Goal: Task Accomplishment & Management: Complete application form

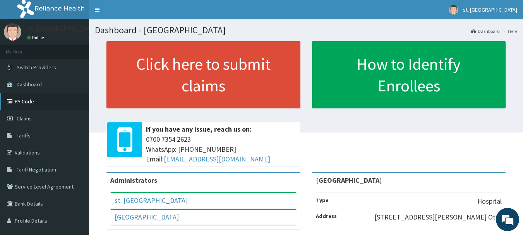
click at [50, 103] on link "PA Code" at bounding box center [44, 101] width 89 height 17
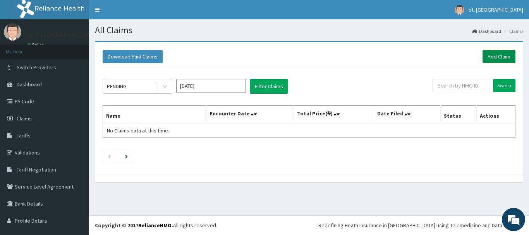
click at [490, 58] on link "Add Claim" at bounding box center [498, 56] width 33 height 13
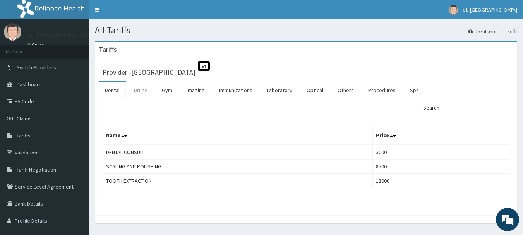
click at [141, 93] on link "Drugs" at bounding box center [141, 90] width 26 height 16
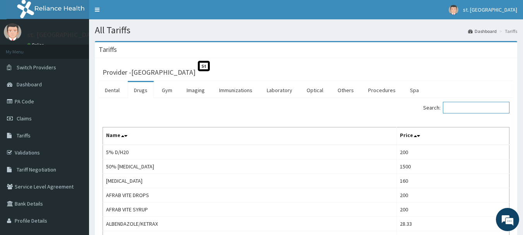
click at [466, 106] on input "Search:" at bounding box center [476, 108] width 67 height 12
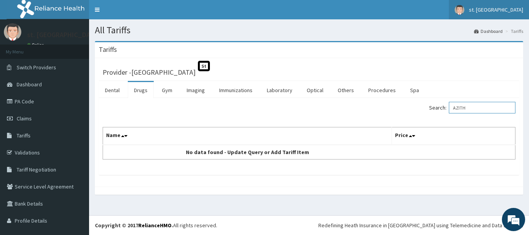
type input "AZITH"
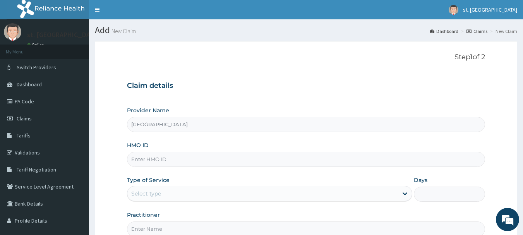
type input "[GEOGRAPHIC_DATA]"
click at [154, 158] on input "HMO ID" at bounding box center [306, 159] width 359 height 15
paste input "BTR/10155/A"
type input "BTR/10155/A"
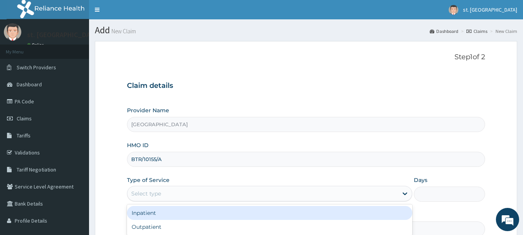
click at [286, 196] on div "Select type" at bounding box center [262, 193] width 271 height 12
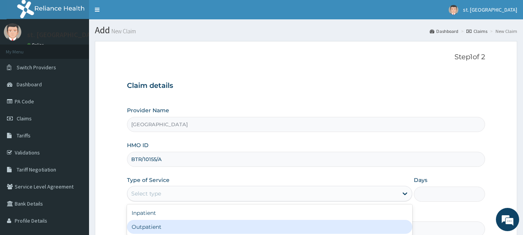
click at [173, 226] on div "Outpatient" at bounding box center [269, 227] width 285 height 14
type input "1"
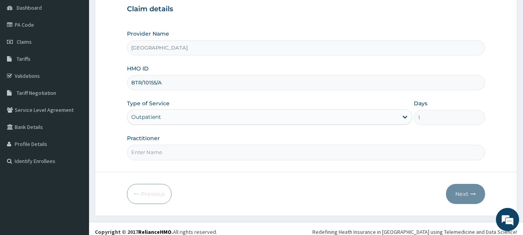
scroll to position [80, 0]
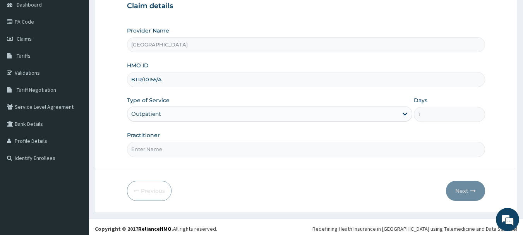
click at [287, 151] on input "Practitioner" at bounding box center [306, 149] width 359 height 15
type input "DR OLUFUNSO"
click at [459, 192] on button "Next" at bounding box center [465, 191] width 39 height 20
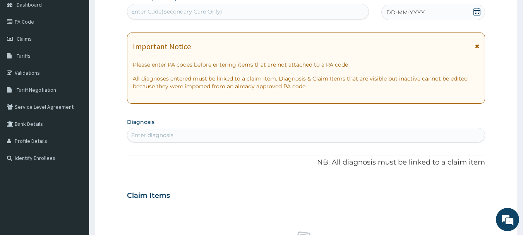
scroll to position [0, 0]
click at [477, 18] on div "DD-MM-YYYY" at bounding box center [433, 12] width 104 height 15
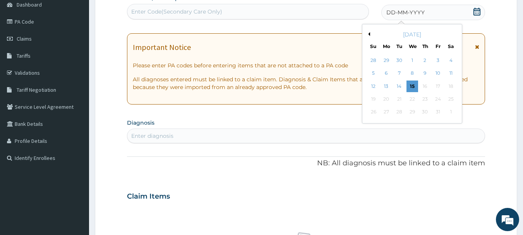
click at [475, 15] on icon at bounding box center [476, 12] width 7 height 8
click at [386, 87] on div "13" at bounding box center [387, 87] width 12 height 12
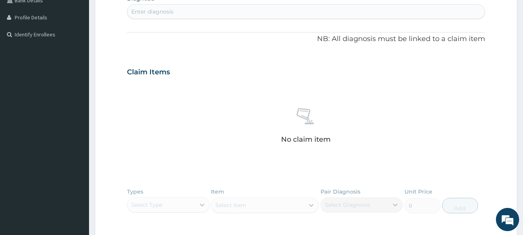
scroll to position [207, 0]
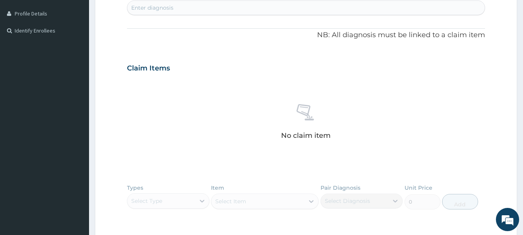
click at [200, 9] on div "Enter diagnosis" at bounding box center [306, 8] width 358 height 12
type input "UPPER RESPIRATORY"
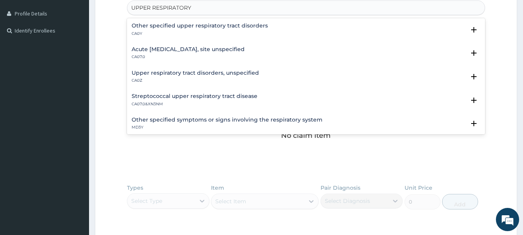
click at [170, 51] on h4 "Acute upper respiratory infection, site unspecified" at bounding box center [188, 49] width 113 height 6
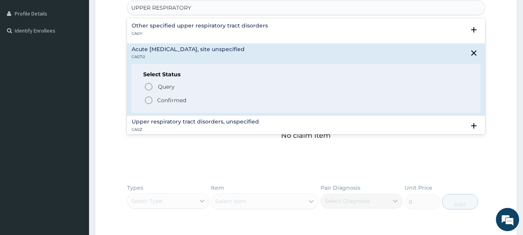
click at [148, 97] on circle "status option filled" at bounding box center [148, 100] width 7 height 7
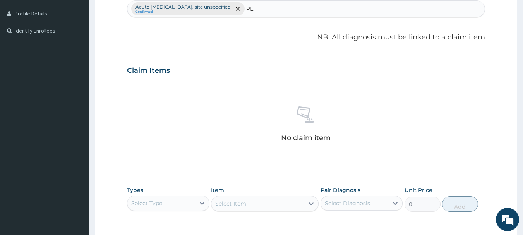
type input "P"
type input "[MEDICAL_DATA]"
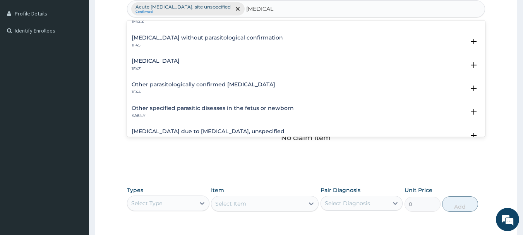
scroll to position [0, 0]
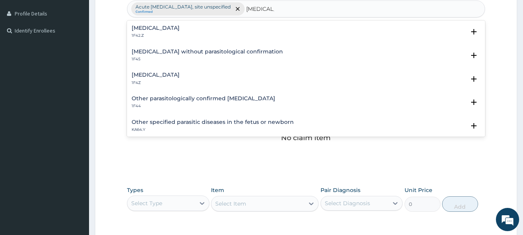
click at [170, 77] on h4 "Malaria, unspecified" at bounding box center [156, 75] width 48 height 6
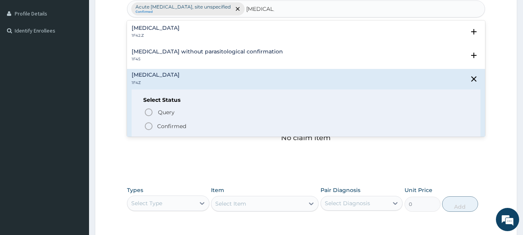
click at [147, 128] on icon "status option filled" at bounding box center [148, 126] width 9 height 9
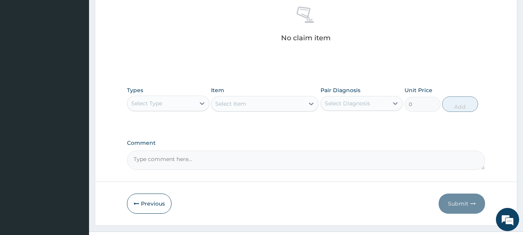
scroll to position [323, 0]
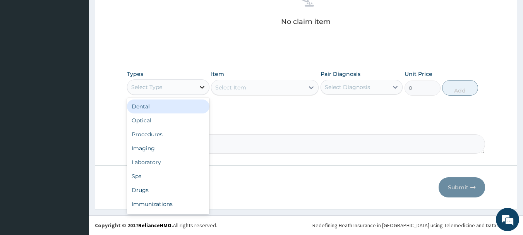
click at [204, 87] on icon at bounding box center [202, 87] width 8 height 8
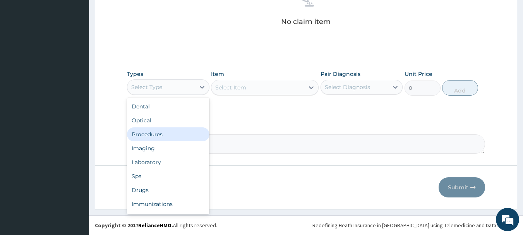
click at [161, 137] on div "Procedures" at bounding box center [168, 134] width 82 height 14
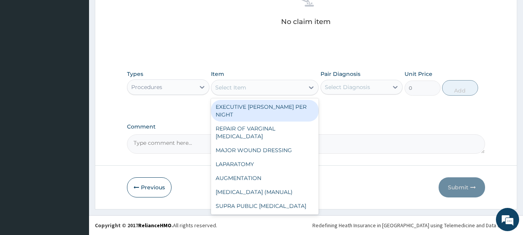
click at [301, 88] on div "Select Item" at bounding box center [257, 87] width 93 height 12
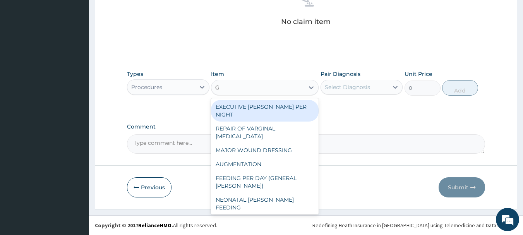
type input "GP"
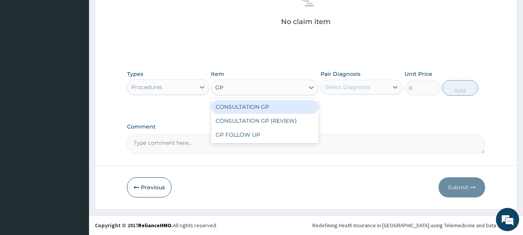
click at [292, 105] on div "CONSULTATION GP" at bounding box center [265, 107] width 108 height 14
type input "2500"
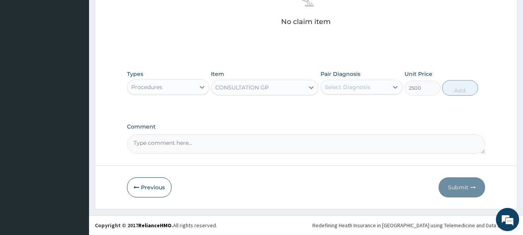
click at [357, 83] on div "Select Diagnosis" at bounding box center [347, 87] width 45 height 8
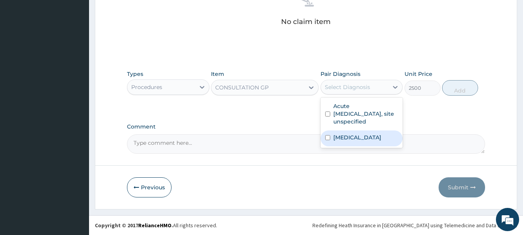
click at [345, 136] on label "[MEDICAL_DATA]" at bounding box center [357, 138] width 48 height 8
checkbox input "true"
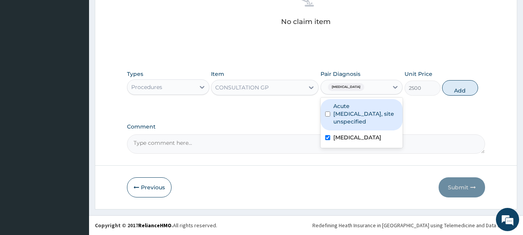
click at [349, 118] on label "Acute [MEDICAL_DATA], site unspecified" at bounding box center [365, 113] width 65 height 23
checkbox input "true"
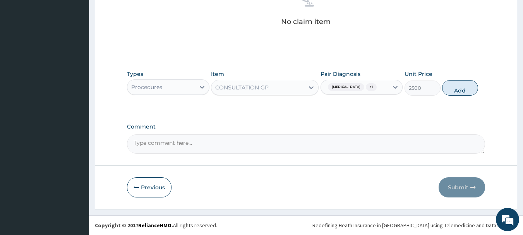
click at [454, 94] on button "Add" at bounding box center [460, 87] width 36 height 15
type input "0"
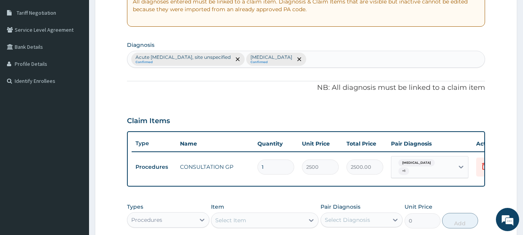
scroll to position [147, 0]
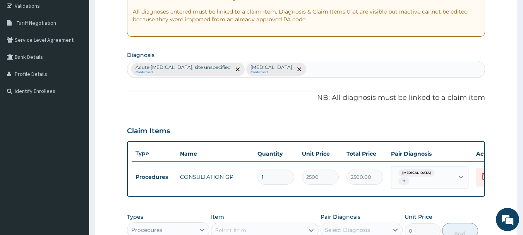
click at [351, 66] on div "Acute upper respiratory infection, site unspecified Confirmed Malaria, unspecif…" at bounding box center [306, 69] width 358 height 16
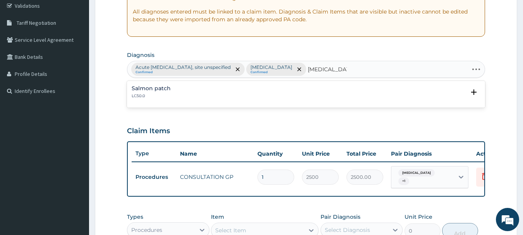
type input "SALMONELLA"
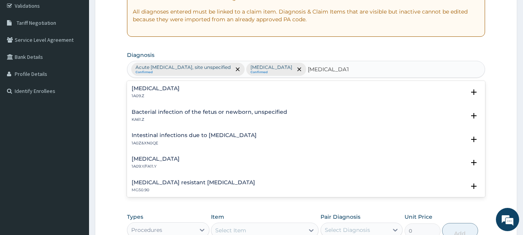
click at [142, 95] on p "1A09.Z" at bounding box center [156, 95] width 48 height 5
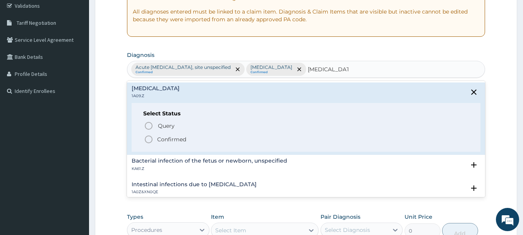
click at [149, 139] on icon "status option filled" at bounding box center [148, 139] width 9 height 9
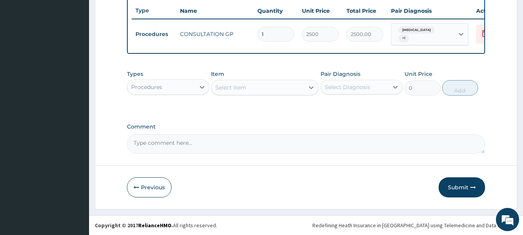
scroll to position [295, 0]
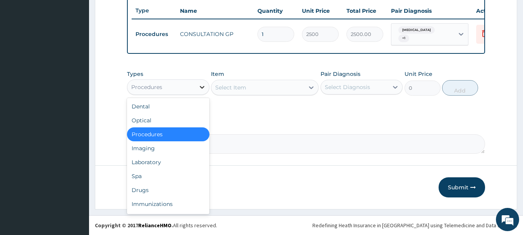
click at [202, 85] on icon at bounding box center [202, 87] width 8 height 8
click at [154, 194] on div "Drugs" at bounding box center [168, 190] width 82 height 14
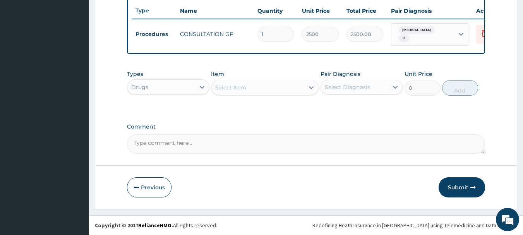
click at [273, 85] on div "Select Item" at bounding box center [257, 87] width 93 height 12
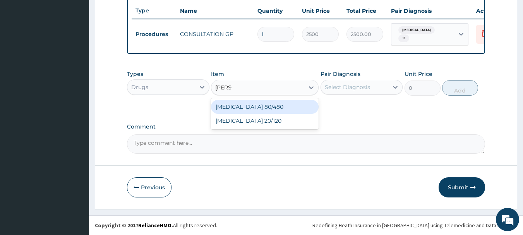
type input "COART"
click at [274, 103] on div "[MEDICAL_DATA] 80/480" at bounding box center [265, 107] width 108 height 14
type input "250"
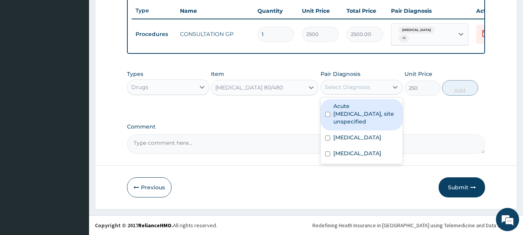
click at [354, 80] on div "Select Diagnosis" at bounding box center [362, 87] width 82 height 15
click at [352, 118] on label "Acute [MEDICAL_DATA], site unspecified" at bounding box center [365, 113] width 65 height 23
checkbox input "true"
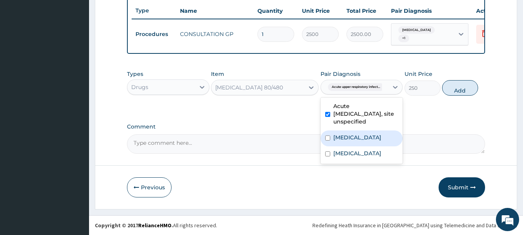
click at [332, 142] on div "[MEDICAL_DATA]" at bounding box center [362, 138] width 82 height 16
checkbox input "true"
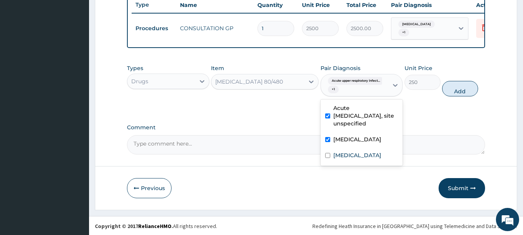
click at [334, 120] on label "Acute [MEDICAL_DATA], site unspecified" at bounding box center [365, 115] width 65 height 23
checkbox input "false"
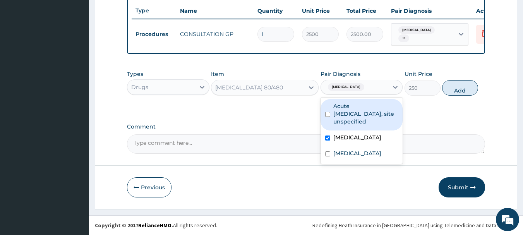
click at [458, 90] on button "Add" at bounding box center [460, 87] width 36 height 15
type input "0"
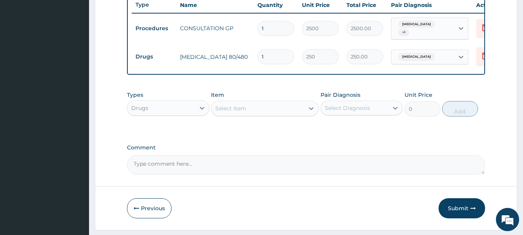
type input "0.00"
type input "6"
type input "1500.00"
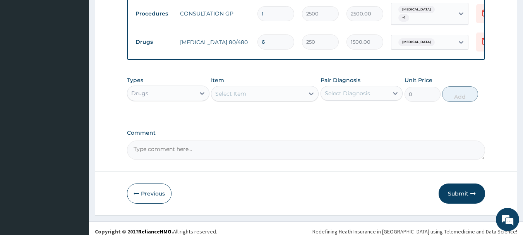
scroll to position [322, 0]
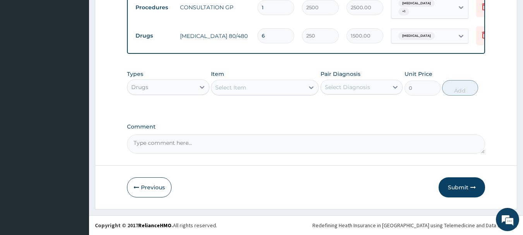
type input "6"
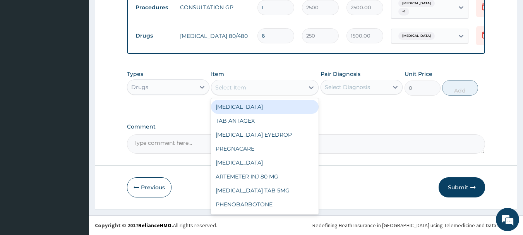
click at [273, 83] on div "Select Item" at bounding box center [257, 87] width 93 height 12
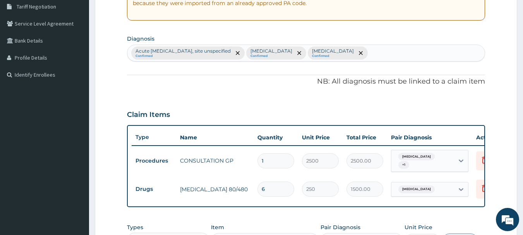
scroll to position [152, 0]
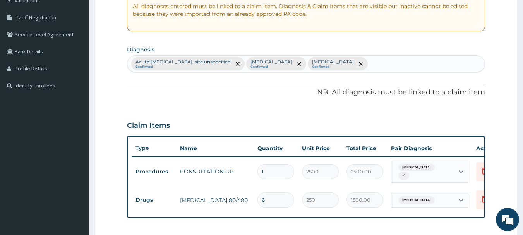
click at [448, 61] on div "Acute upper respiratory infection, site unspecified Confirmed Malaria, unspecif…" at bounding box center [306, 64] width 358 height 16
type input "MYALGIA"
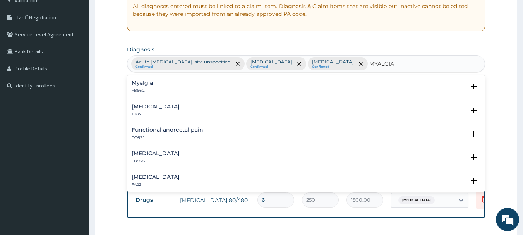
click at [168, 85] on div "Myalgia FB56.2" at bounding box center [306, 87] width 349 height 14
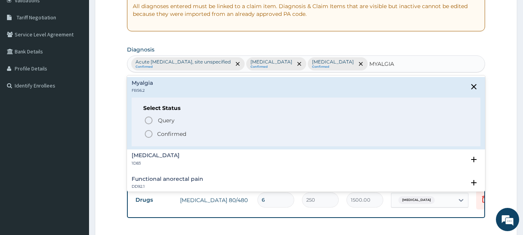
click at [148, 134] on icon "status option filled" at bounding box center [148, 133] width 9 height 9
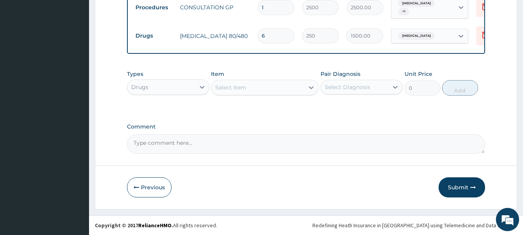
scroll to position [322, 0]
click at [298, 90] on div "Select Item" at bounding box center [257, 87] width 93 height 12
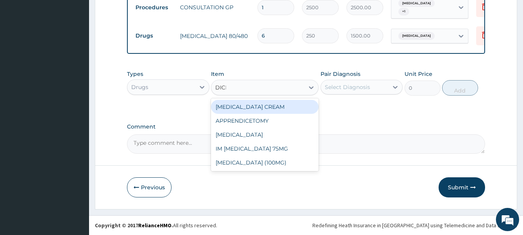
type input "DICLO"
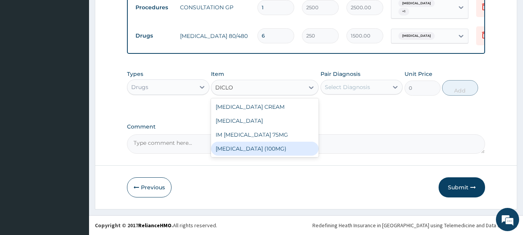
click at [255, 151] on div "[MEDICAL_DATA] (100MG)" at bounding box center [265, 149] width 108 height 14
type input "34"
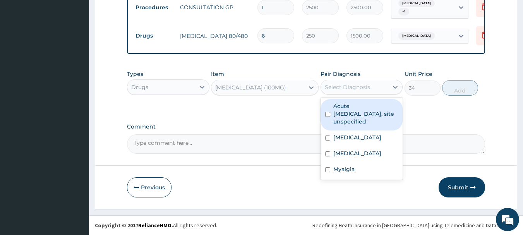
click at [361, 86] on div "Select Diagnosis" at bounding box center [347, 87] width 45 height 8
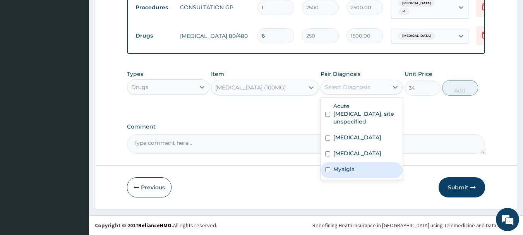
click at [343, 173] on label "Myalgia" at bounding box center [343, 169] width 21 height 8
checkbox input "true"
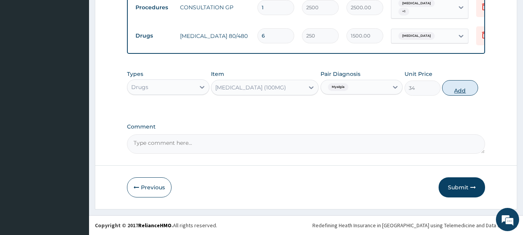
click at [460, 91] on button "Add" at bounding box center [460, 87] width 36 height 15
type input "0"
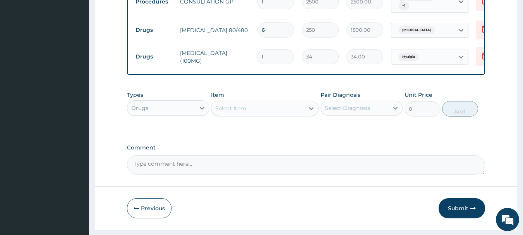
type input "10"
type input "340.00"
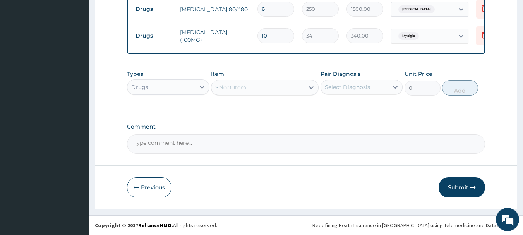
scroll to position [349, 0]
type input "10"
click at [267, 88] on div "Select Item" at bounding box center [257, 87] width 93 height 12
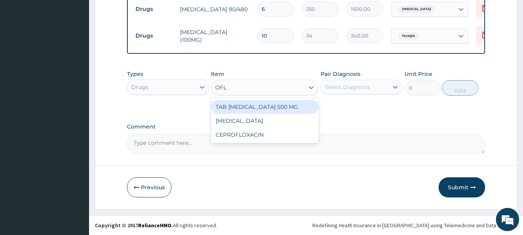
type input "OFLO"
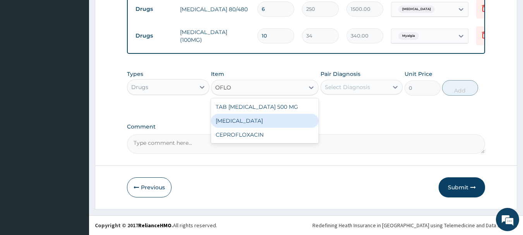
click at [227, 119] on div "[MEDICAL_DATA]" at bounding box center [265, 121] width 108 height 14
type input "42.5"
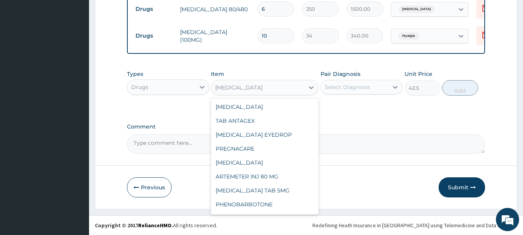
click at [246, 86] on div "[MEDICAL_DATA]" at bounding box center [238, 88] width 47 height 8
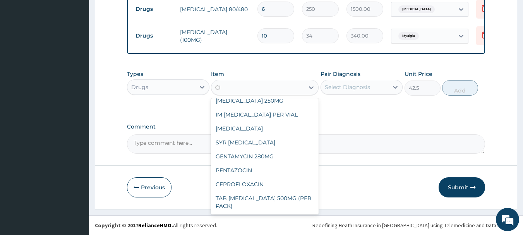
scroll to position [0, 0]
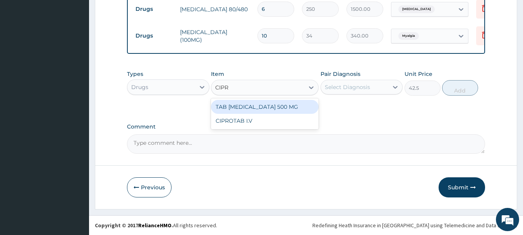
type input "CIPRO"
click at [238, 110] on div "TAB [MEDICAL_DATA] 500 MG" at bounding box center [265, 107] width 108 height 14
type input "100"
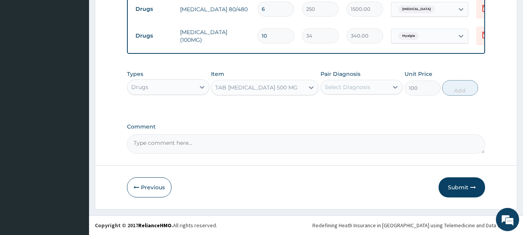
click at [376, 89] on div "Select Diagnosis" at bounding box center [355, 87] width 68 height 12
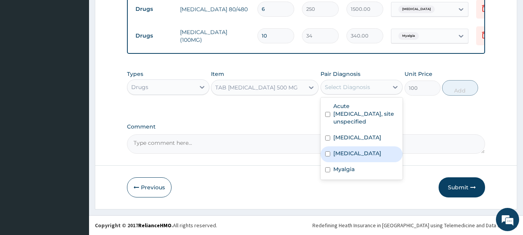
click at [343, 157] on label "Salmonella infection, unspecified" at bounding box center [357, 153] width 48 height 8
checkbox input "true"
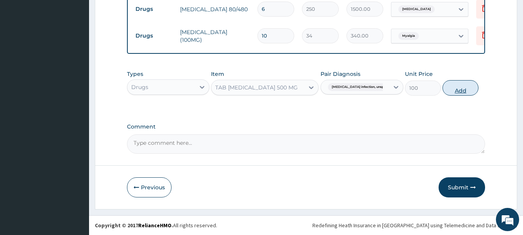
click at [455, 87] on button "Add" at bounding box center [461, 87] width 36 height 15
type input "0"
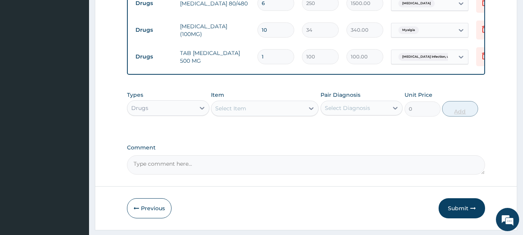
type input "10"
type input "1000.00"
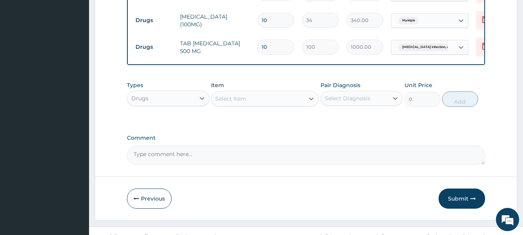
scroll to position [376, 0]
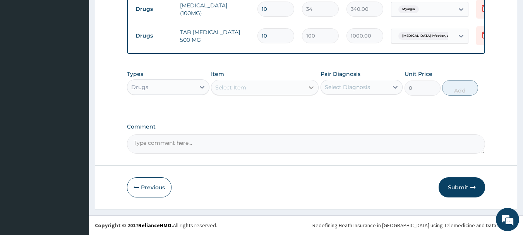
type input "10"
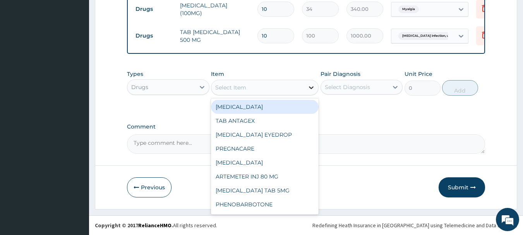
click at [312, 90] on icon at bounding box center [311, 88] width 8 height 8
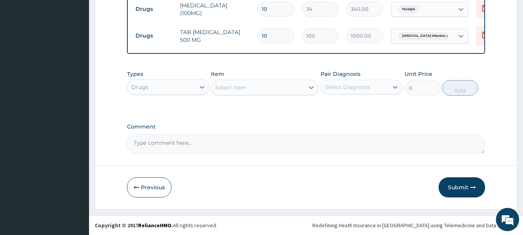
click at [252, 91] on div "Select Item" at bounding box center [257, 87] width 93 height 12
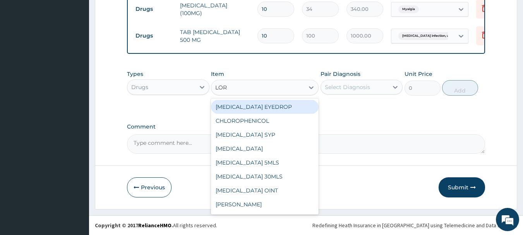
type input "[PERSON_NAME]"
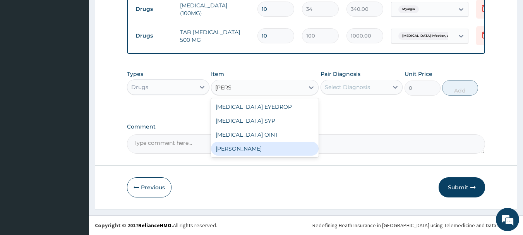
click at [236, 151] on div "[PERSON_NAME]" at bounding box center [265, 149] width 108 height 14
type input "70"
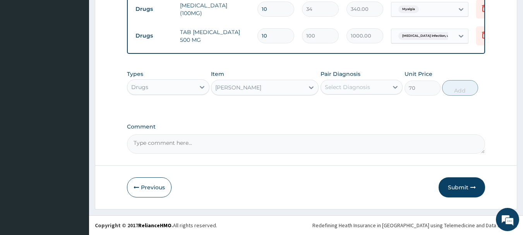
click at [357, 88] on div "Select Diagnosis" at bounding box center [347, 87] width 45 height 8
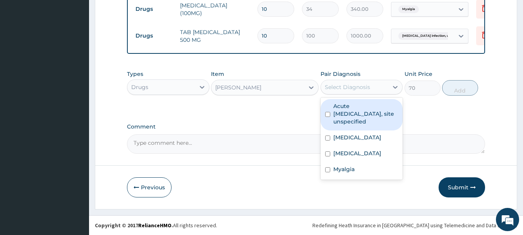
click at [339, 123] on label "Acute upper respiratory infection, site unspecified" at bounding box center [365, 113] width 65 height 23
checkbox input "true"
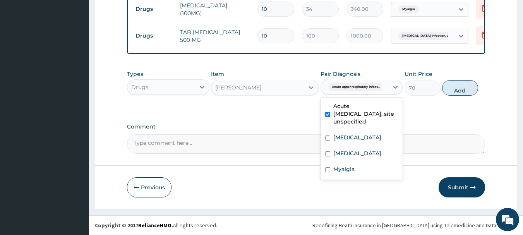
click at [464, 91] on button "Add" at bounding box center [460, 87] width 36 height 15
type input "0"
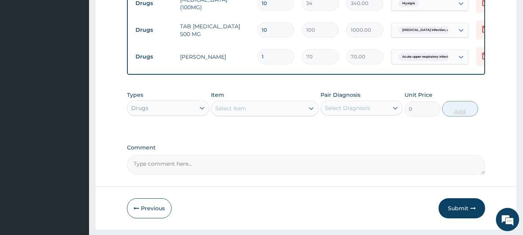
type input "10"
type input "700.00"
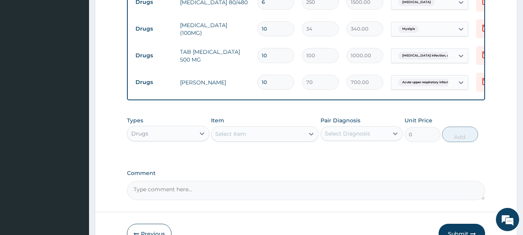
scroll to position [402, 0]
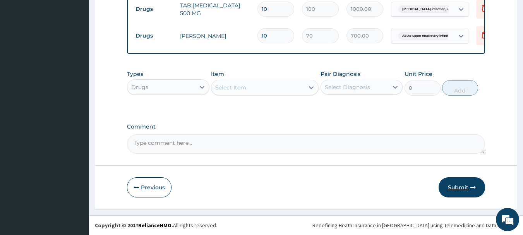
type input "10"
click at [456, 191] on button "Submit" at bounding box center [462, 187] width 46 height 20
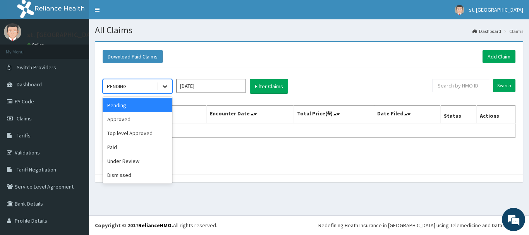
click at [165, 85] on icon at bounding box center [165, 86] width 8 height 8
click at [142, 123] on div "Approved" at bounding box center [138, 119] width 70 height 14
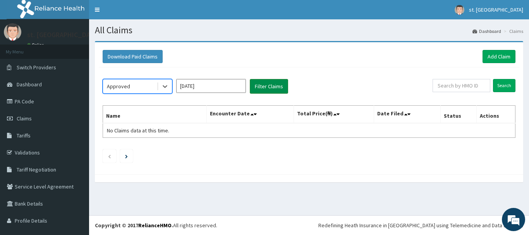
click at [266, 83] on button "Filter Claims" at bounding box center [269, 86] width 38 height 15
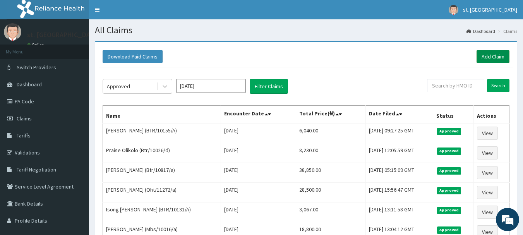
click at [491, 57] on link "Add Claim" at bounding box center [493, 56] width 33 height 13
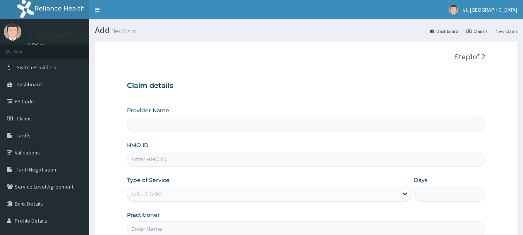
click at [152, 159] on input "HMO ID" at bounding box center [306, 159] width 359 height 15
paste input "Bha/10007/b"
type input "Bha/10007/b"
type input "St. Shiloh Medical Centre"
type input "Bha/10007/b"
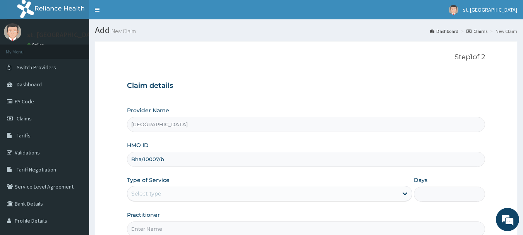
click at [158, 192] on div "Select type" at bounding box center [146, 194] width 30 height 8
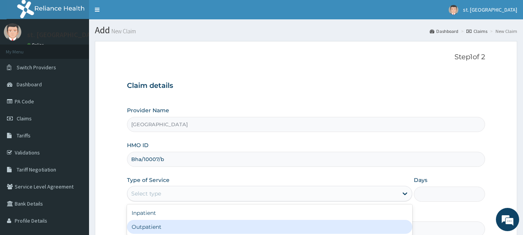
click at [139, 227] on div "Outpatient" at bounding box center [269, 227] width 285 height 14
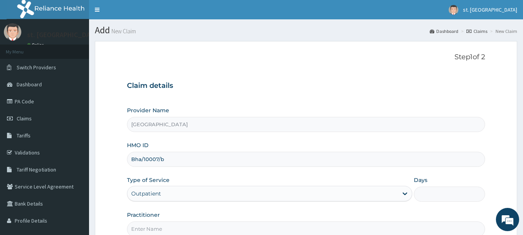
type input "1"
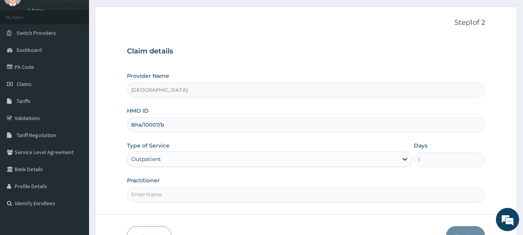
scroll to position [83, 0]
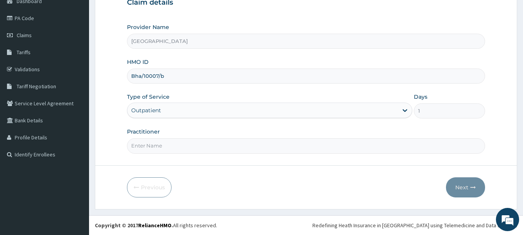
click at [258, 146] on input "Practitioner" at bounding box center [306, 145] width 359 height 15
type input "DR OLUFUNSO"
click at [460, 187] on button "Next" at bounding box center [465, 187] width 39 height 20
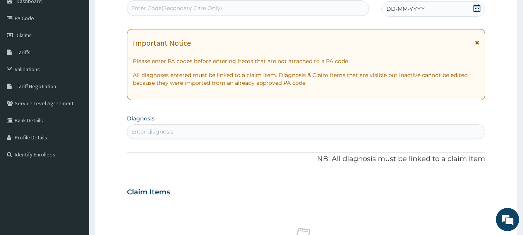
scroll to position [0, 0]
click at [477, 7] on icon at bounding box center [476, 8] width 7 height 8
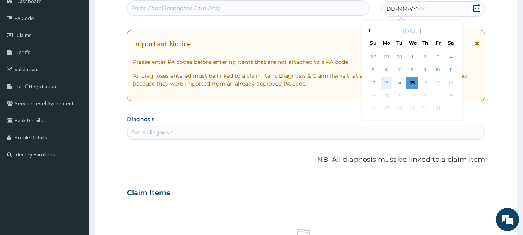
click at [386, 81] on div "13" at bounding box center [387, 83] width 12 height 12
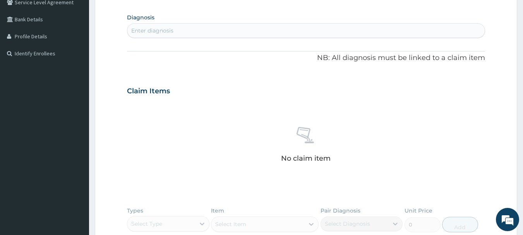
scroll to position [193, 0]
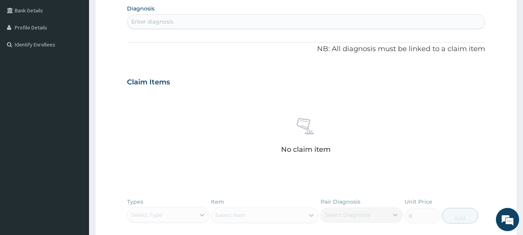
click at [227, 23] on div "Enter diagnosis" at bounding box center [306, 21] width 358 height 12
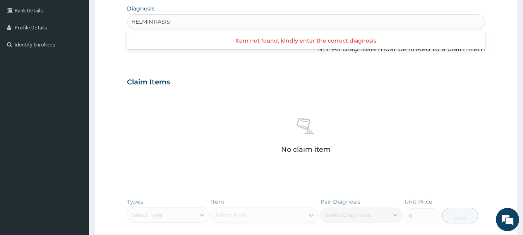
type input "HELMINTIASIS"
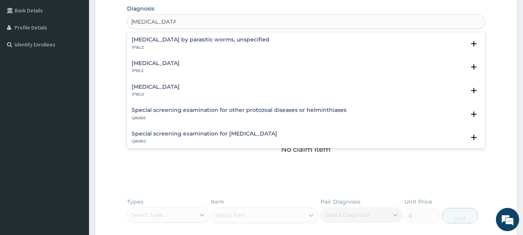
scroll to position [4, 0]
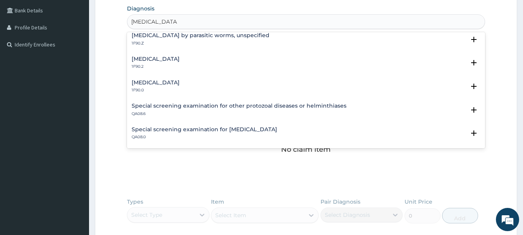
type input "HELMINTHIASIS"
click at [193, 41] on p "1F90.Z" at bounding box center [201, 43] width 138 height 5
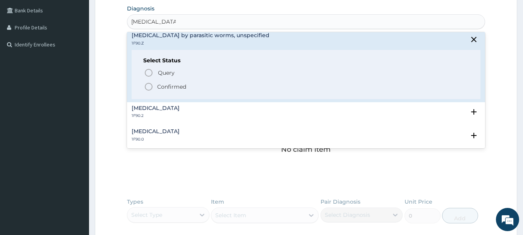
click at [151, 85] on icon "status option filled" at bounding box center [148, 86] width 9 height 9
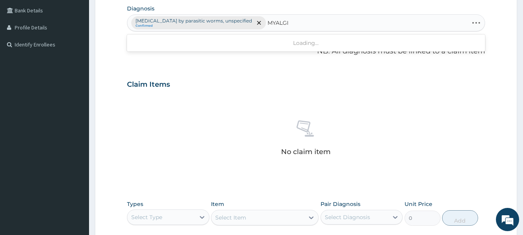
type input "MYALGIA"
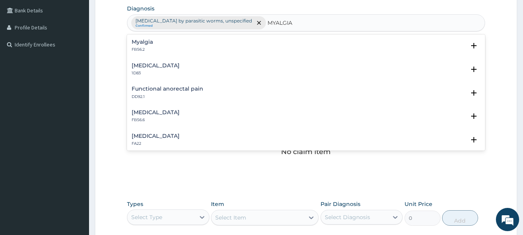
click at [153, 43] on h4 "Myalgia" at bounding box center [142, 42] width 21 height 6
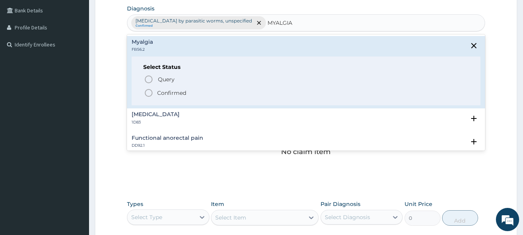
click at [148, 94] on icon "status option filled" at bounding box center [148, 92] width 9 height 9
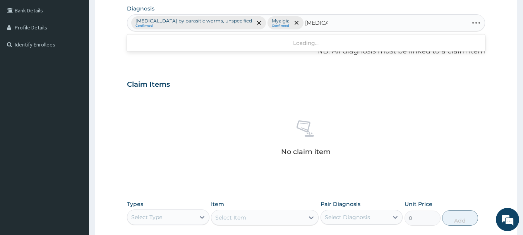
type input "[MEDICAL_DATA]"
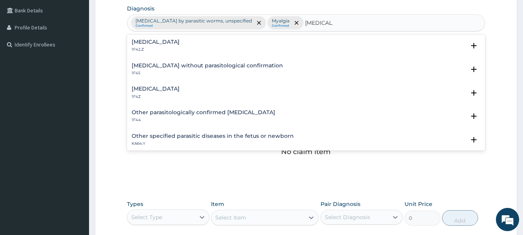
click at [142, 93] on div "Malaria, unspecified 1F4Z" at bounding box center [156, 93] width 48 height 14
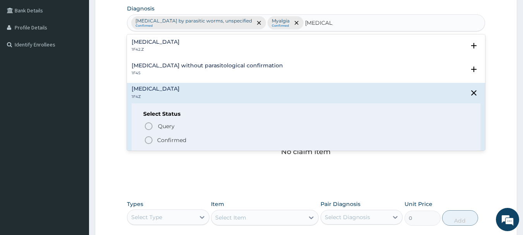
click at [149, 141] on icon "status option filled" at bounding box center [148, 140] width 9 height 9
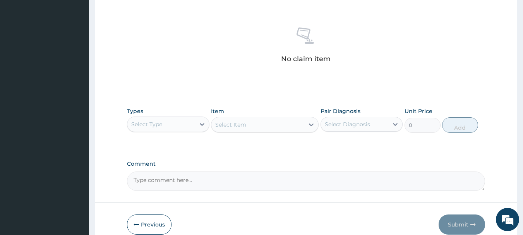
scroll to position [323, 0]
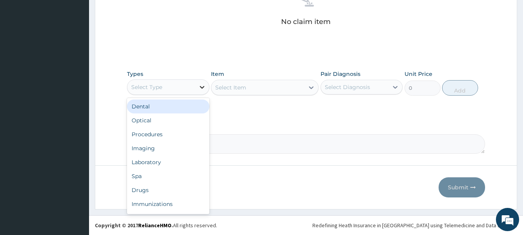
click at [202, 85] on icon at bounding box center [202, 87] width 8 height 8
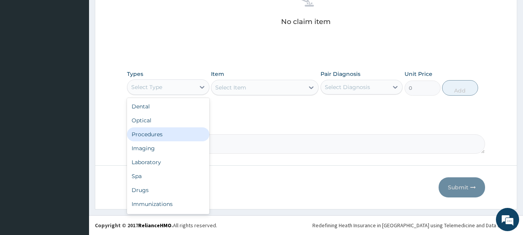
click at [166, 137] on div "Procedures" at bounding box center [168, 134] width 82 height 14
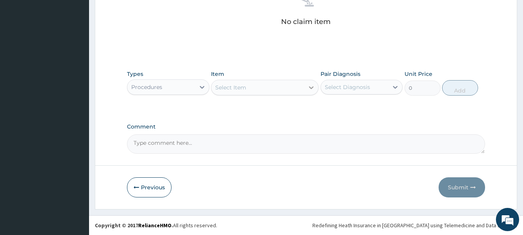
click at [309, 89] on icon at bounding box center [311, 88] width 8 height 8
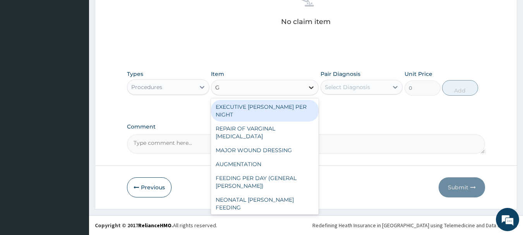
type input "GP"
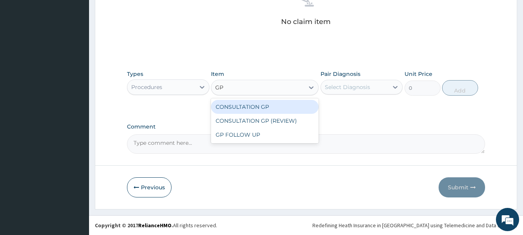
click at [298, 103] on div "CONSULTATION GP" at bounding box center [265, 107] width 108 height 14
type input "2500"
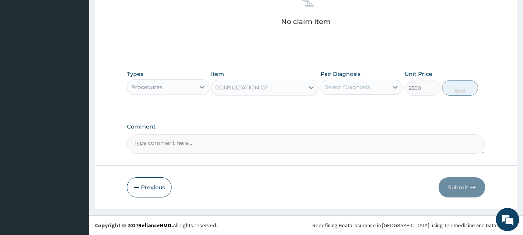
click at [366, 84] on div "Select Diagnosis" at bounding box center [347, 87] width 45 height 8
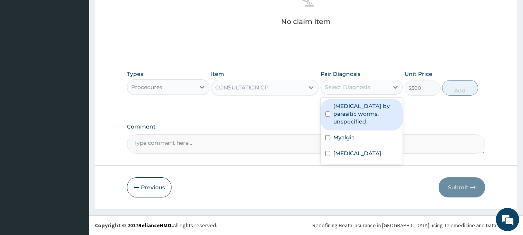
click at [363, 107] on label "Infestation by parasitic worms, unspecified" at bounding box center [365, 113] width 65 height 23
checkbox input "true"
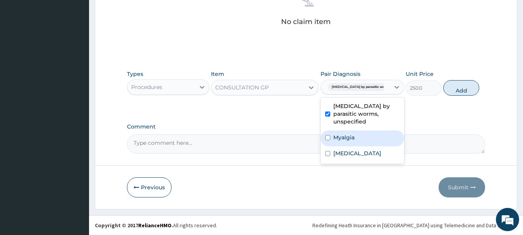
click at [359, 130] on div "Myalgia" at bounding box center [363, 138] width 84 height 16
checkbox input "true"
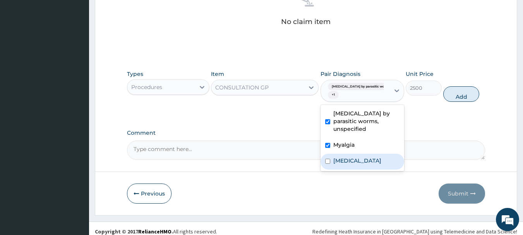
click at [366, 157] on label "Malaria, unspecified" at bounding box center [357, 161] width 48 height 8
checkbox input "true"
click at [460, 98] on button "Add" at bounding box center [461, 93] width 36 height 15
type input "0"
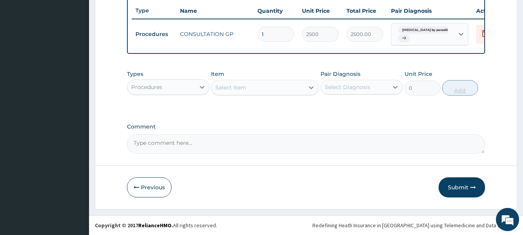
scroll to position [295, 0]
click at [206, 88] on icon at bounding box center [202, 87] width 8 height 8
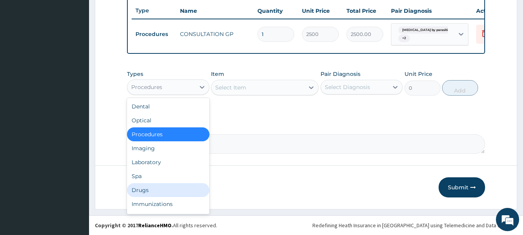
click at [144, 191] on div "Drugs" at bounding box center [168, 190] width 82 height 14
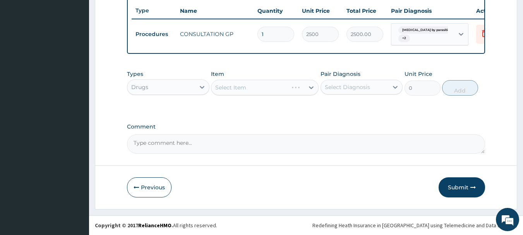
click at [248, 87] on div "Select Item" at bounding box center [265, 87] width 108 height 15
click at [264, 88] on div "Select Item" at bounding box center [257, 87] width 93 height 12
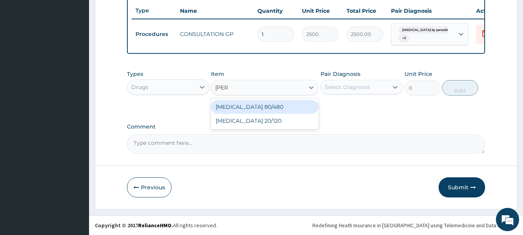
type input "COART"
click at [257, 103] on div "[MEDICAL_DATA] 80/480" at bounding box center [265, 107] width 108 height 14
type input "250"
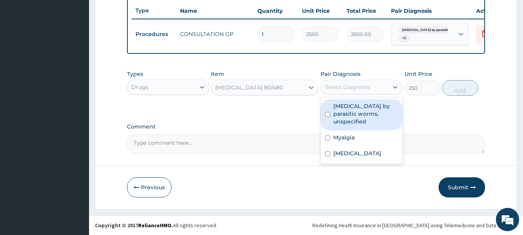
click at [350, 94] on div "Select Diagnosis" at bounding box center [362, 87] width 82 height 15
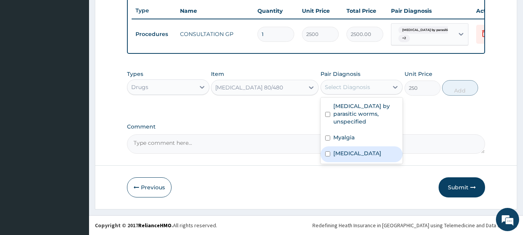
click at [348, 149] on label "[MEDICAL_DATA]" at bounding box center [357, 153] width 48 height 8
checkbox input "true"
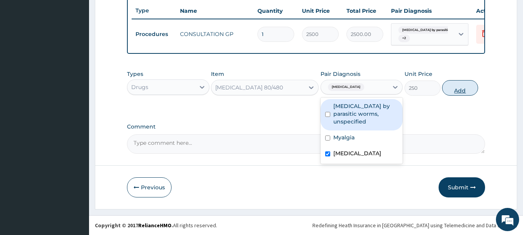
click at [452, 93] on button "Add" at bounding box center [460, 87] width 36 height 15
type input "0"
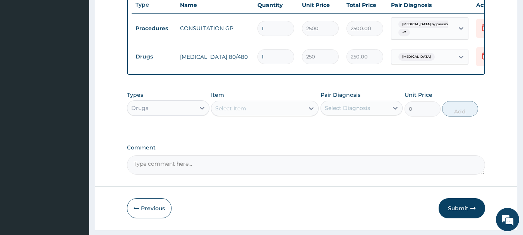
type input "0.00"
type input "6"
type input "1500.00"
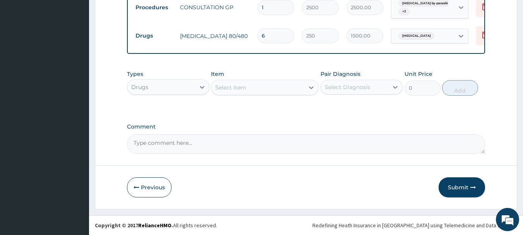
scroll to position [322, 0]
type input "6"
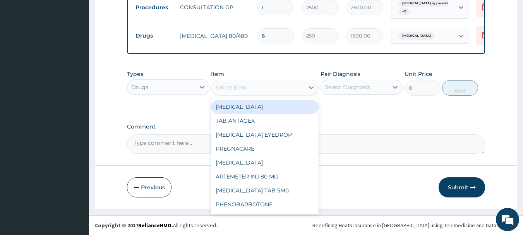
click at [283, 87] on div "Select Item" at bounding box center [257, 87] width 93 height 12
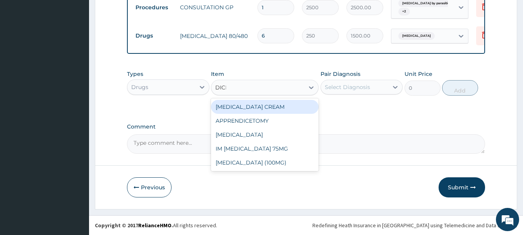
type input "DICLO"
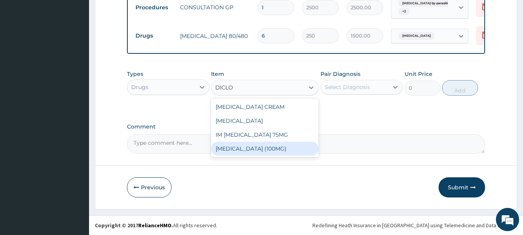
click at [252, 150] on div "[MEDICAL_DATA] (100MG)" at bounding box center [265, 149] width 108 height 14
type input "34"
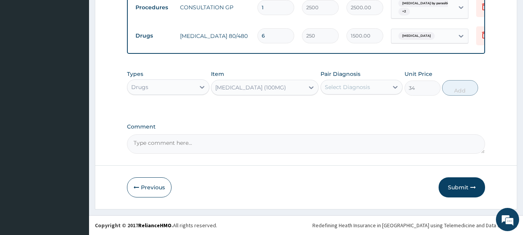
click at [353, 91] on div "Select Diagnosis" at bounding box center [355, 87] width 68 height 12
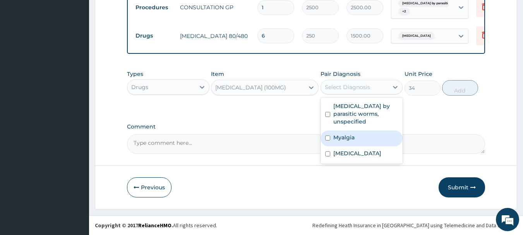
click at [339, 134] on label "Myalgia" at bounding box center [343, 138] width 21 height 8
checkbox input "true"
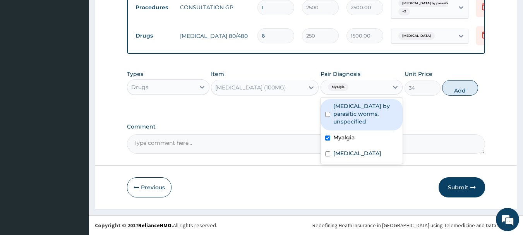
click at [468, 87] on button "Add" at bounding box center [460, 87] width 36 height 15
type input "0"
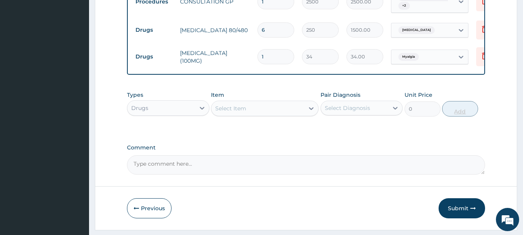
type input "10"
type input "340.00"
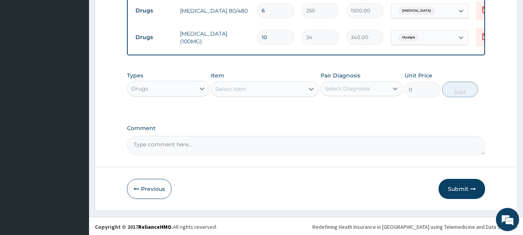
scroll to position [349, 0]
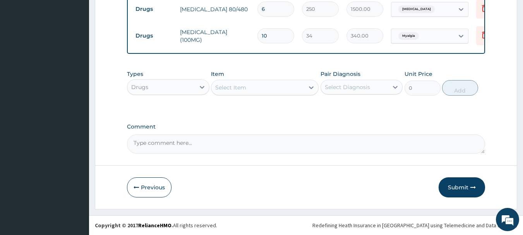
type input "10"
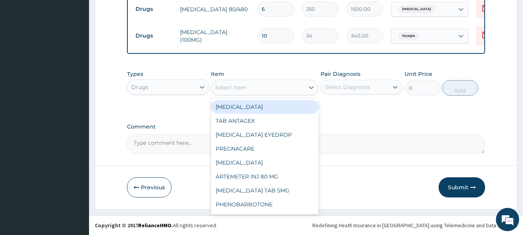
click at [303, 84] on div "Select Item" at bounding box center [257, 87] width 93 height 12
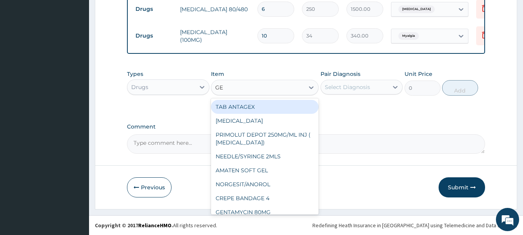
type input "GEL"
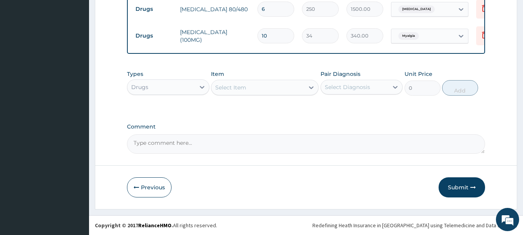
click at [227, 82] on div "Select Item" at bounding box center [257, 87] width 93 height 12
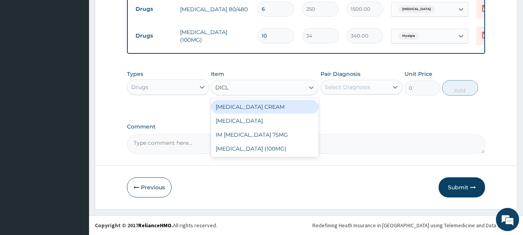
type input "DICLO"
click at [227, 107] on div "[MEDICAL_DATA] CREAM" at bounding box center [265, 107] width 108 height 14
type input "600"
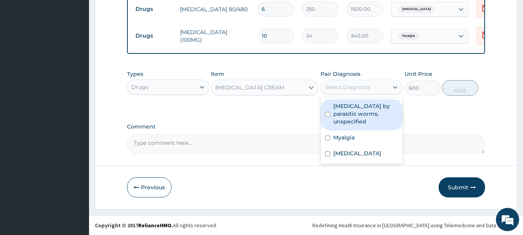
click at [333, 88] on div "Select Diagnosis" at bounding box center [347, 87] width 45 height 8
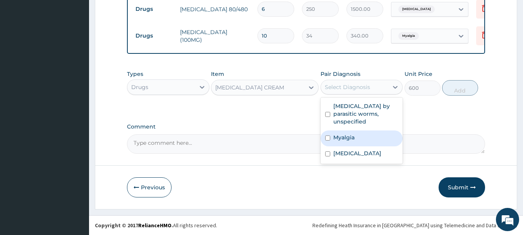
click at [340, 134] on label "Myalgia" at bounding box center [343, 138] width 21 height 8
checkbox input "true"
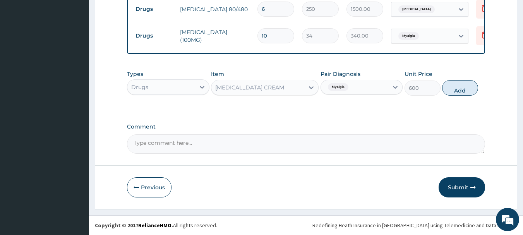
click at [457, 94] on button "Add" at bounding box center [460, 87] width 36 height 15
type input "0"
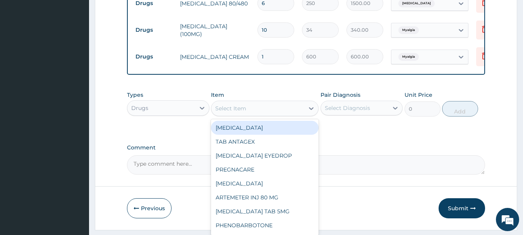
click at [256, 115] on div "Select Item" at bounding box center [257, 108] width 93 height 12
type input "ALB"
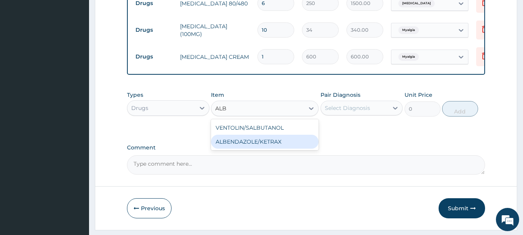
click at [258, 144] on div "ALBENDAZOLE/KETRAX" at bounding box center [265, 142] width 108 height 14
type input "28.32999992370605"
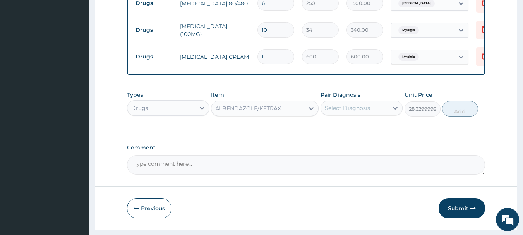
click at [343, 112] on div "Select Diagnosis" at bounding box center [347, 108] width 45 height 8
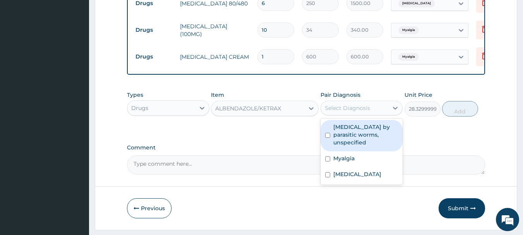
click at [344, 137] on label "[MEDICAL_DATA] by parasitic worms, unspecified" at bounding box center [365, 134] width 65 height 23
checkbox input "true"
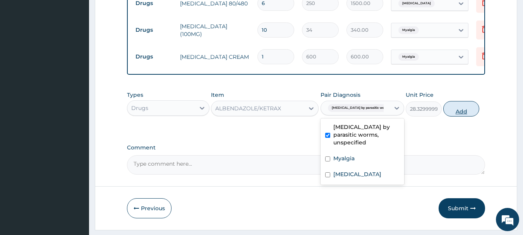
click at [460, 117] on button "Add" at bounding box center [461, 108] width 36 height 15
type input "0"
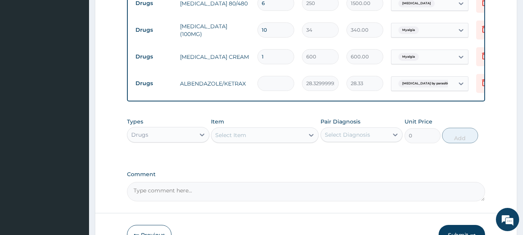
type input "0.00"
type input "4"
type input "113.32"
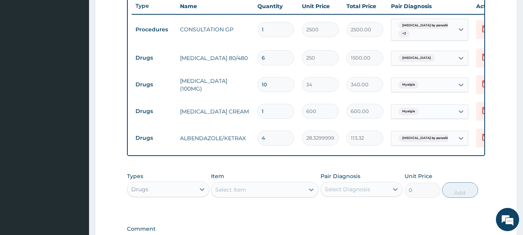
scroll to position [293, 0]
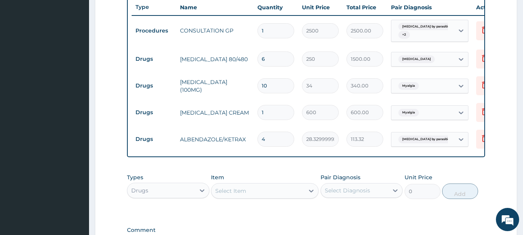
type input "4"
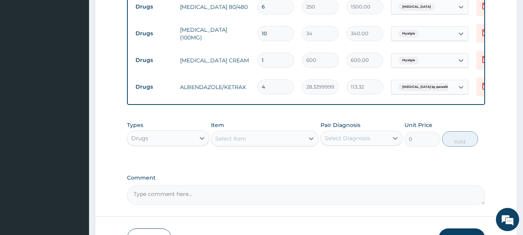
scroll to position [402, 0]
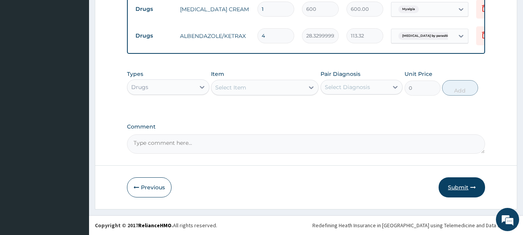
click at [446, 188] on button "Submit" at bounding box center [462, 187] width 46 height 20
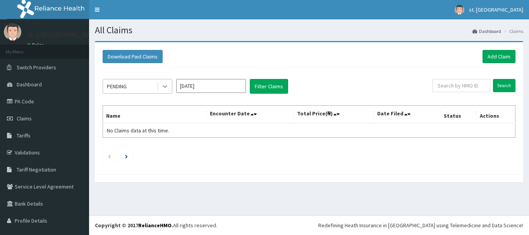
click at [168, 87] on icon at bounding box center [165, 86] width 8 height 8
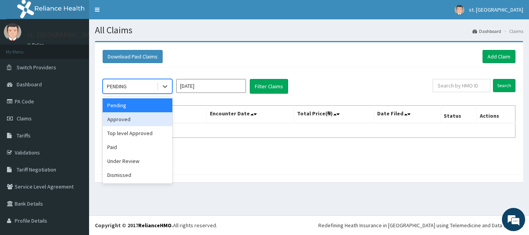
click at [152, 117] on div "Approved" at bounding box center [138, 119] width 70 height 14
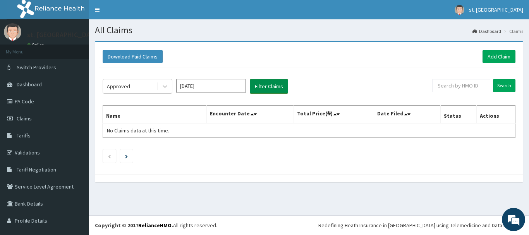
click at [256, 88] on button "Filter Claims" at bounding box center [269, 86] width 38 height 15
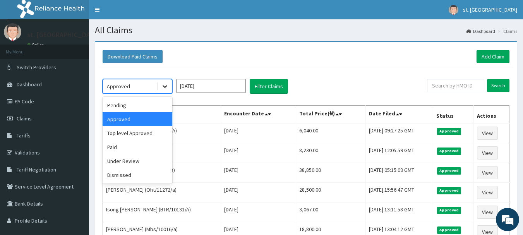
click at [162, 85] on icon at bounding box center [165, 86] width 8 height 8
click at [123, 106] on div "Pending" at bounding box center [138, 105] width 70 height 14
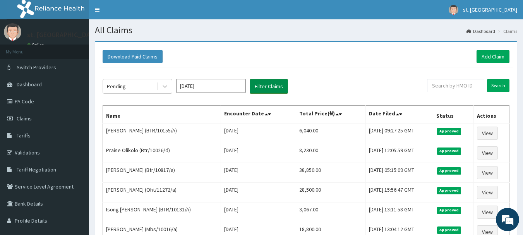
click at [262, 93] on button "Filter Claims" at bounding box center [269, 86] width 38 height 15
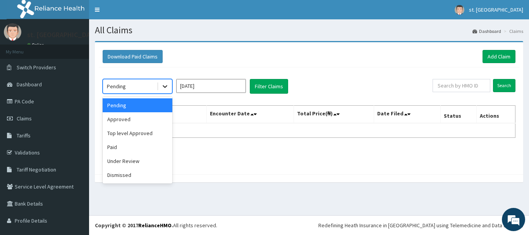
click at [166, 86] on icon at bounding box center [165, 87] width 5 height 3
click at [123, 135] on div "Top level Approved" at bounding box center [138, 133] width 70 height 14
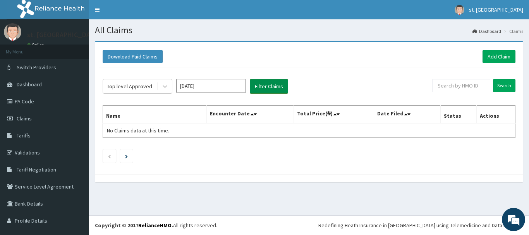
click at [276, 84] on button "Filter Claims" at bounding box center [269, 86] width 38 height 15
click at [166, 83] on icon at bounding box center [165, 86] width 8 height 8
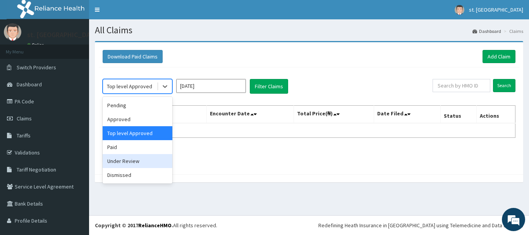
click at [121, 166] on div "Under Review" at bounding box center [138, 161] width 70 height 14
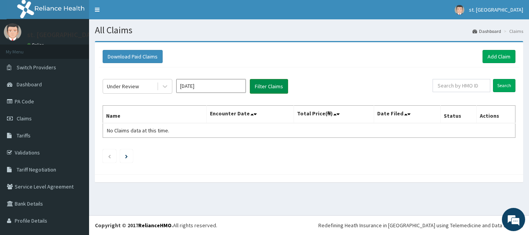
click at [264, 84] on button "Filter Claims" at bounding box center [269, 86] width 38 height 15
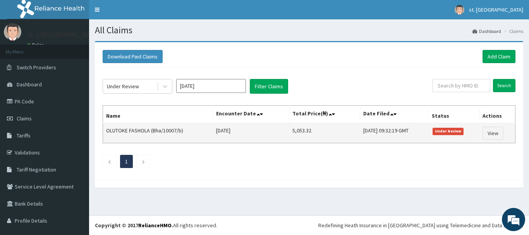
click at [442, 131] on span "Under Review" at bounding box center [447, 131] width 31 height 7
click at [484, 133] on link "View" at bounding box center [492, 133] width 21 height 13
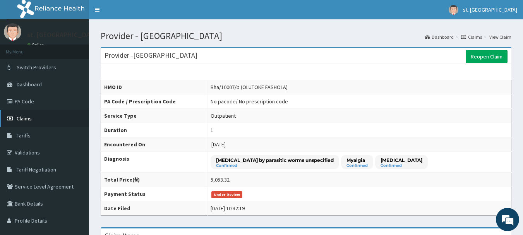
click at [39, 116] on link "Claims" at bounding box center [44, 118] width 89 height 17
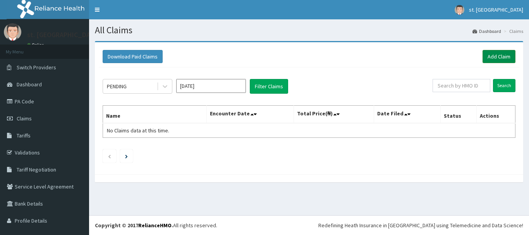
click at [491, 57] on link "Add Claim" at bounding box center [498, 56] width 33 height 13
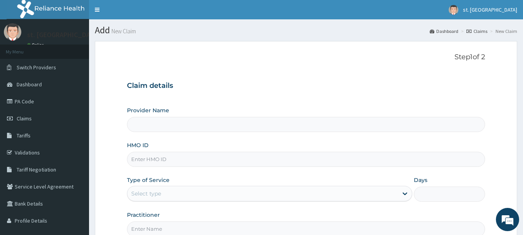
click at [145, 161] on input "HMO ID" at bounding box center [306, 159] width 359 height 15
type input "[GEOGRAPHIC_DATA]"
paste input "Bha/10007/d"
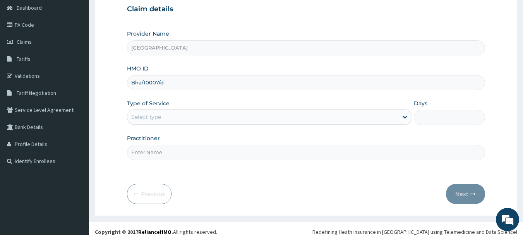
scroll to position [81, 0]
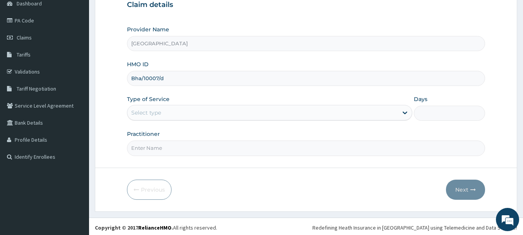
type input "Bha/10007/d"
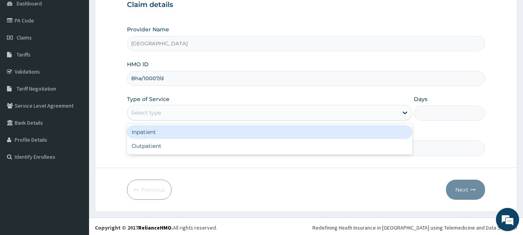
click at [239, 112] on div "Select type" at bounding box center [262, 112] width 271 height 12
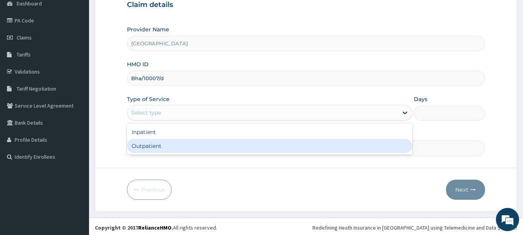
click at [182, 150] on div "Outpatient" at bounding box center [269, 146] width 285 height 14
type input "1"
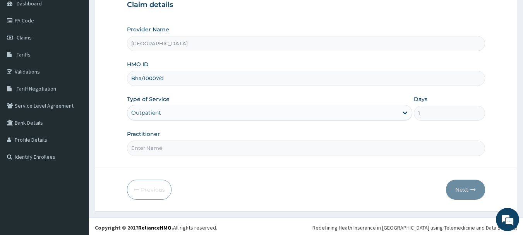
click at [180, 149] on input "Practitioner" at bounding box center [306, 148] width 359 height 15
type input "DR [PERSON_NAME]"
click at [463, 191] on button "Next" at bounding box center [465, 190] width 39 height 20
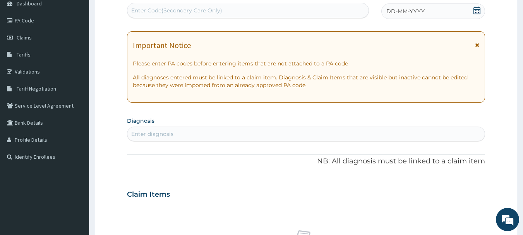
click at [480, 12] on icon at bounding box center [477, 11] width 8 height 8
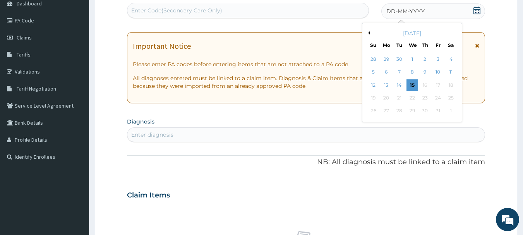
click at [389, 83] on div "13" at bounding box center [387, 85] width 12 height 12
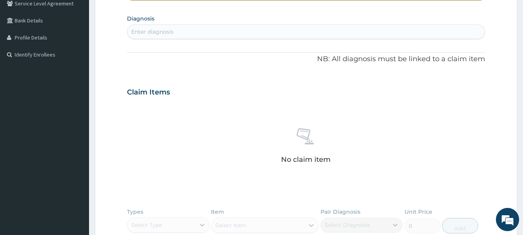
scroll to position [185, 0]
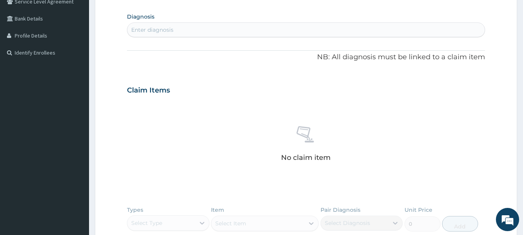
click at [199, 26] on div "Enter diagnosis" at bounding box center [306, 30] width 358 height 12
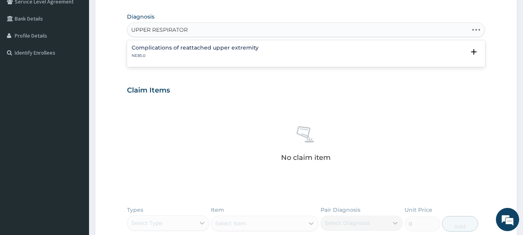
type input "UPPER RESPIRATORY"
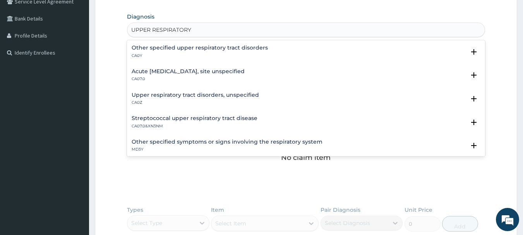
click at [159, 75] on div "Acute upper respiratory infection, site unspecified CA07.0" at bounding box center [188, 76] width 113 height 14
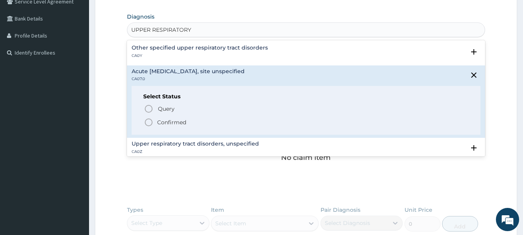
click at [145, 121] on circle "status option filled" at bounding box center [148, 122] width 7 height 7
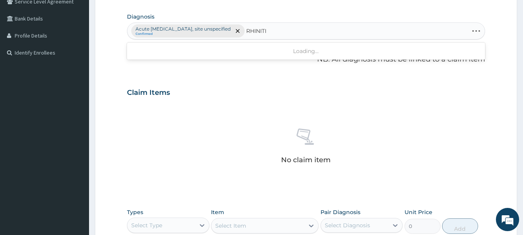
type input "RHINITIS"
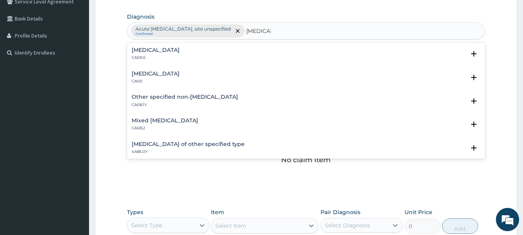
click at [178, 98] on h4 "Other specified non-allergic rhinitis" at bounding box center [185, 97] width 106 height 6
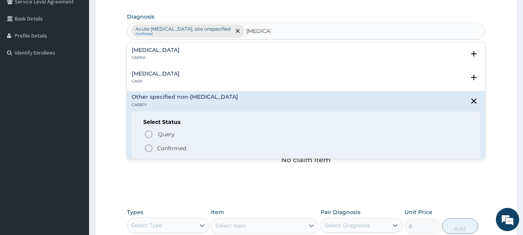
click at [152, 150] on circle "status option filled" at bounding box center [148, 148] width 7 height 7
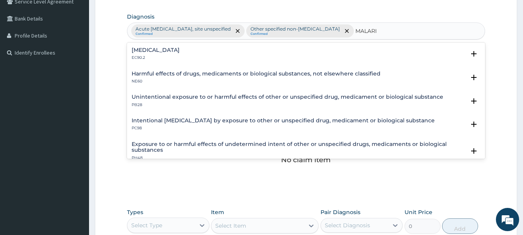
type input "[MEDICAL_DATA]"
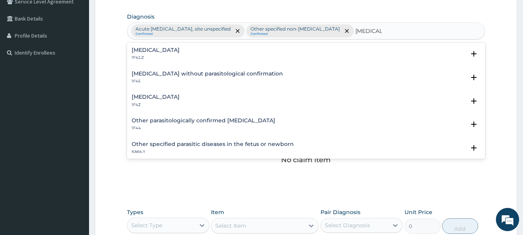
click at [140, 103] on p "1F4Z" at bounding box center [156, 104] width 48 height 5
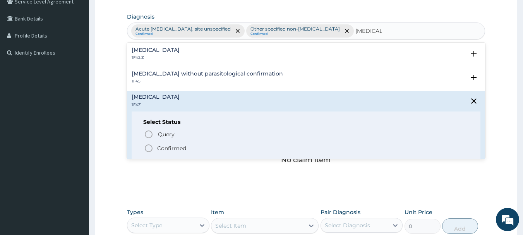
click at [148, 145] on circle "status option filled" at bounding box center [148, 148] width 7 height 7
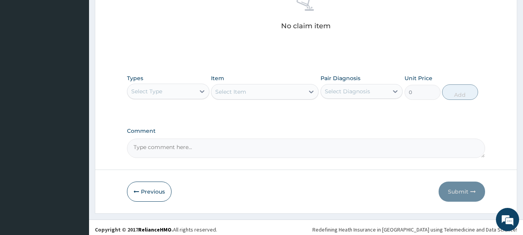
scroll to position [323, 0]
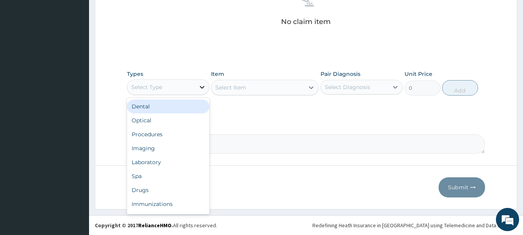
click at [202, 90] on icon at bounding box center [202, 87] width 8 height 8
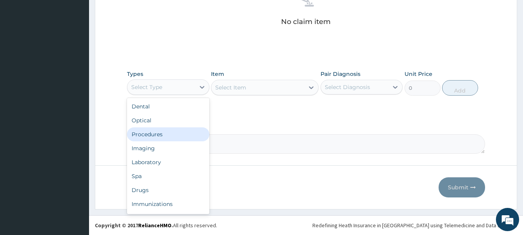
click at [167, 134] on div "Procedures" at bounding box center [168, 134] width 82 height 14
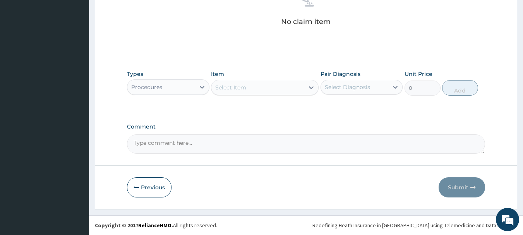
click at [306, 91] on div at bounding box center [311, 88] width 14 height 14
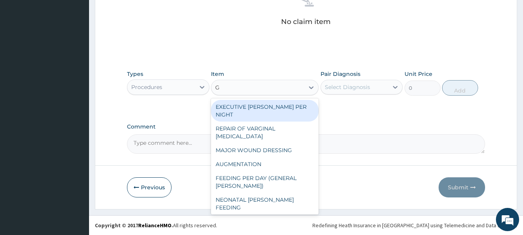
type input "GP"
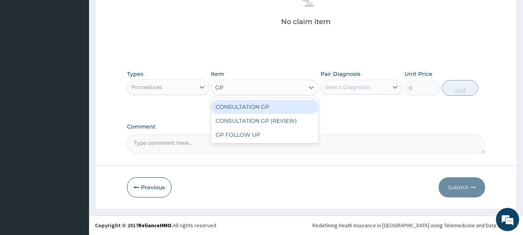
click at [294, 103] on div "CONSULTATION GP" at bounding box center [265, 107] width 108 height 14
type input "2500"
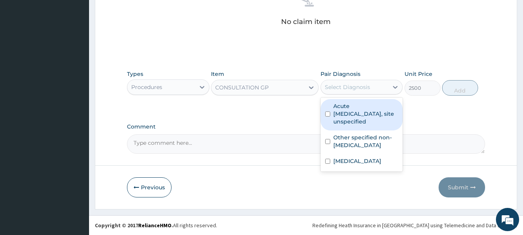
click at [374, 87] on div "Select Diagnosis" at bounding box center [355, 87] width 68 height 12
click at [365, 113] on label "Acute [MEDICAL_DATA], site unspecified" at bounding box center [365, 113] width 65 height 23
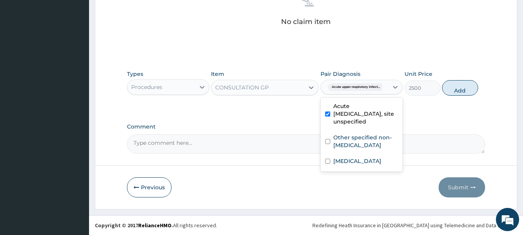
checkbox input "true"
click at [359, 141] on label "Other specified non-allergic rhinitis" at bounding box center [365, 141] width 65 height 15
checkbox input "true"
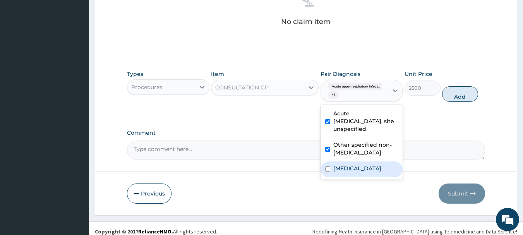
click at [359, 166] on label "[MEDICAL_DATA]" at bounding box center [357, 169] width 48 height 8
checkbox input "true"
click at [464, 98] on button "Add" at bounding box center [460, 93] width 36 height 15
type input "0"
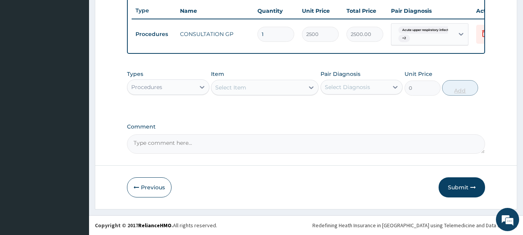
scroll to position [295, 0]
click at [196, 85] on div at bounding box center [202, 87] width 14 height 14
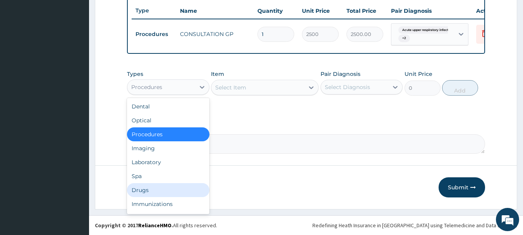
click at [147, 189] on div "Drugs" at bounding box center [168, 190] width 82 height 14
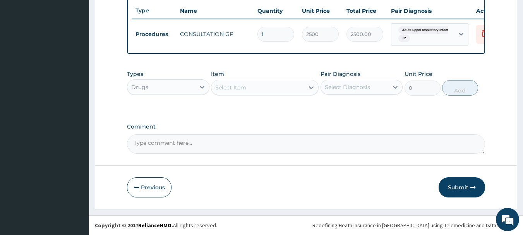
click at [291, 89] on div "Select Item" at bounding box center [257, 87] width 93 height 12
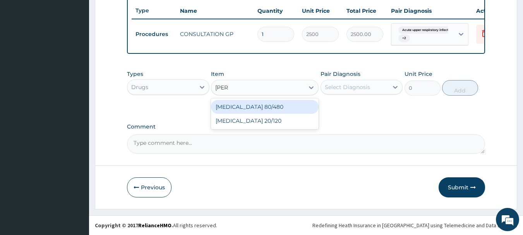
type input "COART"
click at [289, 103] on div "[MEDICAL_DATA] 80/480" at bounding box center [265, 107] width 108 height 14
type input "250"
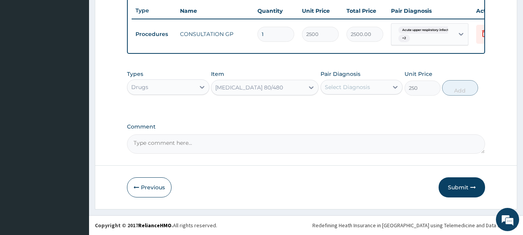
click at [352, 89] on div "Select Diagnosis" at bounding box center [347, 87] width 45 height 8
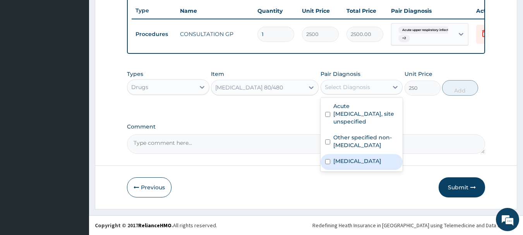
click at [346, 163] on label "[MEDICAL_DATA]" at bounding box center [357, 161] width 48 height 8
checkbox input "true"
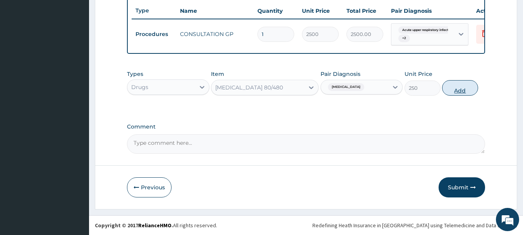
click at [469, 90] on button "Add" at bounding box center [460, 87] width 36 height 15
type input "0"
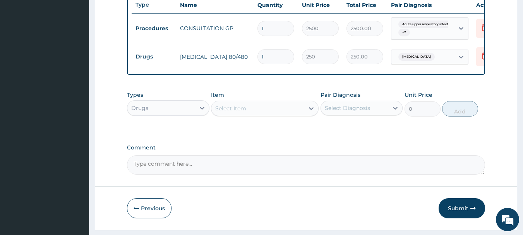
type input "0.00"
type input "3"
type input "750.00"
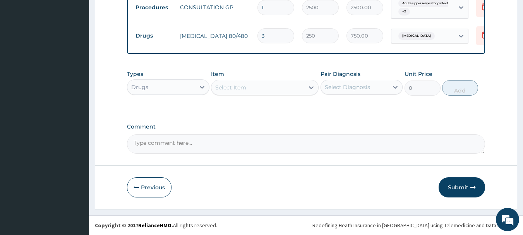
type input "3"
click at [296, 95] on div "Select Item" at bounding box center [265, 87] width 108 height 15
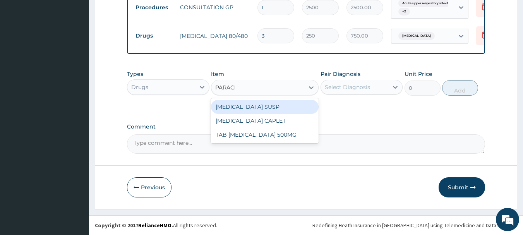
type input "PARACET"
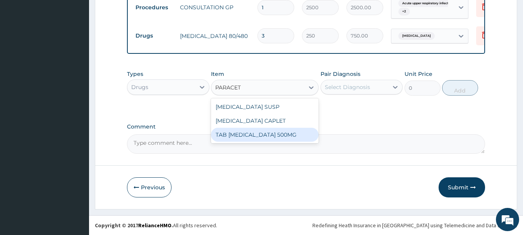
click at [276, 136] on div "TAB PARACETAMOL 500MG" at bounding box center [265, 135] width 108 height 14
type input "30"
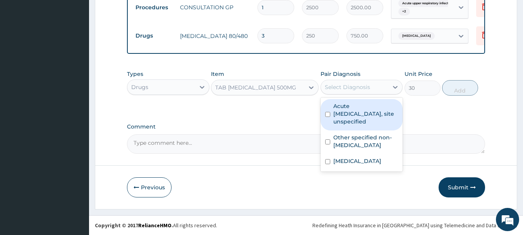
click at [358, 91] on div "Select Diagnosis" at bounding box center [347, 87] width 45 height 8
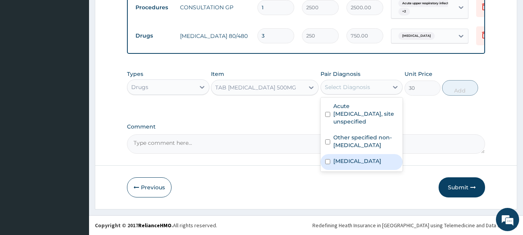
click at [342, 162] on label "[MEDICAL_DATA]" at bounding box center [357, 161] width 48 height 8
checkbox input "true"
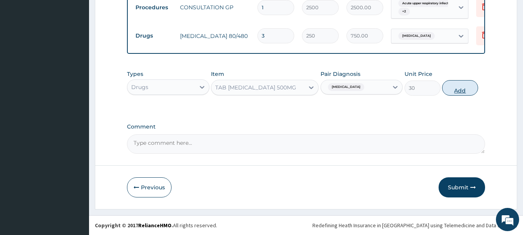
click at [461, 89] on button "Add" at bounding box center [460, 87] width 36 height 15
type input "0"
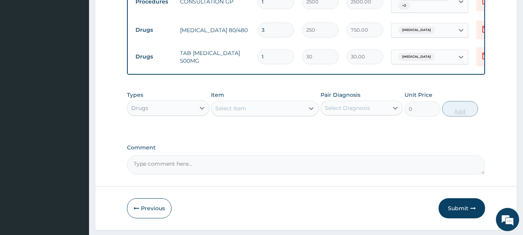
type input "12"
type input "360.00"
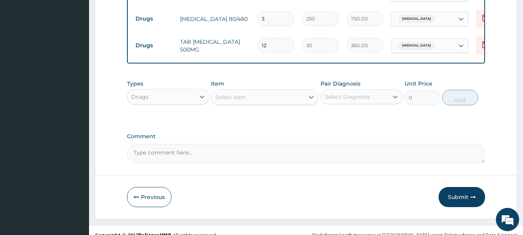
scroll to position [349, 0]
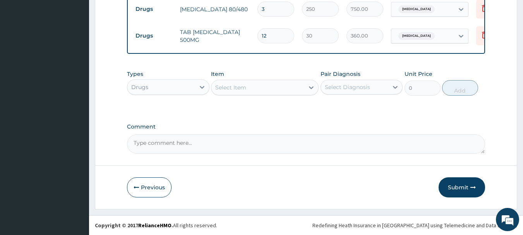
type input "12"
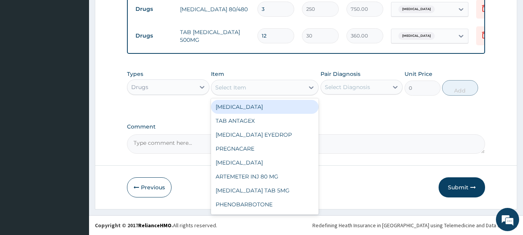
click at [255, 89] on div "Select Item" at bounding box center [257, 87] width 93 height 12
type input "AMOX"
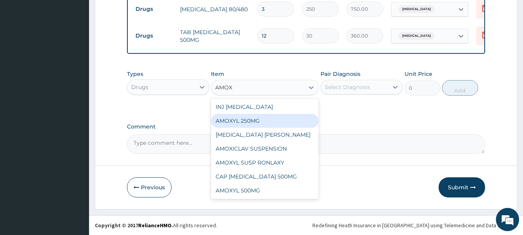
click at [238, 124] on div "AMOXYL 250MG" at bounding box center [265, 121] width 108 height 14
type input "8.5"
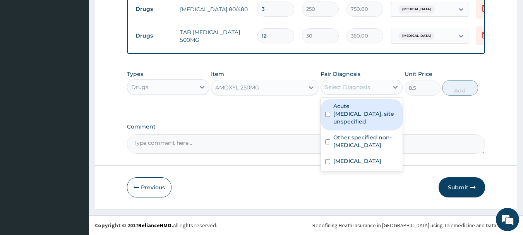
click at [355, 90] on div "Select Diagnosis" at bounding box center [347, 87] width 45 height 8
click at [343, 118] on label "Acute upper respiratory infection, site unspecified" at bounding box center [365, 113] width 65 height 23
checkbox input "true"
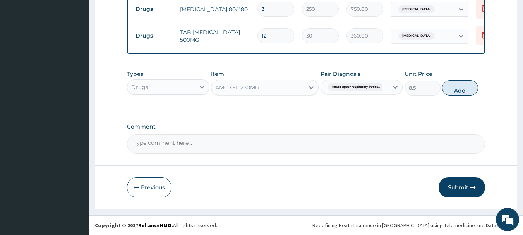
click at [456, 91] on button "Add" at bounding box center [460, 87] width 36 height 15
type input "0"
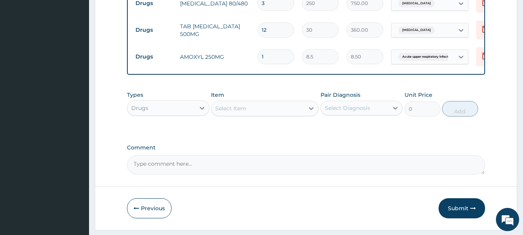
type input "15"
type input "127.50"
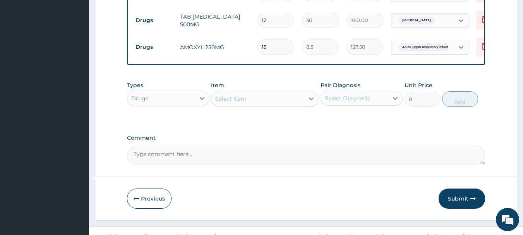
scroll to position [376, 0]
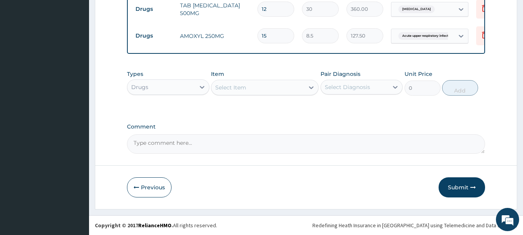
type input "15"
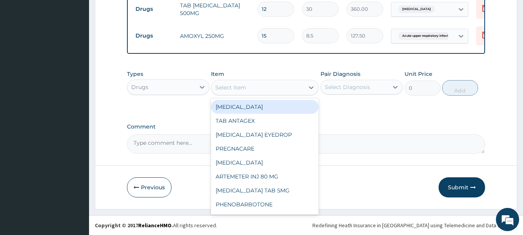
click at [280, 95] on div "Select Item" at bounding box center [265, 87] width 108 height 15
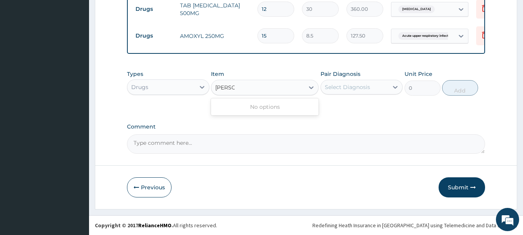
type input "[PERSON_NAME]"
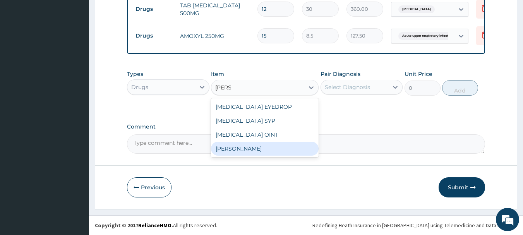
click at [255, 147] on div "[PERSON_NAME]" at bounding box center [265, 149] width 108 height 14
type input "70"
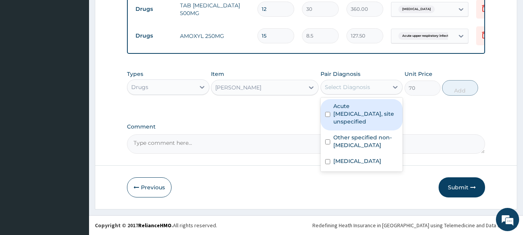
click at [362, 90] on div "Select Diagnosis" at bounding box center [347, 87] width 45 height 8
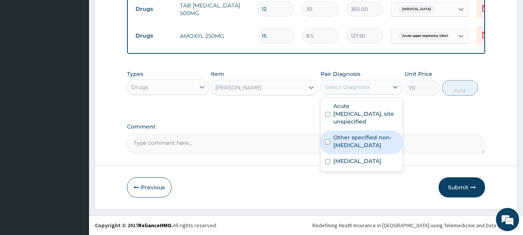
click at [343, 142] on label "Other specified non-[MEDICAL_DATA]" at bounding box center [365, 141] width 65 height 15
checkbox input "true"
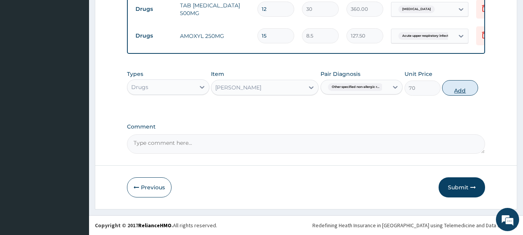
click at [463, 93] on button "Add" at bounding box center [460, 87] width 36 height 15
type input "0"
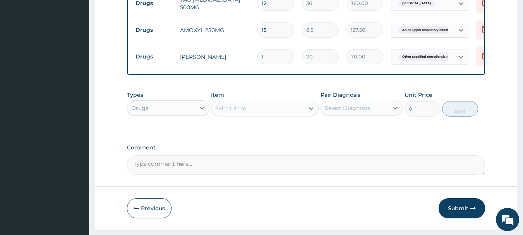
type input "0.00"
type input "6"
type input "420.00"
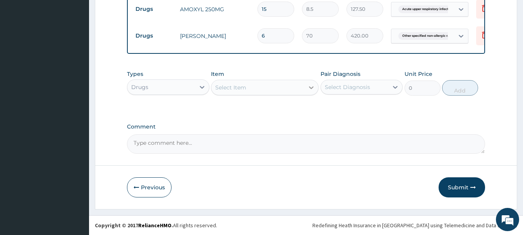
type input "6"
click at [311, 85] on icon at bounding box center [311, 88] width 8 height 8
click at [362, 131] on div "Comment" at bounding box center [306, 139] width 359 height 30
click at [458, 188] on button "Submit" at bounding box center [462, 187] width 46 height 20
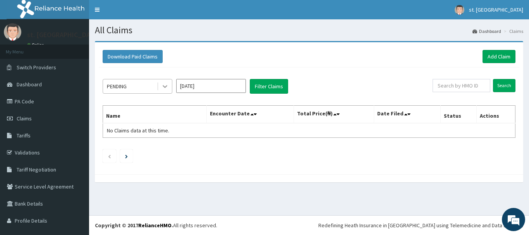
click at [163, 89] on icon at bounding box center [165, 86] width 8 height 8
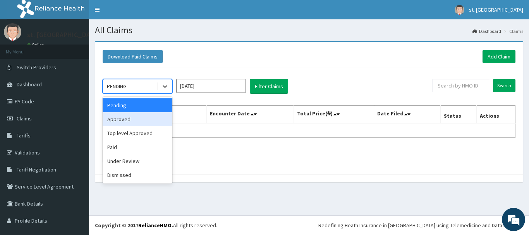
click at [137, 122] on div "Approved" at bounding box center [138, 119] width 70 height 14
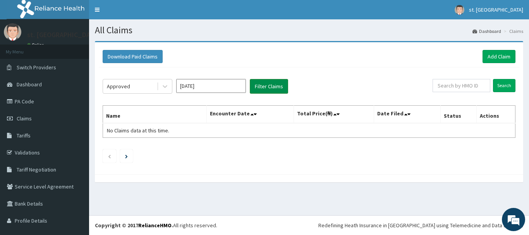
click at [266, 84] on button "Filter Claims" at bounding box center [269, 86] width 38 height 15
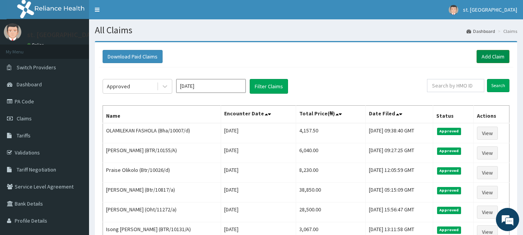
click at [492, 56] on link "Add Claim" at bounding box center [493, 56] width 33 height 13
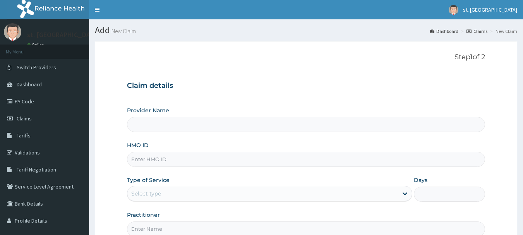
click at [157, 160] on input "HMO ID" at bounding box center [306, 159] width 359 height 15
paste input "Bha/10007/c"
type input "Bha/10007/c"
type input "[GEOGRAPHIC_DATA]"
type input "Bha/10007/c"
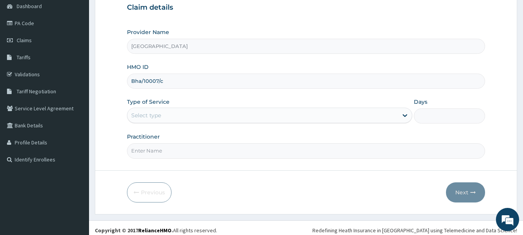
scroll to position [83, 0]
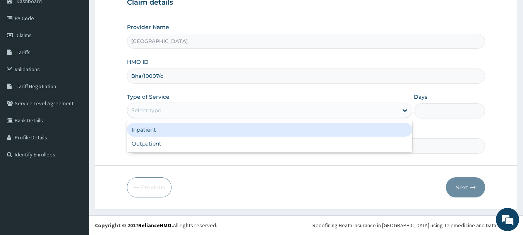
click at [336, 106] on div "Select type" at bounding box center [262, 110] width 271 height 12
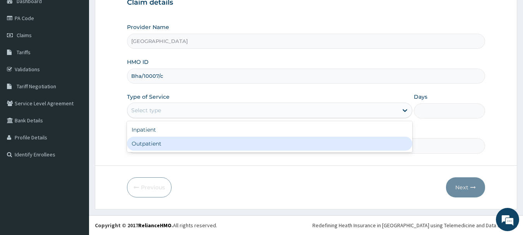
click at [221, 145] on div "Outpatient" at bounding box center [269, 144] width 285 height 14
type input "1"
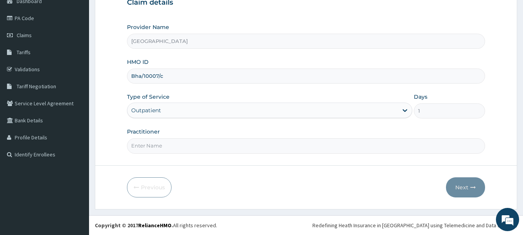
click at [217, 149] on input "Practitioner" at bounding box center [306, 145] width 359 height 15
type input "DR [PERSON_NAME]"
click at [458, 185] on button "Next" at bounding box center [465, 187] width 39 height 20
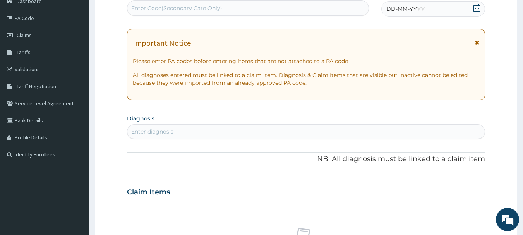
click at [473, 7] on div "DD-MM-YYYY" at bounding box center [433, 8] width 104 height 15
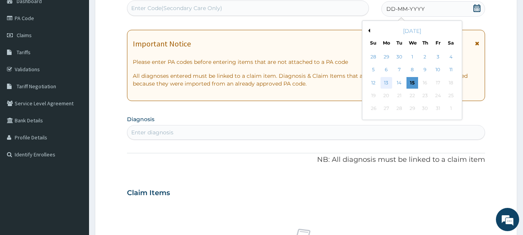
click at [386, 83] on div "13" at bounding box center [387, 83] width 12 height 12
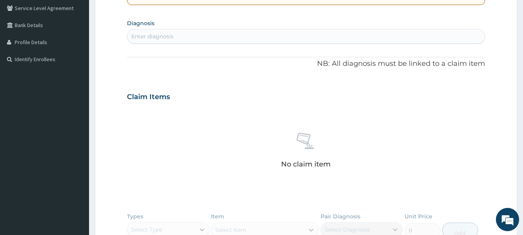
scroll to position [182, 0]
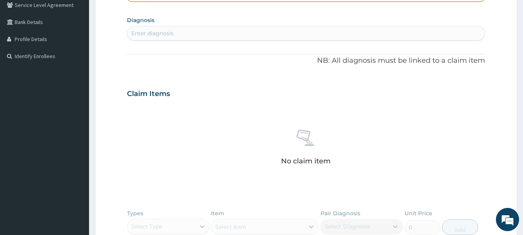
click at [397, 37] on div "Enter diagnosis" at bounding box center [306, 33] width 358 height 12
type input "[MEDICAL_DATA]"
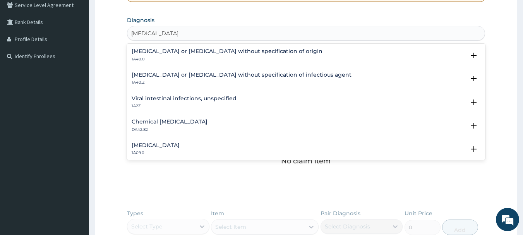
click at [180, 60] on p "1A40.0" at bounding box center [227, 59] width 191 height 5
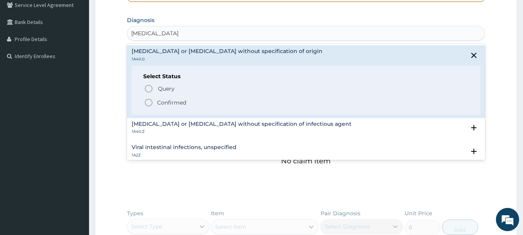
click at [152, 102] on circle "status option filled" at bounding box center [148, 102] width 7 height 7
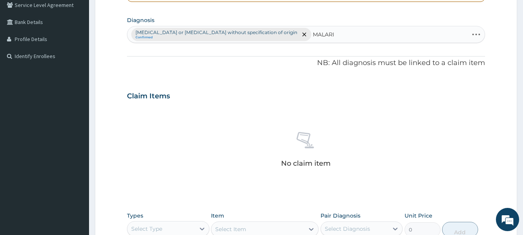
type input "[MEDICAL_DATA]"
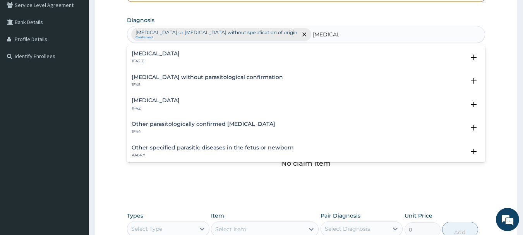
click at [155, 101] on h4 "[MEDICAL_DATA]" at bounding box center [156, 101] width 48 height 6
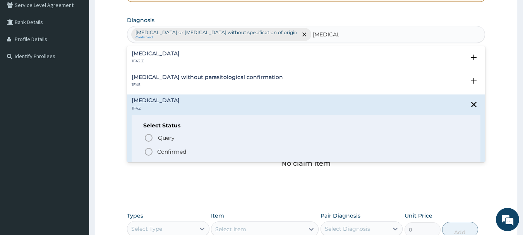
click at [147, 152] on icon "status option filled" at bounding box center [148, 151] width 9 height 9
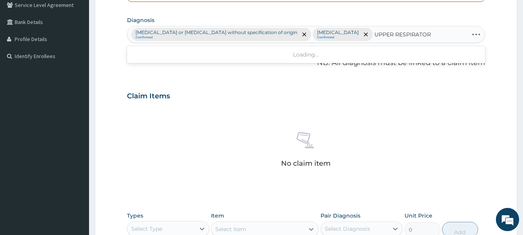
type input "UPPER RESPIRATORY"
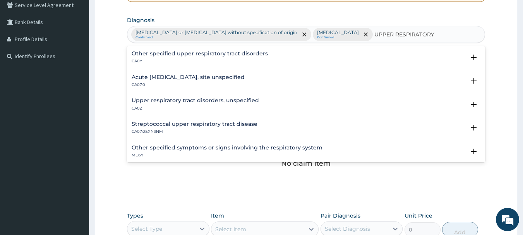
click at [170, 74] on h4 "Acute [MEDICAL_DATA], site unspecified" at bounding box center [188, 77] width 113 height 6
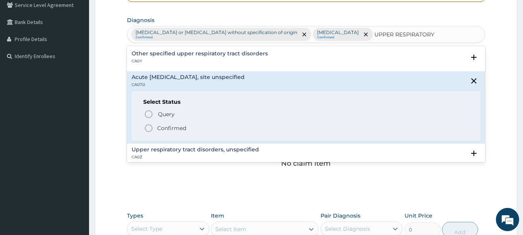
click at [147, 130] on icon "status option filled" at bounding box center [148, 128] width 9 height 9
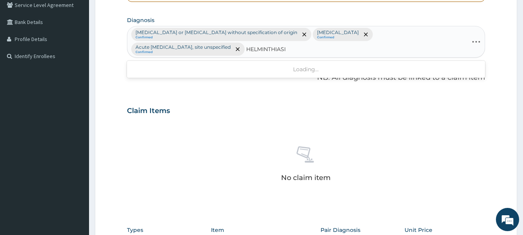
type input "[MEDICAL_DATA]"
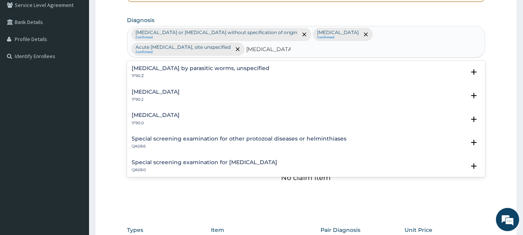
click at [158, 73] on p "1F90.Z" at bounding box center [201, 75] width 138 height 5
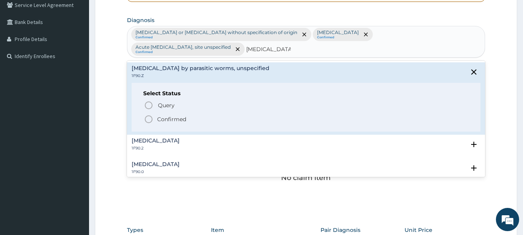
click at [150, 115] on icon "status option filled" at bounding box center [148, 119] width 9 height 9
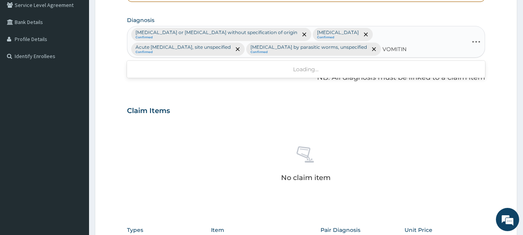
type input "VOMITING"
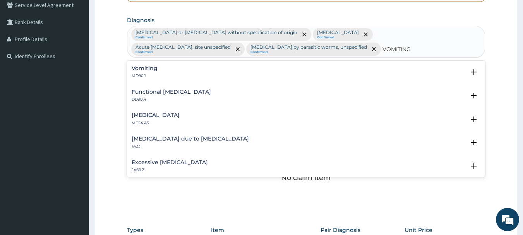
click at [151, 74] on p "MD90.1" at bounding box center [145, 75] width 26 height 5
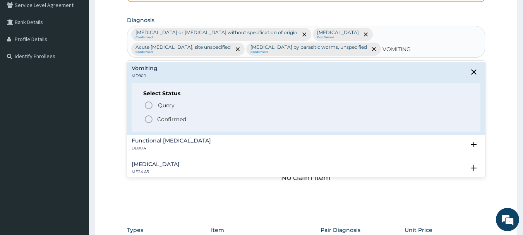
click at [151, 122] on circle "status option filled" at bounding box center [148, 119] width 7 height 7
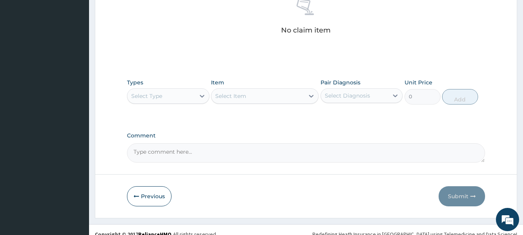
scroll to position [338, 0]
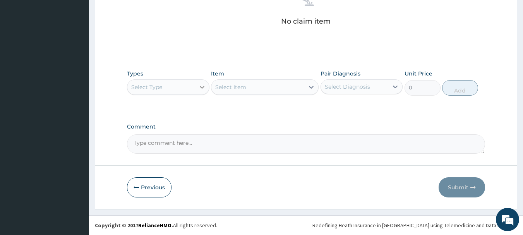
click at [201, 84] on icon at bounding box center [202, 87] width 8 height 8
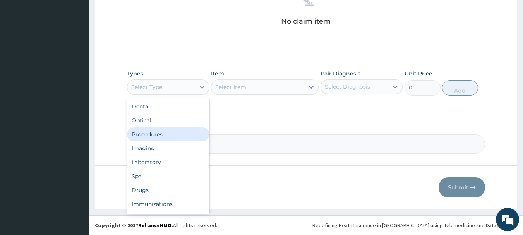
click at [165, 134] on div "Procedures" at bounding box center [168, 134] width 82 height 14
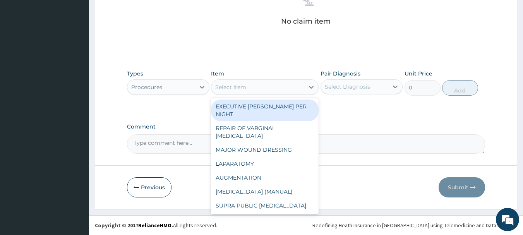
click at [311, 87] on icon at bounding box center [311, 87] width 8 height 8
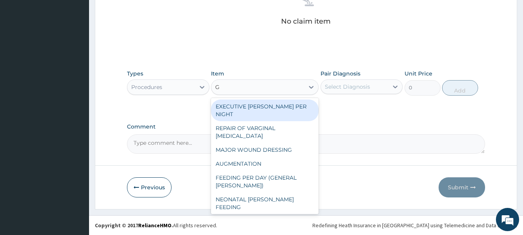
type input "GP"
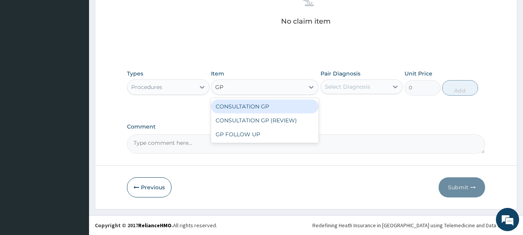
click at [290, 103] on div "CONSULTATION GP" at bounding box center [265, 107] width 108 height 14
type input "2500"
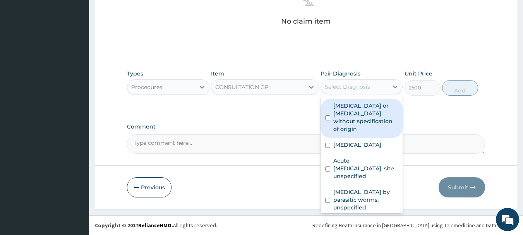
click at [353, 87] on div "Select Diagnosis" at bounding box center [347, 87] width 45 height 8
click at [348, 108] on label "Gastroenteritis or colitis without specification of origin" at bounding box center [365, 117] width 65 height 31
checkbox input "true"
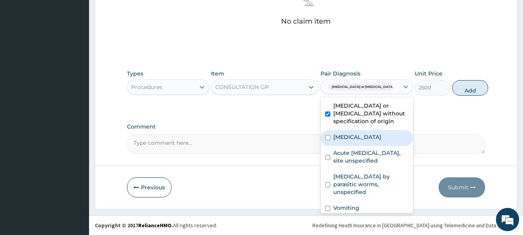
click at [352, 141] on label "[MEDICAL_DATA]" at bounding box center [357, 137] width 48 height 8
checkbox input "true"
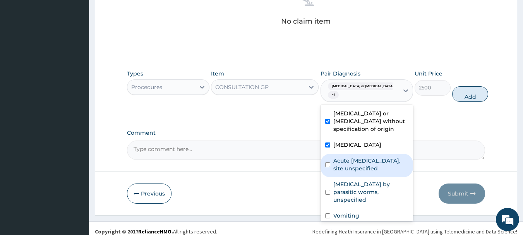
click at [354, 168] on label "Acute upper respiratory infection, site unspecified" at bounding box center [370, 164] width 75 height 15
checkbox input "true"
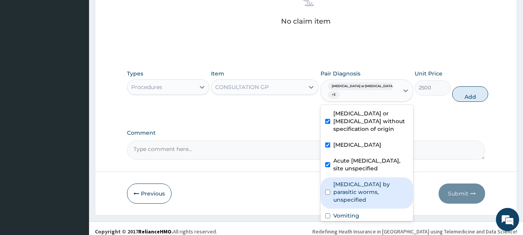
click at [360, 204] on label "[MEDICAL_DATA] by parasitic worms, unspecified" at bounding box center [370, 191] width 75 height 23
checkbox input "true"
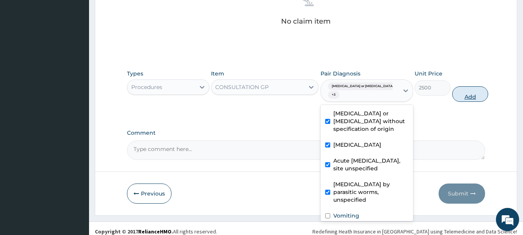
click at [453, 96] on button "Add" at bounding box center [470, 93] width 36 height 15
type input "0"
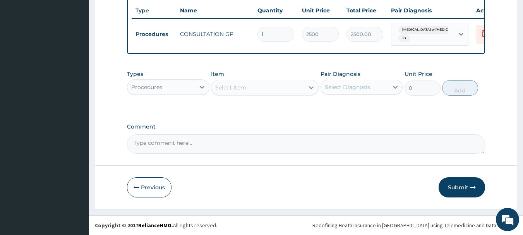
scroll to position [310, 0]
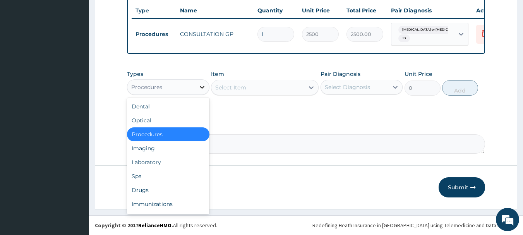
click at [204, 86] on icon at bounding box center [202, 87] width 8 height 8
click at [142, 190] on div "Drugs" at bounding box center [168, 190] width 82 height 14
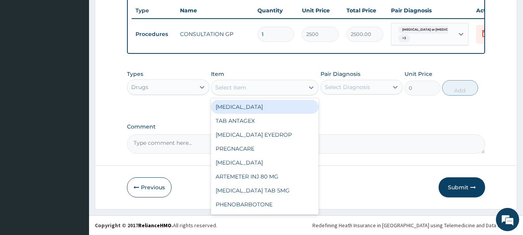
click at [311, 89] on icon at bounding box center [311, 88] width 8 height 8
type input "ZINC"
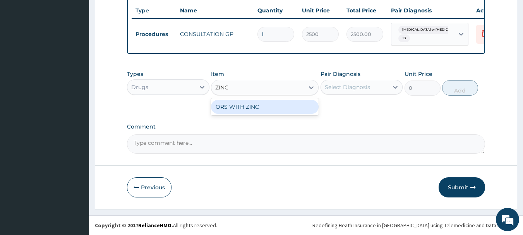
click at [307, 110] on div "ORS WITH ZINC" at bounding box center [265, 107] width 108 height 14
type input "200"
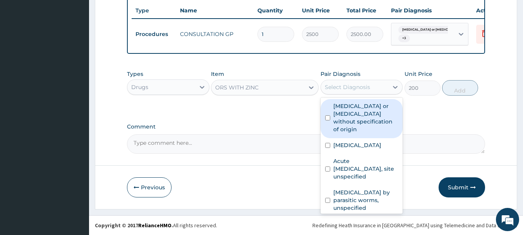
click at [354, 93] on div "Select Diagnosis" at bounding box center [355, 87] width 68 height 12
click at [348, 118] on label "Gastroenteritis or colitis without specification of origin" at bounding box center [365, 117] width 65 height 31
checkbox input "true"
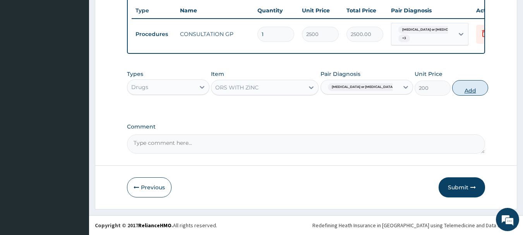
click at [454, 93] on button "Add" at bounding box center [470, 87] width 36 height 15
type input "0"
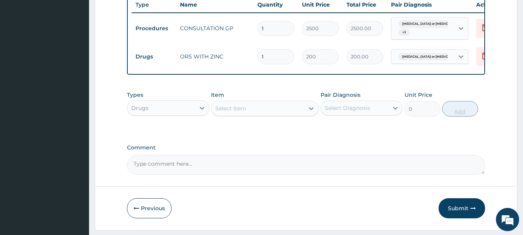
type input "0.00"
type input "3"
type input "600.00"
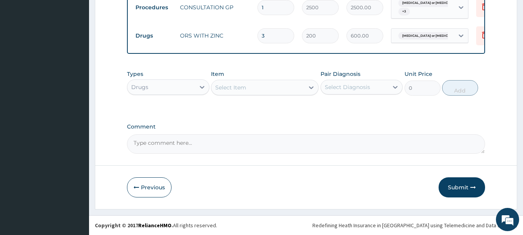
type input "3"
click at [302, 87] on div "Select Item" at bounding box center [257, 87] width 93 height 12
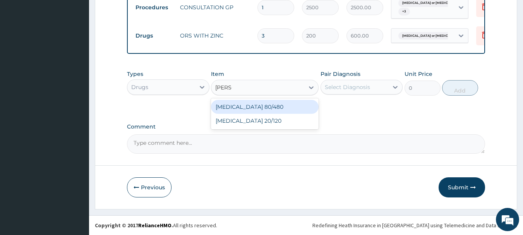
type input "COART"
click at [293, 101] on div "[MEDICAL_DATA] 80/480" at bounding box center [265, 107] width 108 height 14
type input "250"
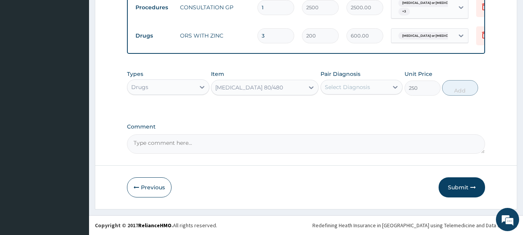
click at [358, 86] on div "Select Diagnosis" at bounding box center [347, 87] width 45 height 8
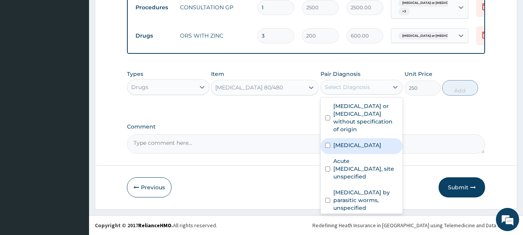
click at [348, 145] on label "[MEDICAL_DATA]" at bounding box center [357, 145] width 48 height 8
checkbox input "true"
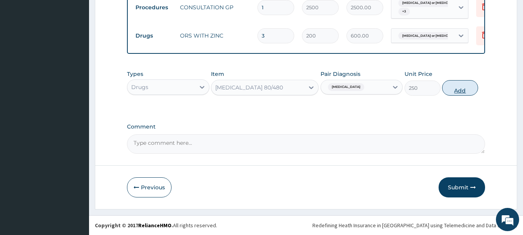
click at [456, 91] on button "Add" at bounding box center [460, 87] width 36 height 15
type input "0"
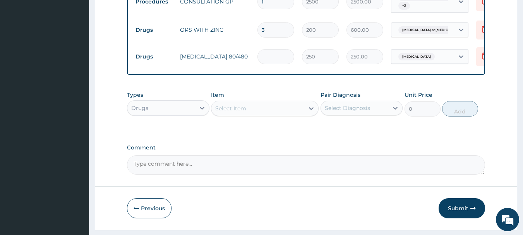
type input "0.00"
type input "6"
type input "1500.00"
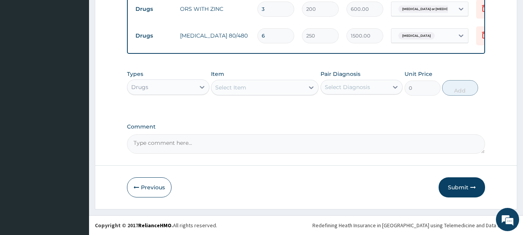
type input "6"
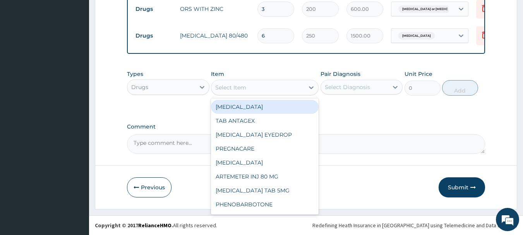
click at [258, 89] on div "Select Item" at bounding box center [257, 87] width 93 height 12
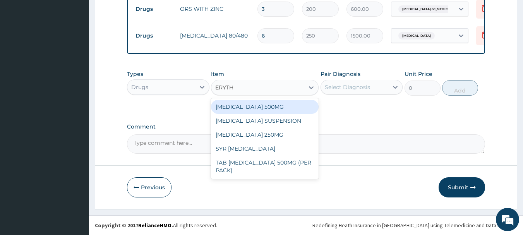
type input "ERYTHR"
click at [250, 111] on div "[MEDICAL_DATA] 500MG" at bounding box center [265, 107] width 108 height 14
type input "42.5"
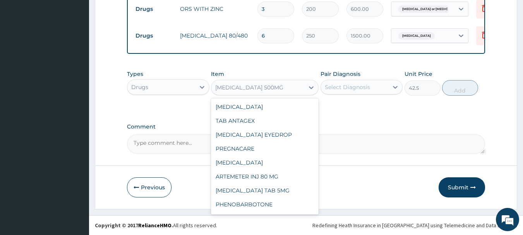
click at [270, 91] on div "[MEDICAL_DATA] 500MG" at bounding box center [257, 87] width 93 height 12
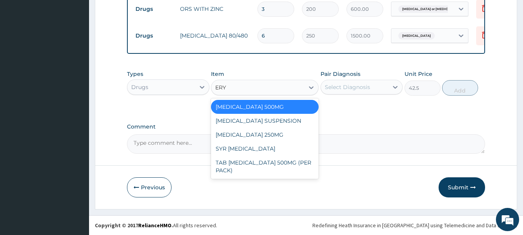
scroll to position [0, 0]
type input "ERYTH"
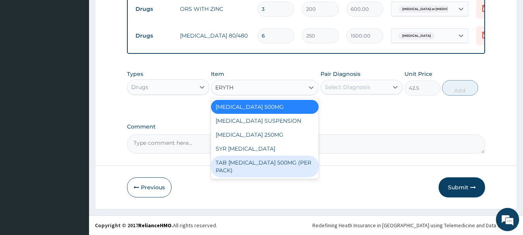
click at [242, 163] on div "TAB [MEDICAL_DATA] 500MG (PER PACK)" at bounding box center [265, 167] width 108 height 22
type input "300"
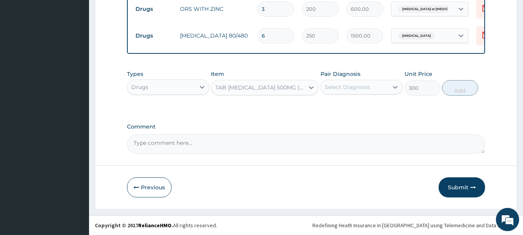
click at [347, 87] on div "Select Diagnosis" at bounding box center [347, 87] width 45 height 8
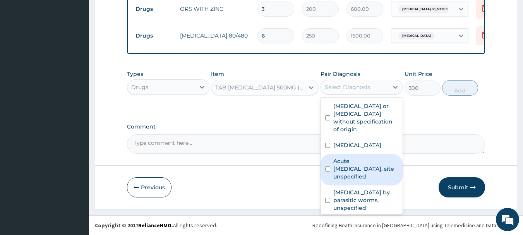
click at [346, 172] on label "Acute upper respiratory infection, site unspecified" at bounding box center [365, 168] width 65 height 23
checkbox input "true"
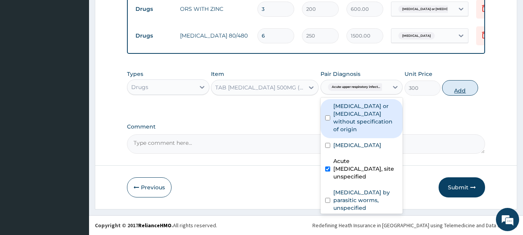
click at [461, 93] on button "Add" at bounding box center [460, 87] width 36 height 15
type input "0"
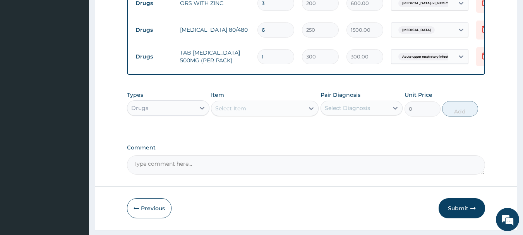
type input "15"
type input "4500.00"
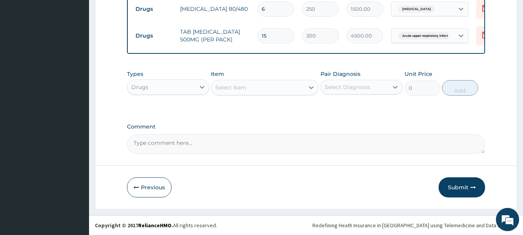
scroll to position [390, 0]
type input "15"
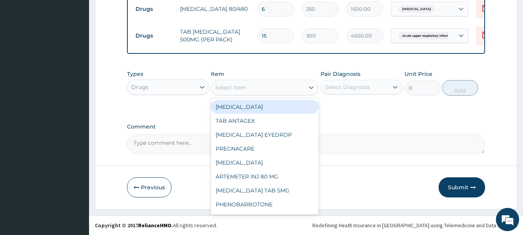
click at [297, 90] on div "Select Item" at bounding box center [257, 87] width 93 height 12
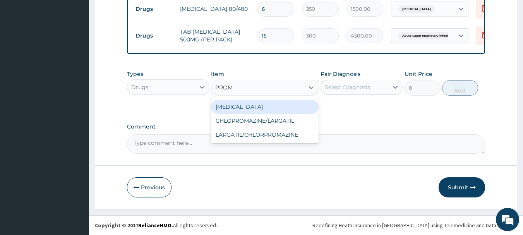
type input "PROME"
click at [292, 105] on div "[MEDICAL_DATA]" at bounding box center [265, 107] width 108 height 14
type input "80"
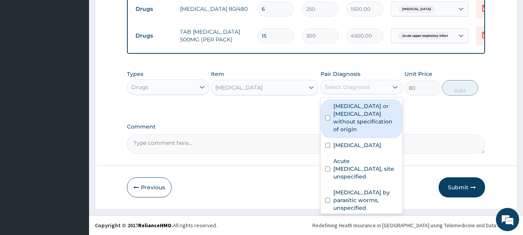
click at [347, 93] on div "Select Diagnosis" at bounding box center [362, 87] width 82 height 15
click at [337, 115] on label "Gastroenteritis or colitis without specification of origin" at bounding box center [365, 117] width 65 height 31
checkbox input "true"
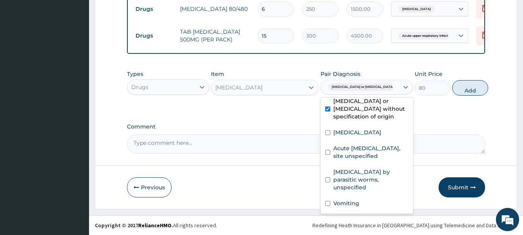
scroll to position [21, 0]
click at [350, 202] on label "Vomiting" at bounding box center [346, 203] width 26 height 8
checkbox input "true"
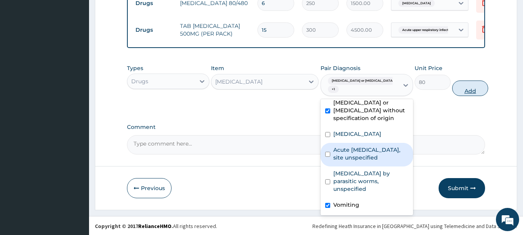
click at [458, 96] on button "Add" at bounding box center [470, 88] width 36 height 15
type input "0"
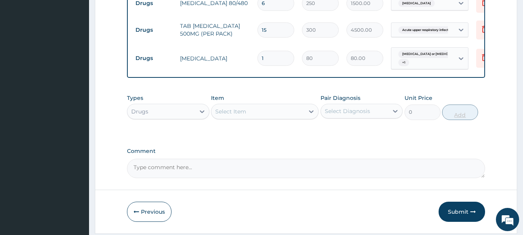
type input "0.00"
type input "3"
type input "240.00"
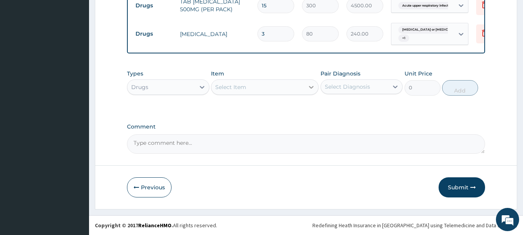
type input "3"
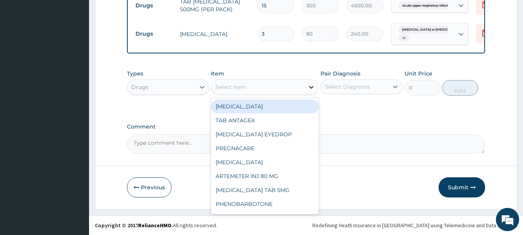
click at [311, 89] on icon at bounding box center [311, 87] width 8 height 8
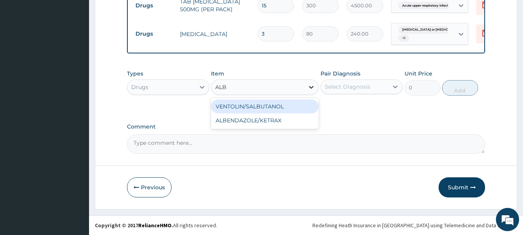
type input "ALBE"
click at [297, 111] on div "ALBENDAZOLE/KETRAX" at bounding box center [265, 107] width 108 height 14
type input "28.32999992370605"
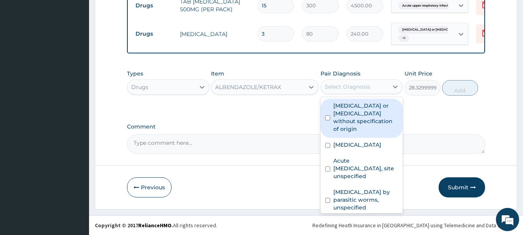
click at [369, 90] on div "Select Diagnosis" at bounding box center [347, 87] width 45 height 8
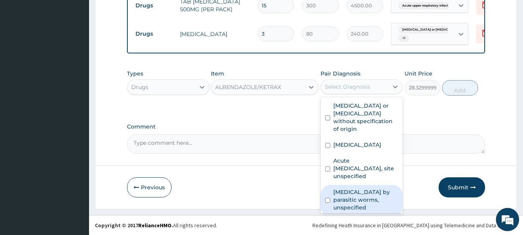
click at [366, 198] on label "Infestation by parasitic worms, unspecified" at bounding box center [365, 199] width 65 height 23
checkbox input "true"
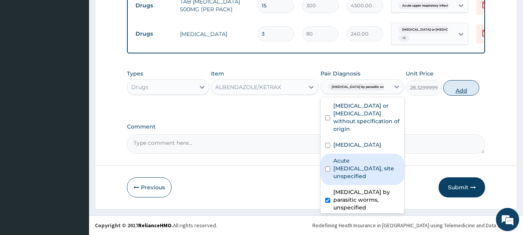
click at [455, 92] on button "Add" at bounding box center [461, 87] width 36 height 15
type input "0"
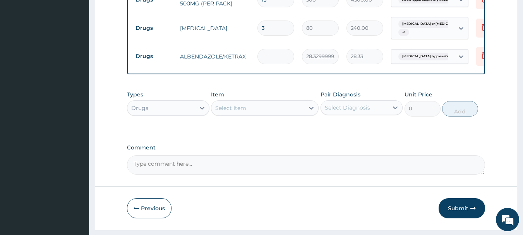
type input "0.00"
type input "2"
type input "56.66"
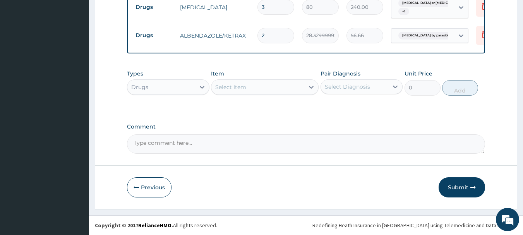
type input "2"
click at [301, 93] on div "Select Item" at bounding box center [257, 87] width 93 height 12
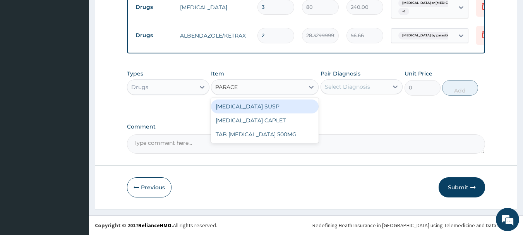
type input "PARACET"
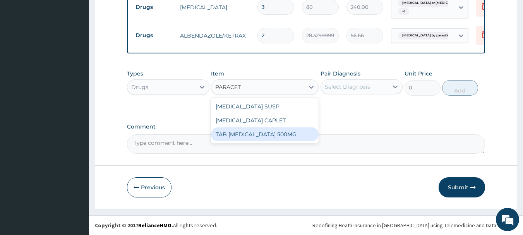
click at [283, 133] on div "TAB PARACETAMOL 500MG" at bounding box center [265, 134] width 108 height 14
type input "30"
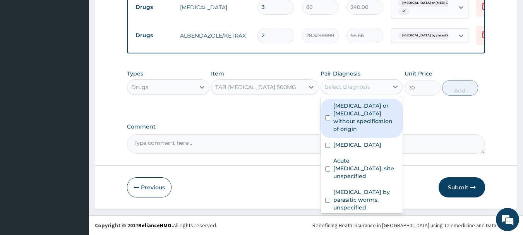
click at [347, 91] on div "Select Diagnosis" at bounding box center [355, 87] width 68 height 12
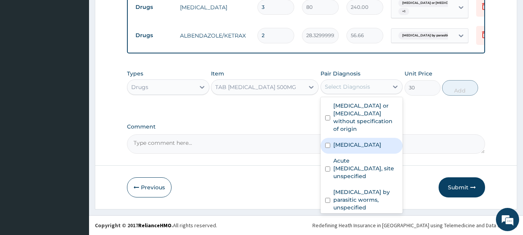
click at [335, 146] on label "Malaria, unspecified" at bounding box center [357, 145] width 48 height 8
checkbox input "true"
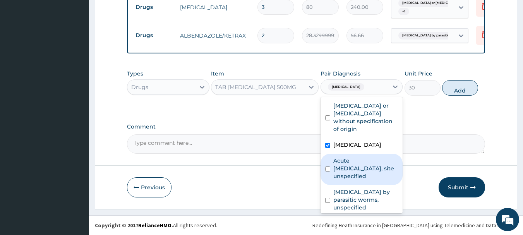
click at [346, 176] on label "Acute upper respiratory infection, site unspecified" at bounding box center [365, 168] width 65 height 23
checkbox input "true"
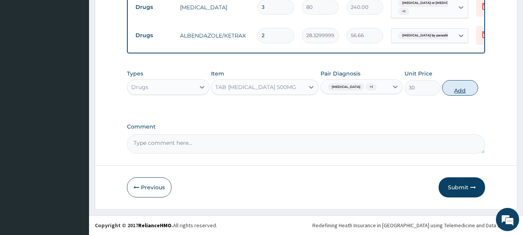
click at [456, 90] on button "Add" at bounding box center [460, 87] width 36 height 15
type input "0"
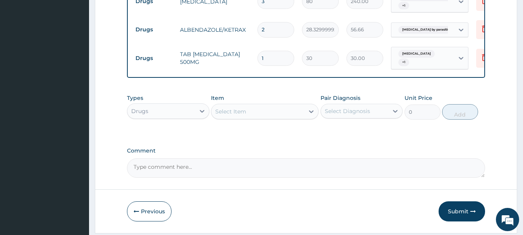
type input "18"
type input "540.00"
type input "18"
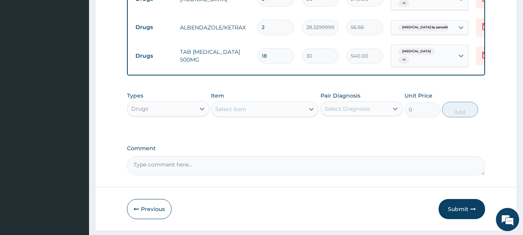
scroll to position [477, 0]
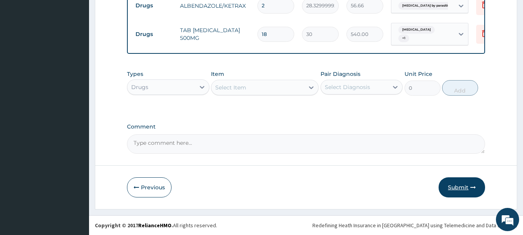
click at [456, 187] on button "Submit" at bounding box center [462, 187] width 46 height 20
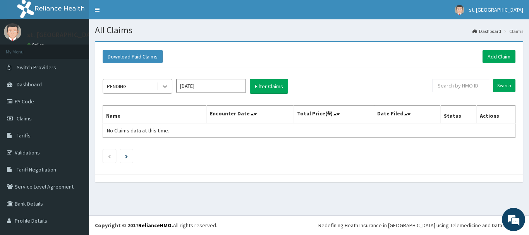
click at [166, 89] on icon at bounding box center [165, 86] width 8 height 8
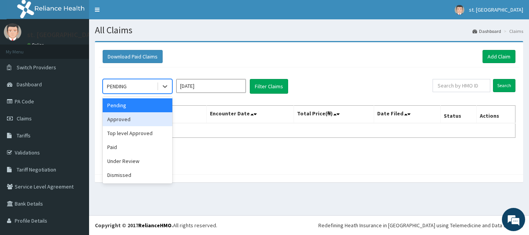
click at [138, 122] on div "Approved" at bounding box center [138, 119] width 70 height 14
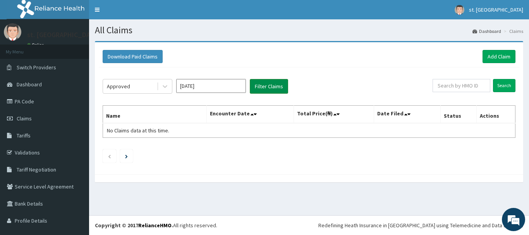
click at [256, 89] on button "Filter Claims" at bounding box center [269, 86] width 38 height 15
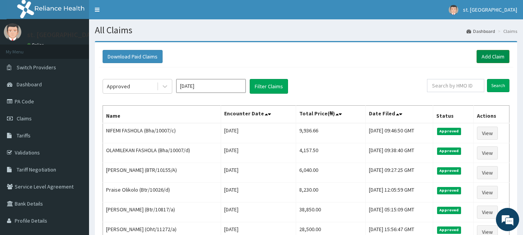
click at [488, 58] on link "Add Claim" at bounding box center [493, 56] width 33 height 13
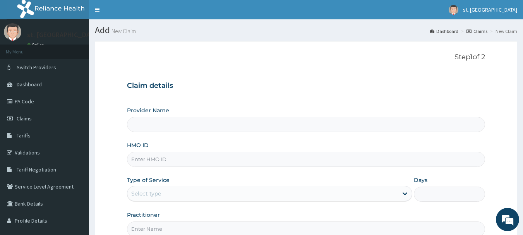
type input "[GEOGRAPHIC_DATA]"
click at [154, 157] on input "HMO ID" at bounding box center [306, 159] width 359 height 15
paste input "Bha/10007/e"
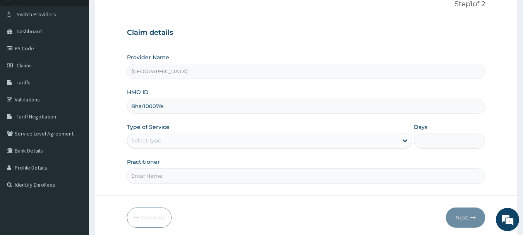
scroll to position [83, 0]
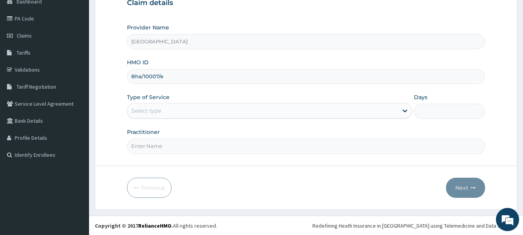
type input "Bha/10007/e"
click at [332, 115] on div "Select type" at bounding box center [262, 111] width 271 height 12
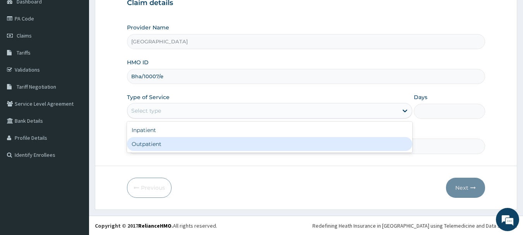
click at [236, 143] on div "Outpatient" at bounding box center [269, 144] width 285 height 14
type input "1"
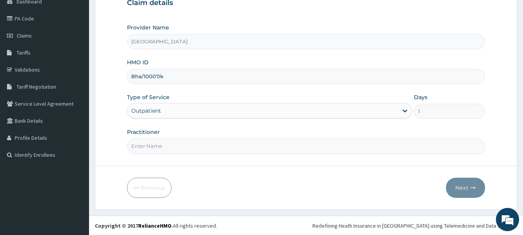
click at [235, 143] on input "Practitioner" at bounding box center [306, 146] width 359 height 15
type input "DR [PERSON_NAME]"
click at [464, 189] on button "Next" at bounding box center [465, 188] width 39 height 20
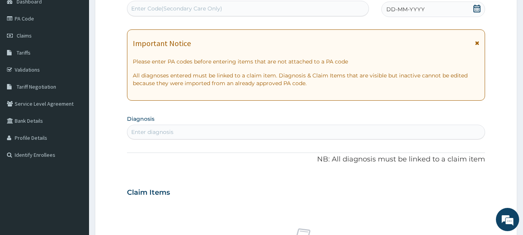
scroll to position [0, 0]
click at [480, 10] on icon at bounding box center [476, 9] width 7 height 8
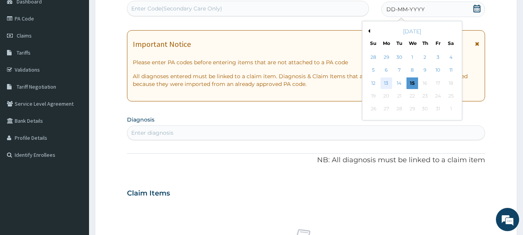
click at [385, 84] on div "13" at bounding box center [387, 83] width 12 height 12
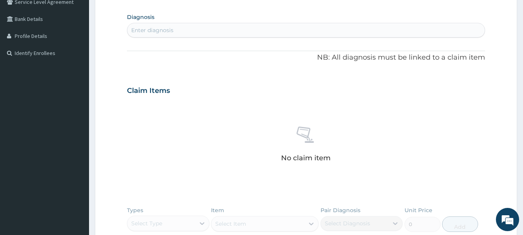
scroll to position [190, 0]
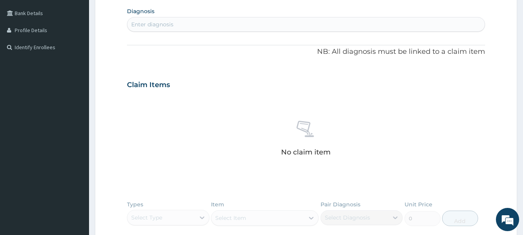
click at [270, 31] on div "Enter diagnosis" at bounding box center [306, 24] width 359 height 15
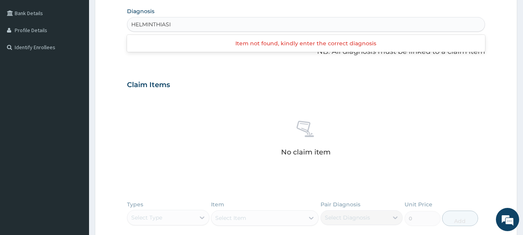
type input "[MEDICAL_DATA]"
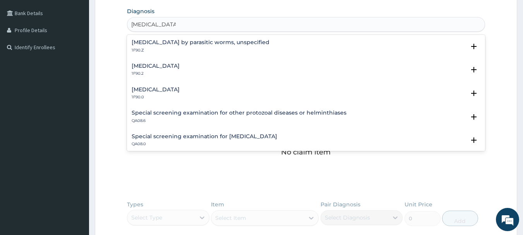
click at [180, 67] on h4 "[MEDICAL_DATA]" at bounding box center [156, 66] width 48 height 6
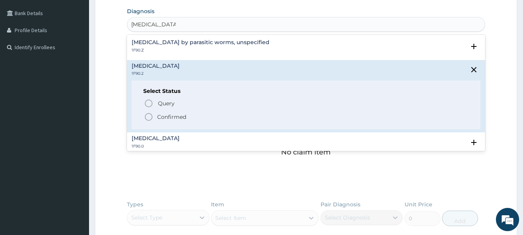
click at [151, 115] on circle "status option filled" at bounding box center [148, 116] width 7 height 7
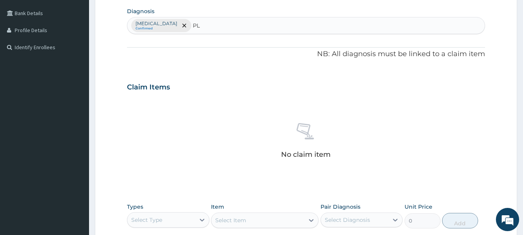
type input "P"
type input "[MEDICAL_DATA]"
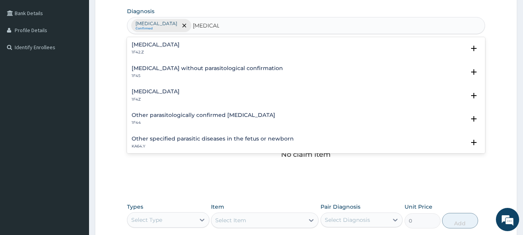
click at [147, 93] on h4 "[MEDICAL_DATA]" at bounding box center [156, 92] width 48 height 6
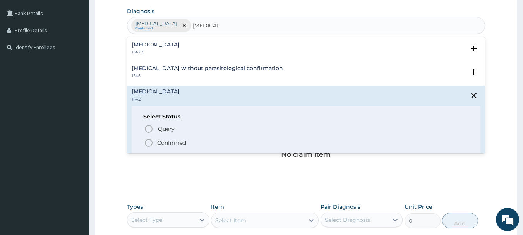
click at [148, 141] on icon "status option filled" at bounding box center [148, 142] width 9 height 9
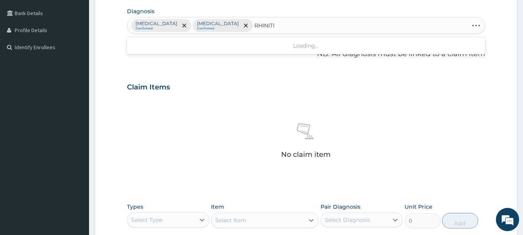
type input "[MEDICAL_DATA]"
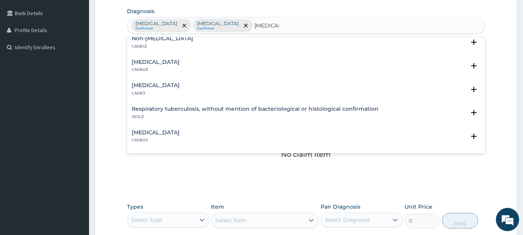
scroll to position [153, 0]
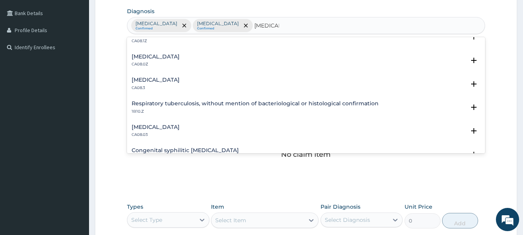
click at [176, 57] on h4 "[MEDICAL_DATA]" at bounding box center [156, 57] width 48 height 6
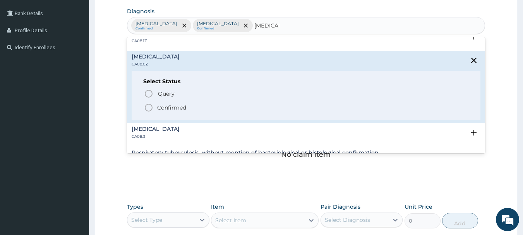
click at [149, 108] on icon "status option filled" at bounding box center [148, 107] width 9 height 9
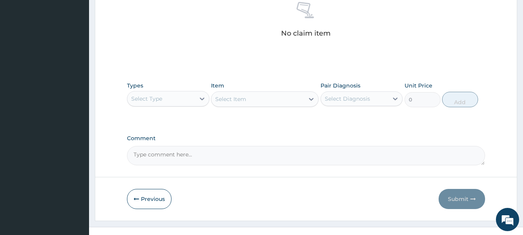
scroll to position [323, 0]
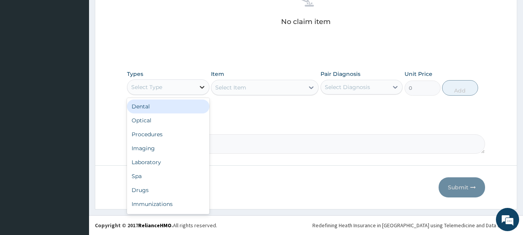
click at [206, 85] on div at bounding box center [202, 87] width 14 height 14
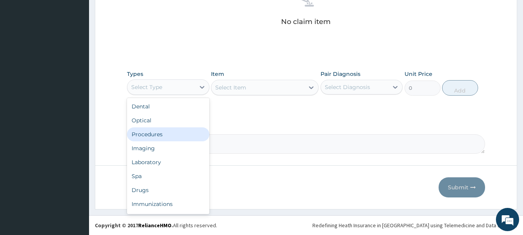
click at [167, 136] on div "Procedures" at bounding box center [168, 134] width 82 height 14
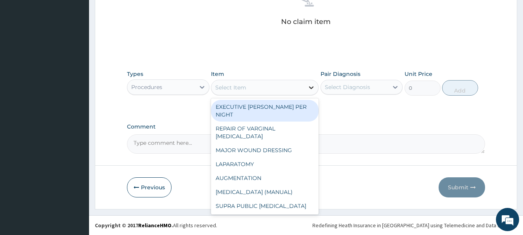
click at [311, 87] on icon at bounding box center [311, 87] width 5 height 3
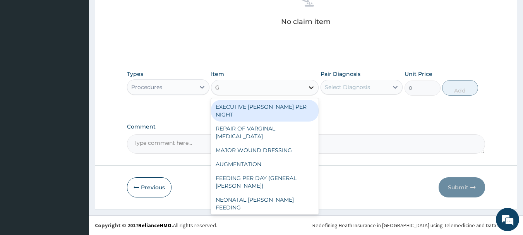
type input "GP"
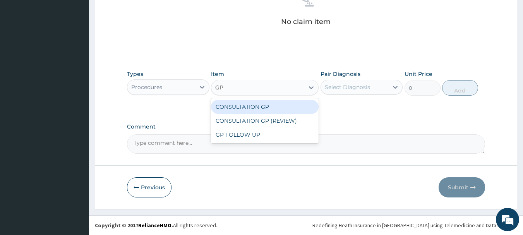
click at [294, 104] on div "CONSULTATION GP" at bounding box center [265, 107] width 108 height 14
type input "2500"
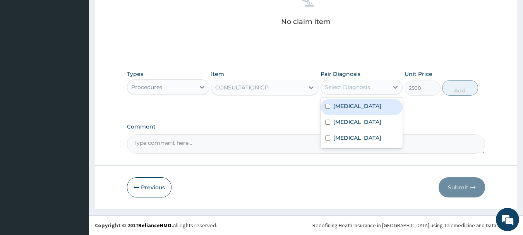
click at [369, 87] on div "Select Diagnosis" at bounding box center [347, 87] width 45 height 8
click at [357, 110] on label "Intestinal helminthiasis, unspecified" at bounding box center [357, 106] width 48 height 8
checkbox input "true"
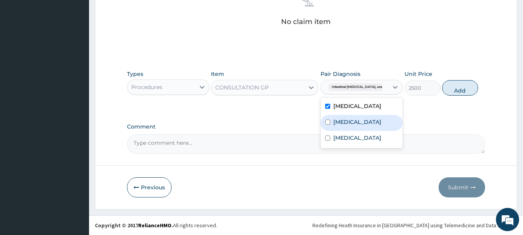
click at [345, 144] on div "Intestinal helminthiasis, unspecified Malaria, unspecified Allergic rhinitis, u…" at bounding box center [362, 123] width 82 height 51
click at [343, 126] on label "[MEDICAL_DATA]" at bounding box center [357, 122] width 48 height 8
checkbox input "true"
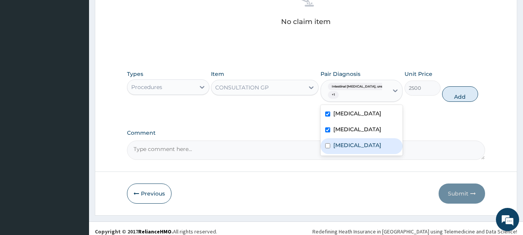
click at [348, 149] on label "Allergic rhinitis, unspecified" at bounding box center [357, 145] width 48 height 8
checkbox input "true"
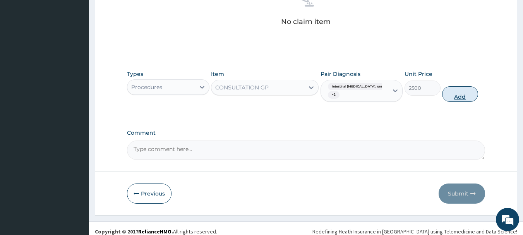
click at [456, 96] on button "Add" at bounding box center [460, 93] width 36 height 15
type input "0"
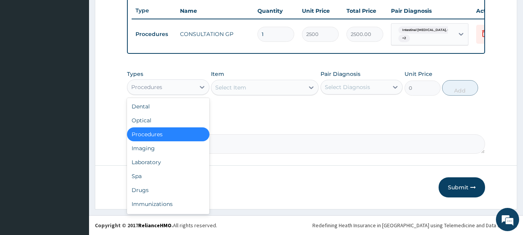
click at [191, 90] on div "Procedures" at bounding box center [161, 87] width 68 height 12
click at [150, 191] on div "Drugs" at bounding box center [168, 190] width 82 height 14
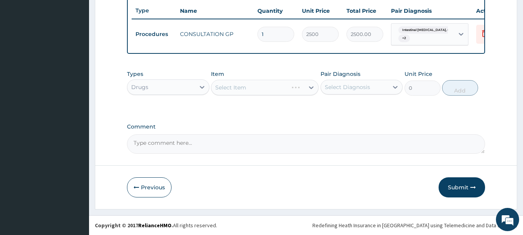
click at [310, 87] on div "Select Item" at bounding box center [265, 87] width 108 height 15
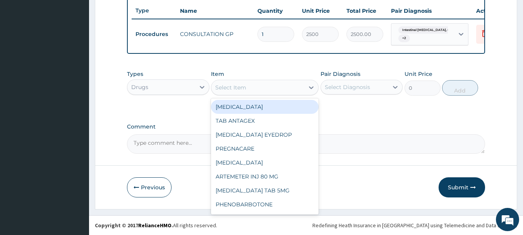
click at [310, 87] on icon at bounding box center [311, 87] width 5 height 3
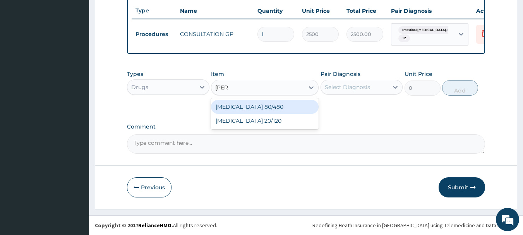
type input "COART"
click at [304, 103] on div "COARTEM 80/480" at bounding box center [265, 107] width 108 height 14
type input "250"
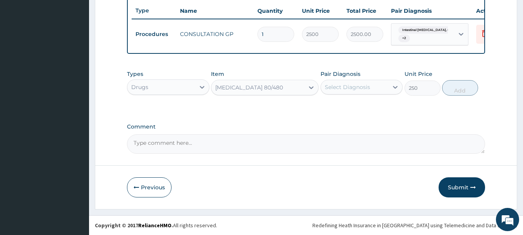
click at [364, 86] on div "Select Diagnosis" at bounding box center [347, 87] width 45 height 8
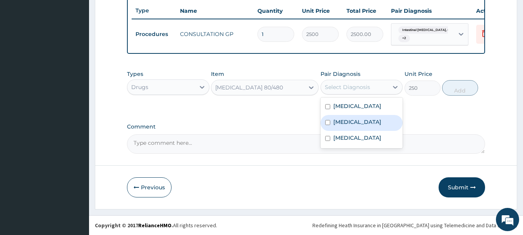
click at [347, 126] on label "Malaria, unspecified" at bounding box center [357, 122] width 48 height 8
checkbox input "true"
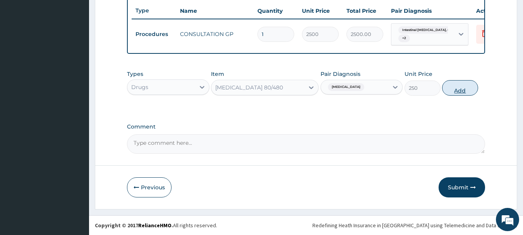
click at [463, 90] on button "Add" at bounding box center [460, 87] width 36 height 15
type input "0"
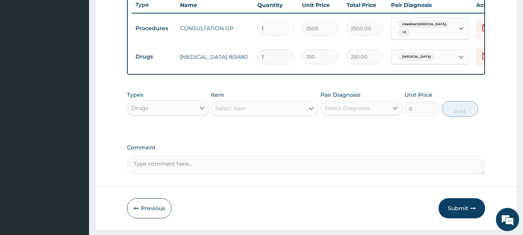
type input "0.00"
type input "3"
type input "750.00"
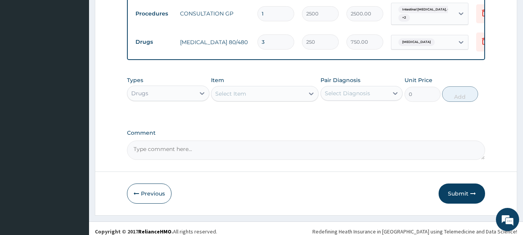
scroll to position [322, 0]
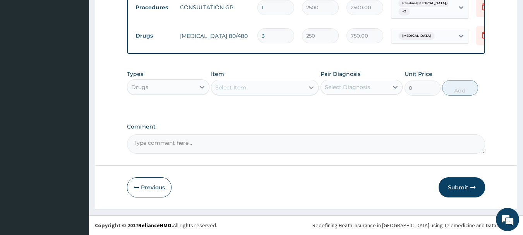
type input "3"
click at [313, 89] on icon at bounding box center [311, 88] width 8 height 8
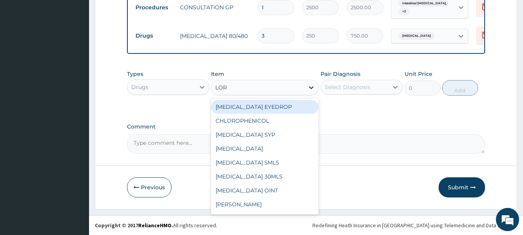
type input "LORA"
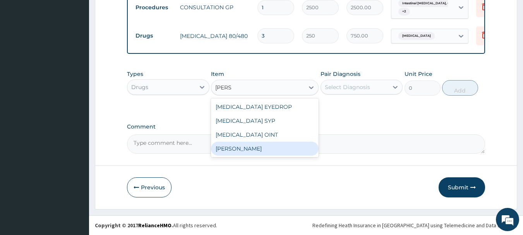
click at [252, 151] on div "TAB LORATIDINE" at bounding box center [265, 149] width 108 height 14
type input "70"
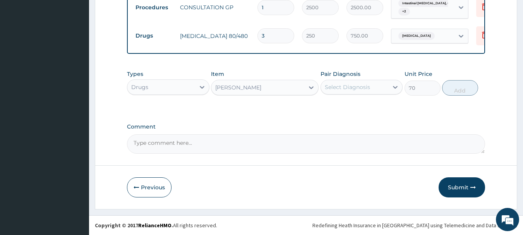
click at [364, 90] on div "Select Diagnosis" at bounding box center [347, 87] width 45 height 8
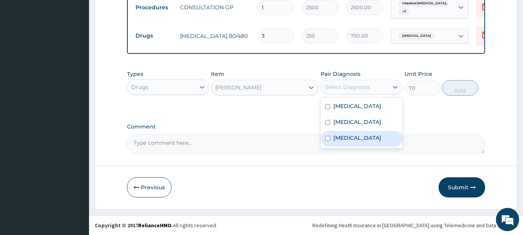
click at [343, 142] on label "Allergic rhinitis, unspecified" at bounding box center [357, 138] width 48 height 8
checkbox input "true"
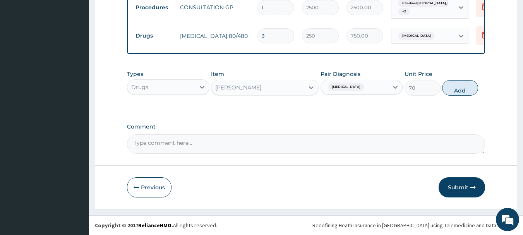
click at [455, 93] on button "Add" at bounding box center [460, 87] width 36 height 15
type input "0"
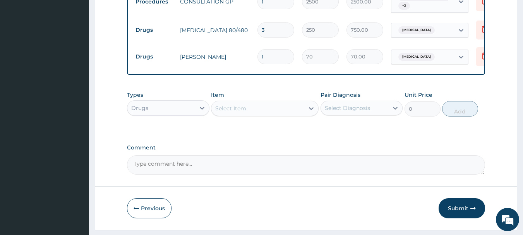
type input "0.00"
type input "5"
type input "350.00"
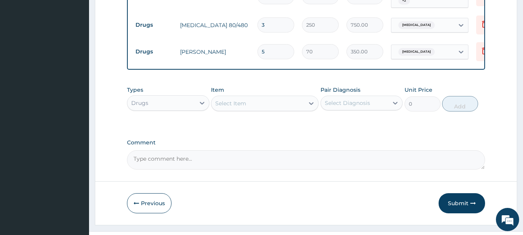
scroll to position [349, 0]
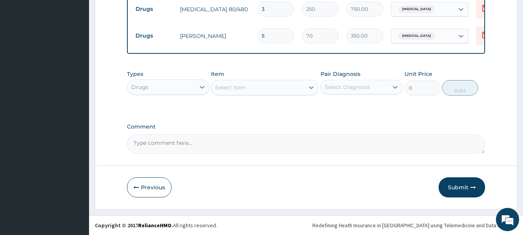
type input "5"
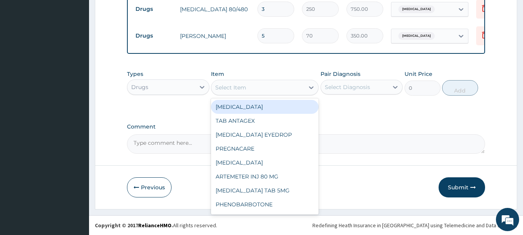
click at [283, 89] on div "Select Item" at bounding box center [257, 87] width 93 height 12
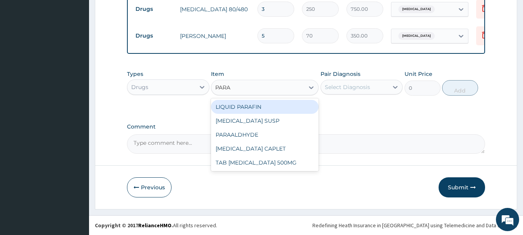
type input "PARAC"
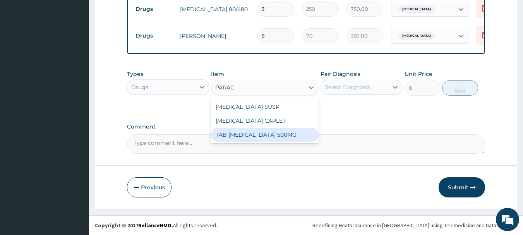
click at [269, 138] on div "TAB [MEDICAL_DATA] 500MG" at bounding box center [265, 135] width 108 height 14
type input "30"
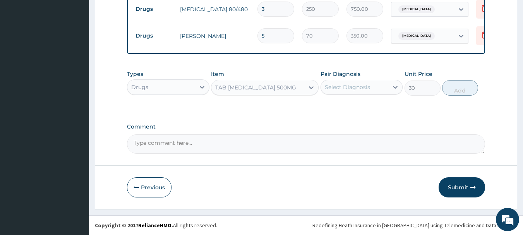
click at [358, 90] on div "Select Diagnosis" at bounding box center [347, 87] width 45 height 8
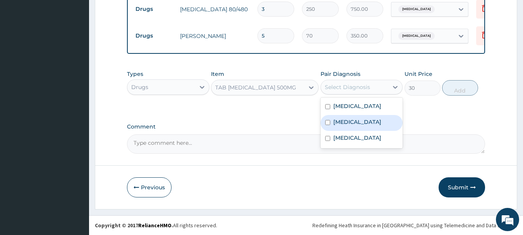
click at [347, 126] on label "[MEDICAL_DATA]" at bounding box center [357, 122] width 48 height 8
checkbox input "true"
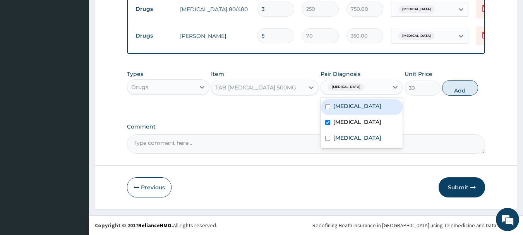
click at [463, 90] on button "Add" at bounding box center [460, 87] width 36 height 15
type input "0"
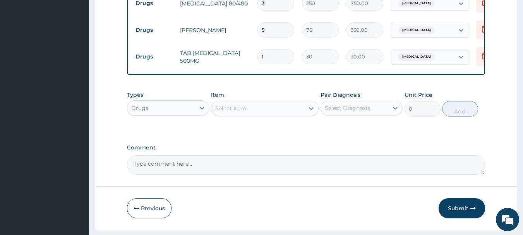
type input "12"
type input "360.00"
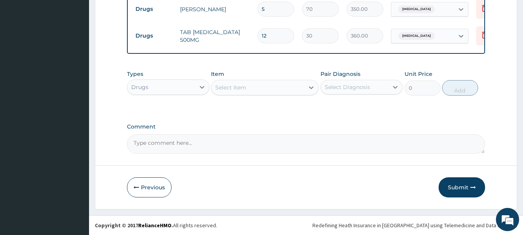
type input "12"
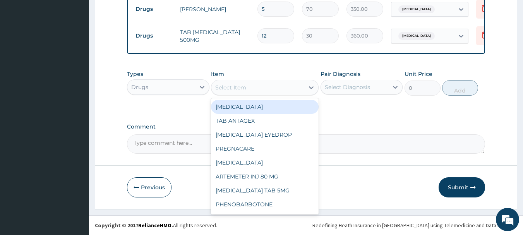
click at [281, 88] on div "Select Item" at bounding box center [257, 87] width 93 height 12
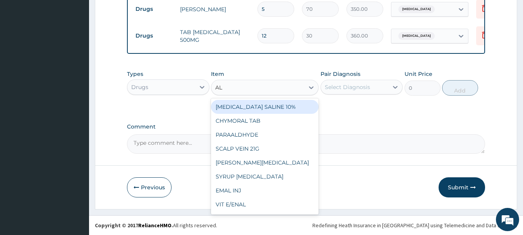
type input "ALB"
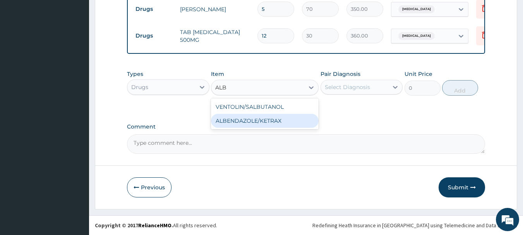
click at [267, 119] on div "ALBENDAZOLE/KETRAX" at bounding box center [265, 121] width 108 height 14
type input "28.32999992370605"
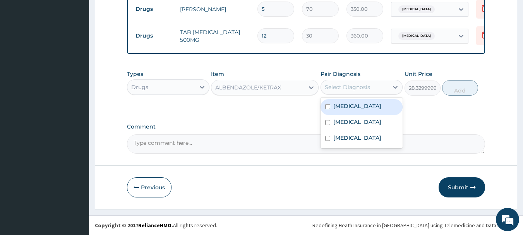
click at [358, 90] on div "Select Diagnosis" at bounding box center [347, 87] width 45 height 8
click at [350, 110] on label "Intestinal helminthiasis, unspecified" at bounding box center [357, 106] width 48 height 8
checkbox input "true"
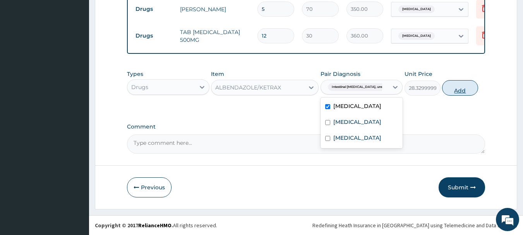
click at [456, 94] on button "Add" at bounding box center [460, 87] width 36 height 15
type input "0"
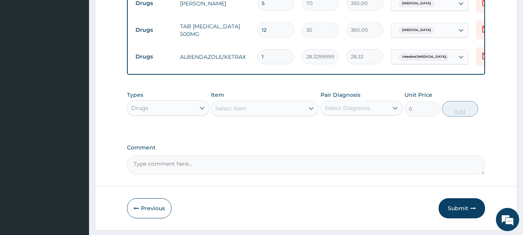
type input "0.00"
type input "2"
type input "56.66"
type input "2"
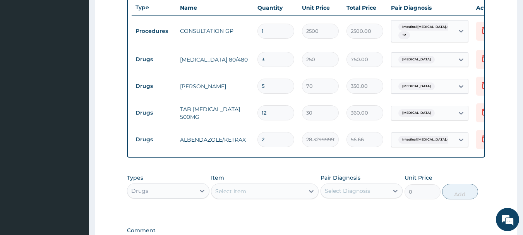
scroll to position [402, 0]
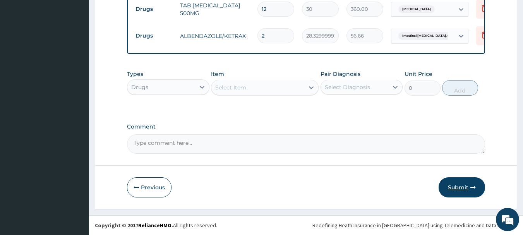
click at [462, 184] on button "Submit" at bounding box center [462, 187] width 46 height 20
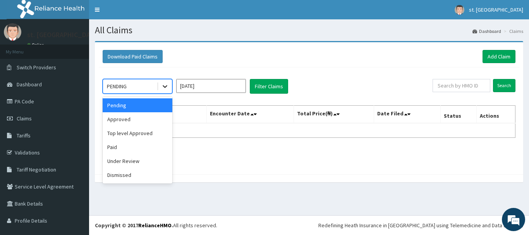
click at [165, 83] on icon at bounding box center [165, 86] width 8 height 8
click at [139, 121] on div "Approved" at bounding box center [138, 119] width 70 height 14
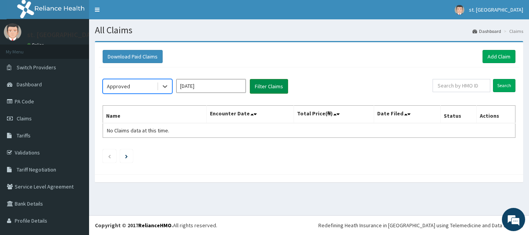
click at [259, 86] on button "Filter Claims" at bounding box center [269, 86] width 38 height 15
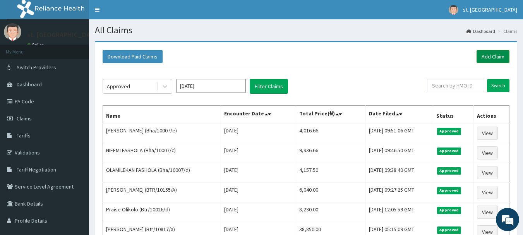
click at [487, 59] on link "Add Claim" at bounding box center [493, 56] width 33 height 13
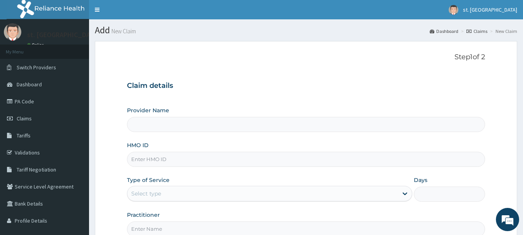
click at [176, 158] on input "HMO ID" at bounding box center [306, 159] width 359 height 15
paste input "Btr/10316/b"
type input "Btr/10316/b"
type input "[GEOGRAPHIC_DATA]"
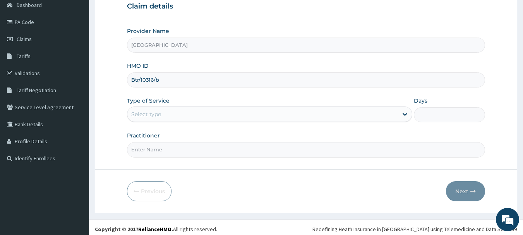
scroll to position [83, 0]
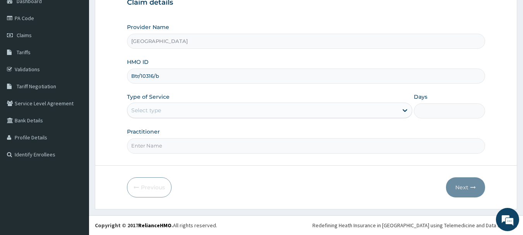
type input "Btr/10316/b"
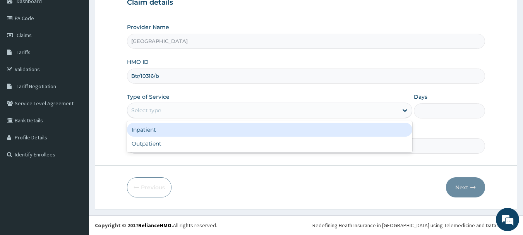
click at [298, 113] on div "Select type" at bounding box center [262, 110] width 271 height 12
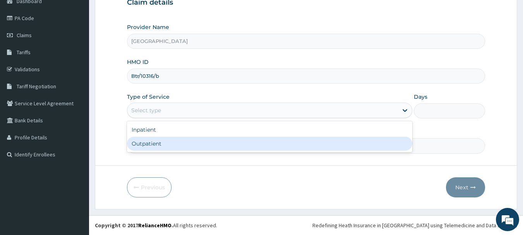
click at [232, 144] on div "Outpatient" at bounding box center [269, 144] width 285 height 14
type input "1"
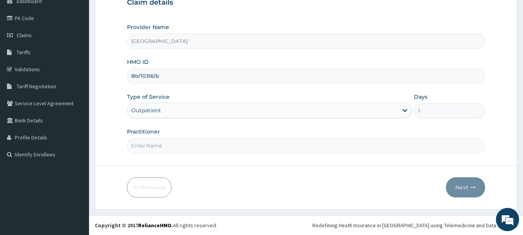
click at [237, 148] on input "Practitioner" at bounding box center [306, 145] width 359 height 15
type input "DR [PERSON_NAME]"
click at [460, 188] on button "Next" at bounding box center [465, 187] width 39 height 20
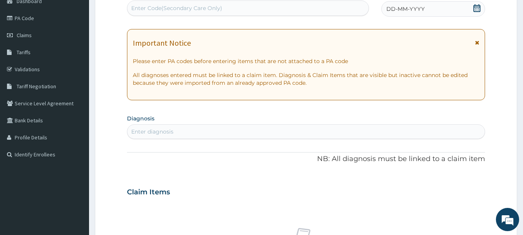
scroll to position [0, 0]
click at [476, 13] on span at bounding box center [477, 9] width 8 height 10
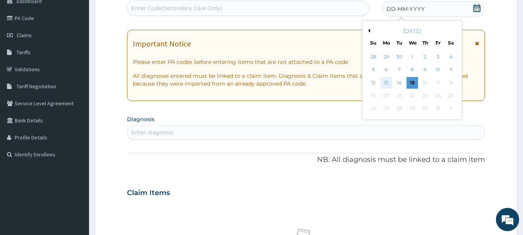
click at [383, 82] on div "13" at bounding box center [387, 83] width 12 height 12
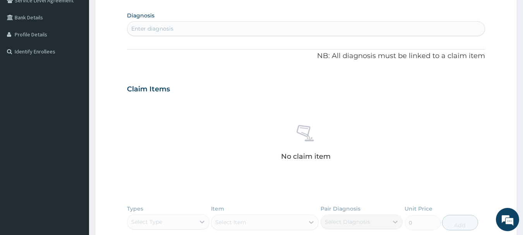
scroll to position [189, 0]
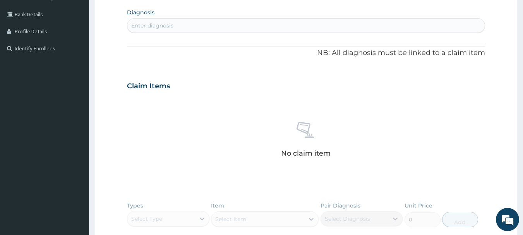
click at [272, 24] on div "Enter diagnosis" at bounding box center [306, 25] width 358 height 12
type input "MALARIA"
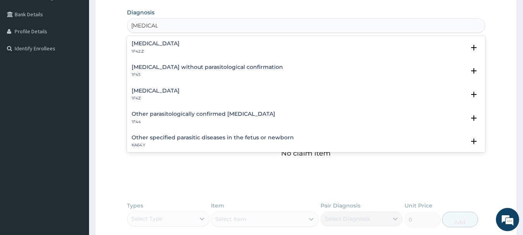
click at [164, 96] on p "1F4Z" at bounding box center [156, 98] width 48 height 5
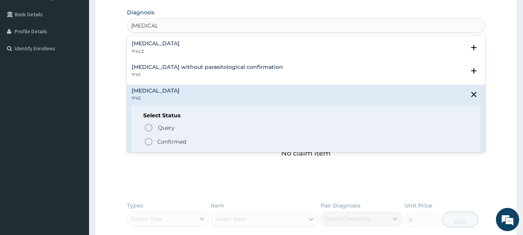
click at [148, 139] on icon "status option filled" at bounding box center [148, 141] width 9 height 9
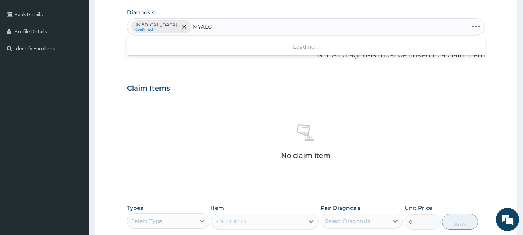
type input "MYALGIA"
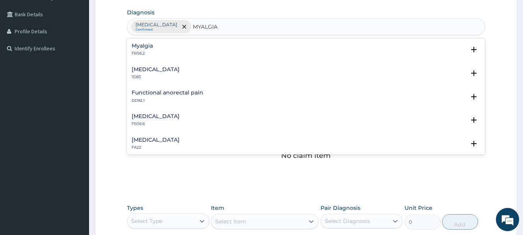
click at [158, 46] on div "Myalgia FB56.2" at bounding box center [306, 50] width 349 height 14
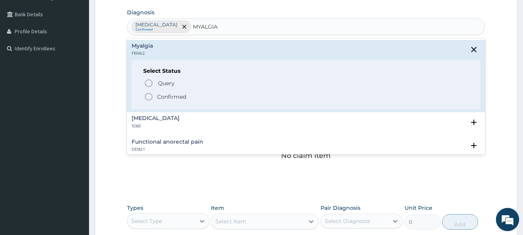
click at [147, 96] on icon "status option filled" at bounding box center [148, 96] width 9 height 9
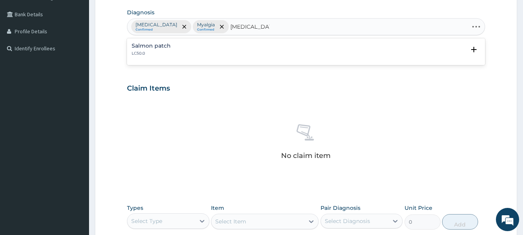
type input "SALMONELLA"
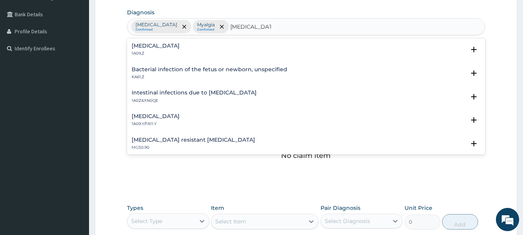
click at [160, 53] on p "1A09.Z" at bounding box center [156, 53] width 48 height 5
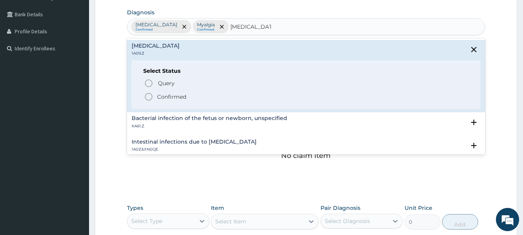
click at [150, 98] on icon "status option filled" at bounding box center [148, 96] width 9 height 9
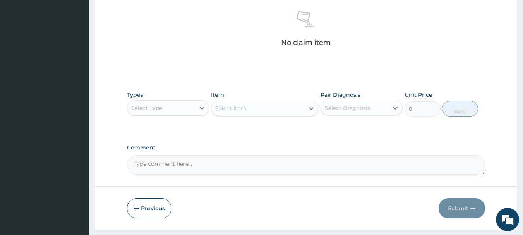
scroll to position [323, 0]
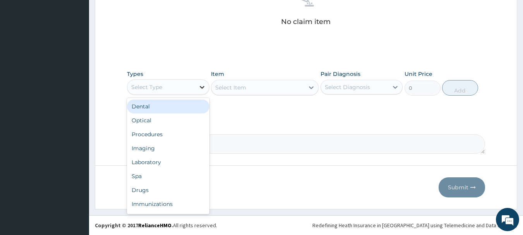
click at [200, 87] on icon at bounding box center [202, 87] width 5 height 3
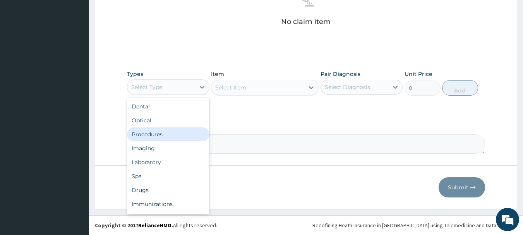
click at [160, 135] on div "Procedures" at bounding box center [168, 134] width 82 height 14
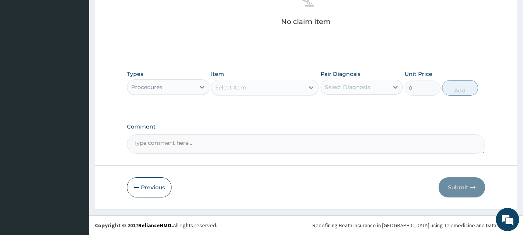
click at [300, 90] on div "Select Item" at bounding box center [257, 87] width 93 height 12
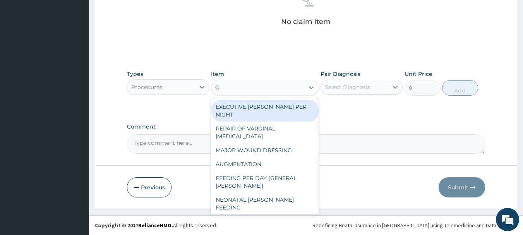
type input "GP"
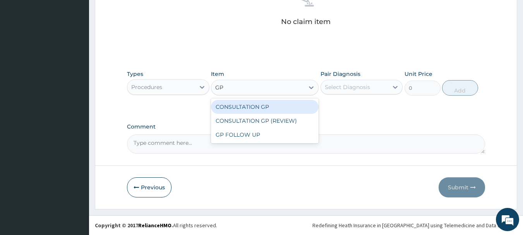
click at [297, 103] on div "CONSULTATION GP" at bounding box center [265, 107] width 108 height 14
type input "2500"
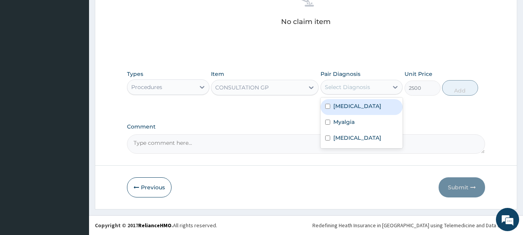
click at [345, 89] on div "Select Diagnosis" at bounding box center [347, 87] width 45 height 8
click at [346, 106] on label "[MEDICAL_DATA]" at bounding box center [357, 106] width 48 height 8
checkbox input "true"
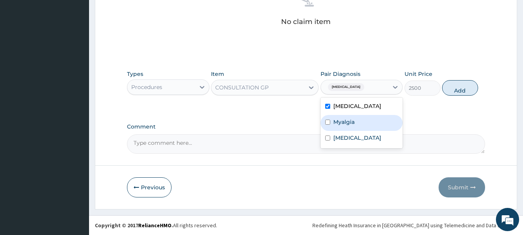
click at [348, 124] on label "Myalgia" at bounding box center [343, 122] width 21 height 8
checkbox input "true"
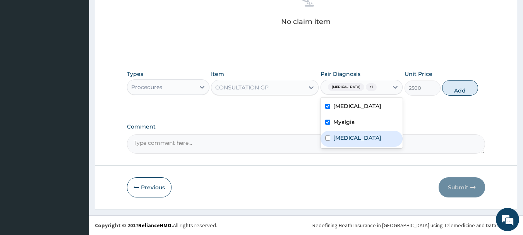
click at [352, 135] on label "Salmonella infection, unspecified" at bounding box center [357, 138] width 48 height 8
checkbox input "true"
click at [456, 85] on button "Add" at bounding box center [460, 87] width 36 height 15
type input "0"
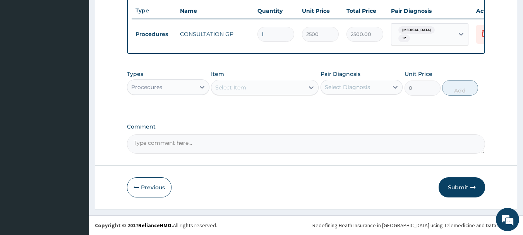
scroll to position [295, 0]
click at [208, 87] on div at bounding box center [202, 87] width 14 height 14
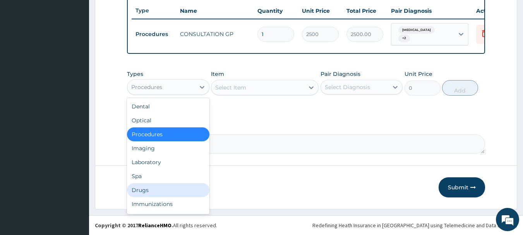
click at [142, 189] on div "Drugs" at bounding box center [168, 190] width 82 height 14
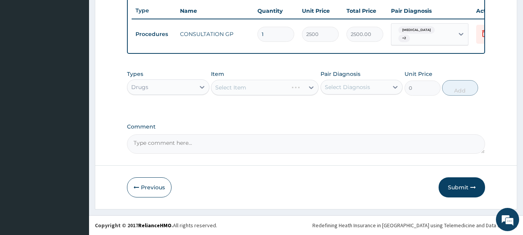
click at [311, 92] on div "Select Item" at bounding box center [265, 87] width 108 height 15
click at [310, 89] on icon at bounding box center [311, 88] width 8 height 8
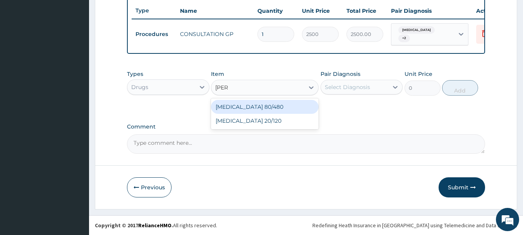
type input "COART"
click at [301, 106] on div "[MEDICAL_DATA] 80/480" at bounding box center [265, 107] width 108 height 14
type input "250"
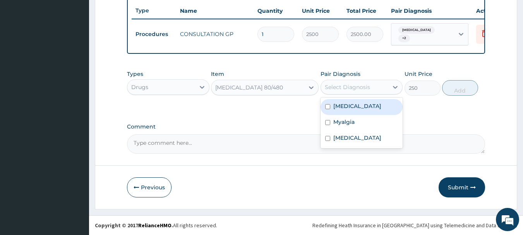
click at [355, 87] on div "Select Diagnosis" at bounding box center [347, 87] width 45 height 8
click at [355, 103] on label "[MEDICAL_DATA]" at bounding box center [357, 106] width 48 height 8
checkbox input "true"
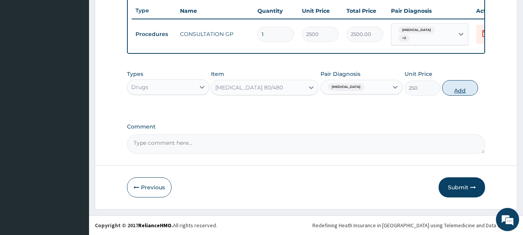
click at [461, 89] on button "Add" at bounding box center [460, 87] width 36 height 15
type input "0"
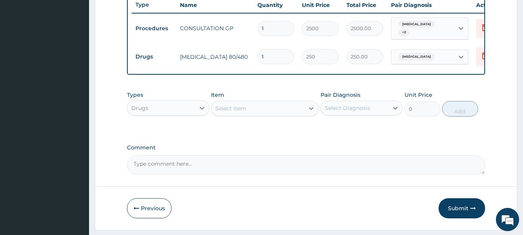
type input "0.00"
type input "6"
type input "1500.00"
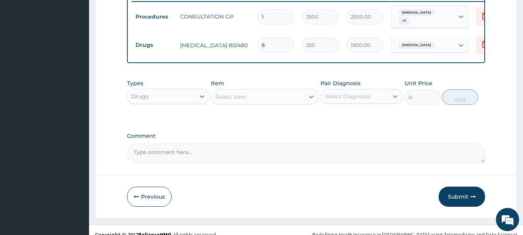
scroll to position [322, 0]
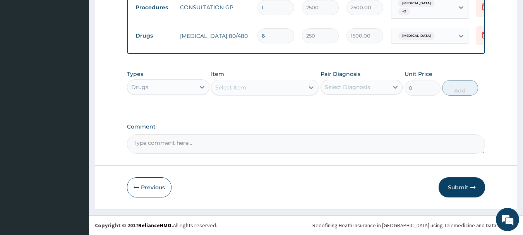
type input "6"
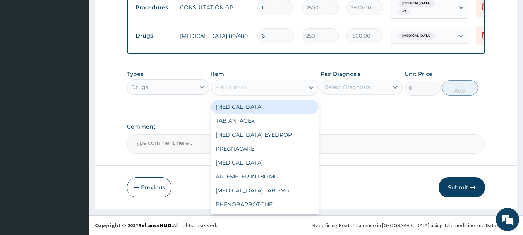
click at [273, 84] on div "Select Item" at bounding box center [257, 87] width 93 height 12
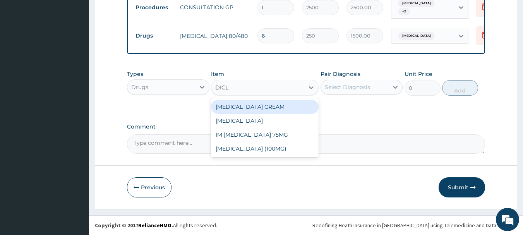
type input "DICLO"
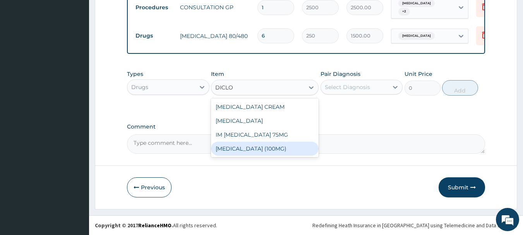
click at [248, 149] on div "[MEDICAL_DATA] (100MG)" at bounding box center [265, 149] width 108 height 14
type input "34"
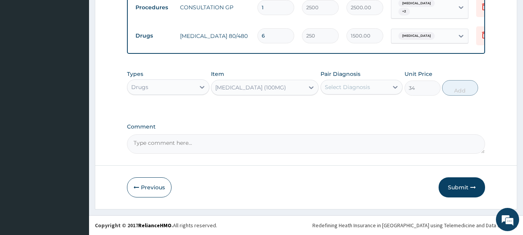
click at [354, 91] on div "Select Diagnosis" at bounding box center [347, 87] width 45 height 8
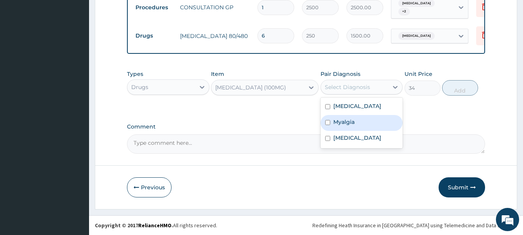
click at [346, 125] on label "Myalgia" at bounding box center [343, 122] width 21 height 8
checkbox input "true"
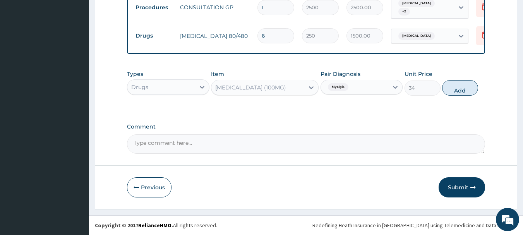
click at [458, 91] on button "Add" at bounding box center [460, 87] width 36 height 15
type input "0"
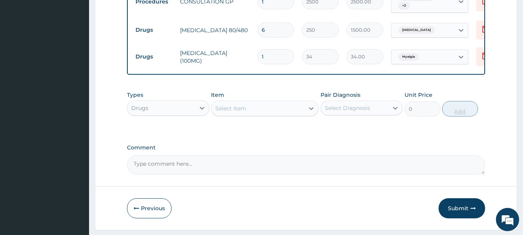
type input "10"
type input "340.00"
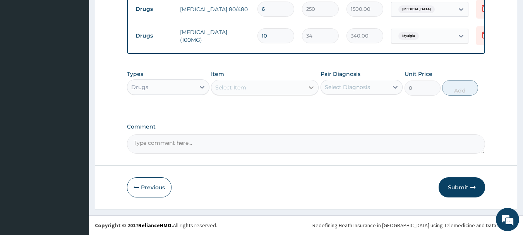
type input "10"
click at [311, 87] on icon at bounding box center [311, 88] width 8 height 8
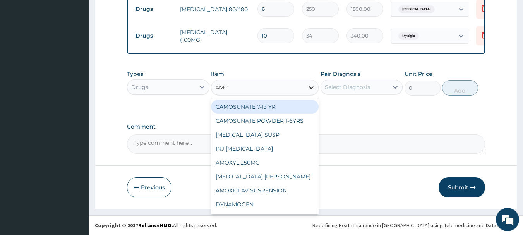
type input "AMOX"
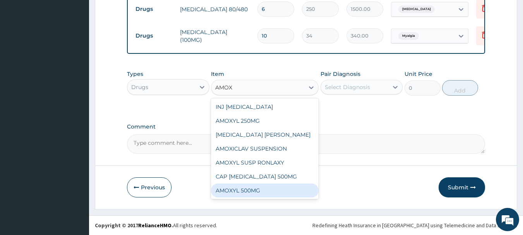
click at [237, 192] on div "AMOXYL 500MG" at bounding box center [265, 191] width 108 height 14
type input "10.61999988555908"
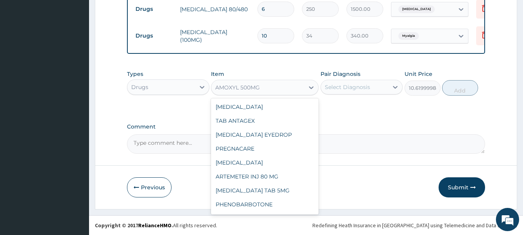
click at [295, 92] on div "AMOXYL 500MG" at bounding box center [257, 87] width 93 height 12
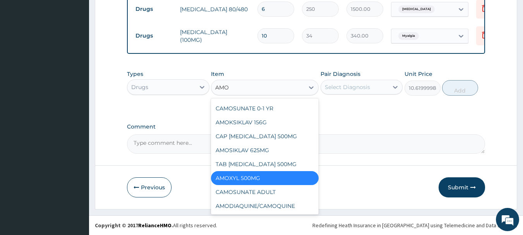
scroll to position [0, 0]
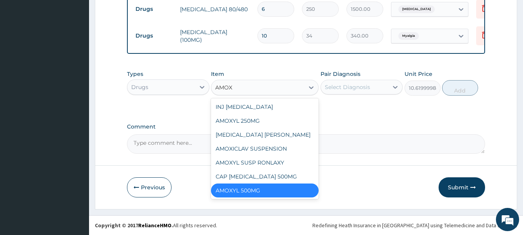
type input "AMOXI"
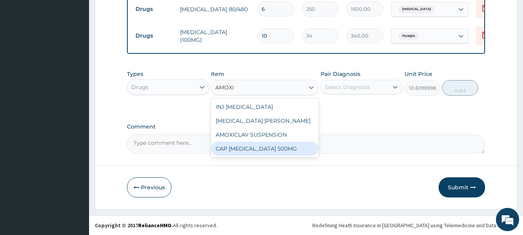
click at [256, 149] on div "CAP [MEDICAL_DATA] 500MG" at bounding box center [265, 149] width 108 height 14
type input "70"
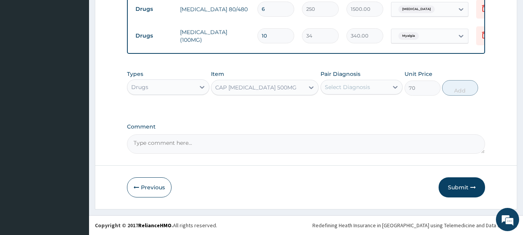
click at [351, 88] on div "Select Diagnosis" at bounding box center [347, 87] width 45 height 8
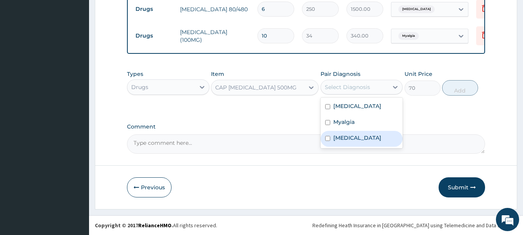
click at [345, 139] on label "Salmonella infection, unspecified" at bounding box center [357, 138] width 48 height 8
checkbox input "true"
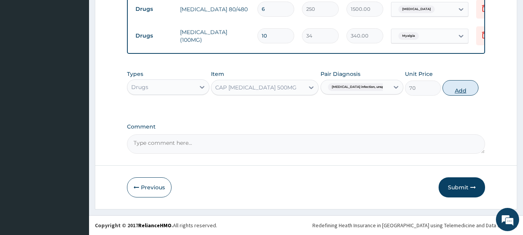
click at [465, 89] on button "Add" at bounding box center [461, 87] width 36 height 15
type input "0"
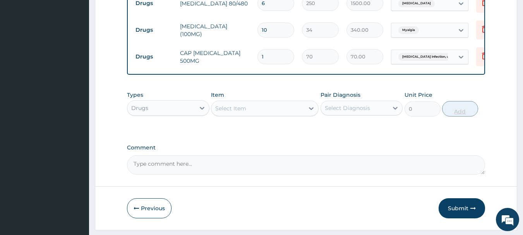
type input "15"
type input "1050.00"
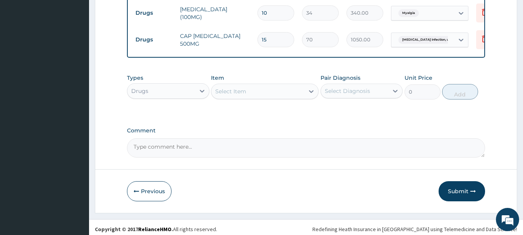
scroll to position [376, 0]
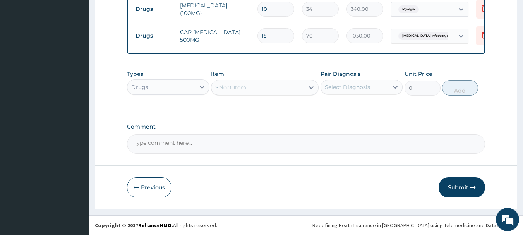
type input "15"
click at [464, 187] on button "Submit" at bounding box center [462, 187] width 46 height 20
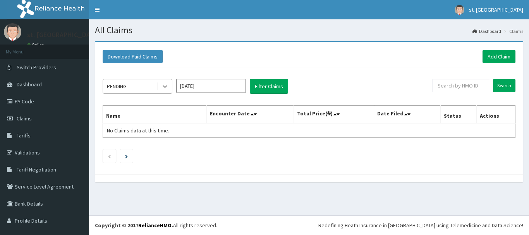
click at [163, 84] on icon at bounding box center [165, 86] width 8 height 8
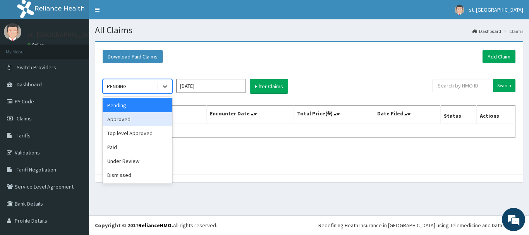
click at [128, 122] on div "Approved" at bounding box center [138, 119] width 70 height 14
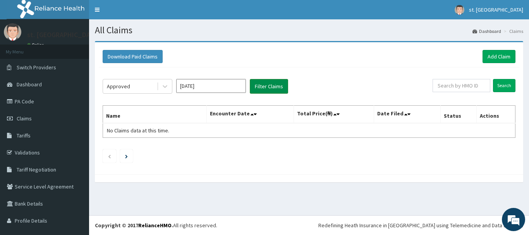
click at [261, 92] on button "Filter Claims" at bounding box center [269, 86] width 38 height 15
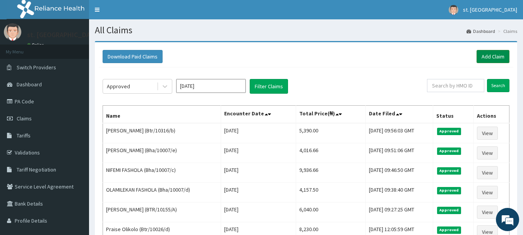
click at [486, 60] on link "Add Claim" at bounding box center [493, 56] width 33 height 13
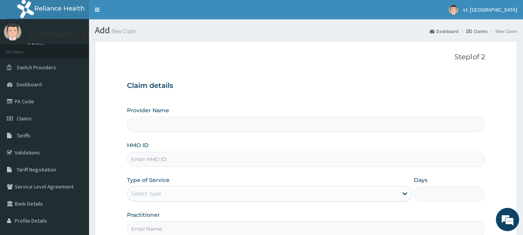
type input "[GEOGRAPHIC_DATA]"
click at [184, 161] on input "HMO ID" at bounding box center [306, 159] width 359 height 15
paste input "Chl/10178/a"
type input "Chl/10178/a"
click at [171, 194] on div "Select type" at bounding box center [262, 193] width 271 height 12
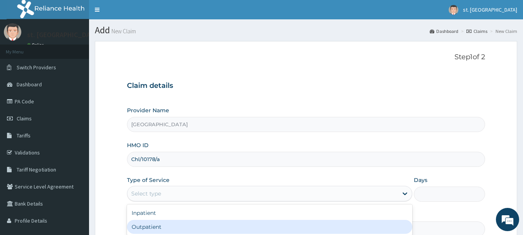
click at [154, 226] on div "Outpatient" at bounding box center [269, 227] width 285 height 14
type input "1"
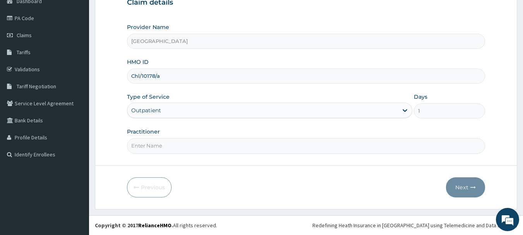
click at [249, 146] on input "Practitioner" at bounding box center [306, 145] width 359 height 15
type input "DR [PERSON_NAME]"
click at [472, 185] on icon "button" at bounding box center [472, 187] width 5 height 5
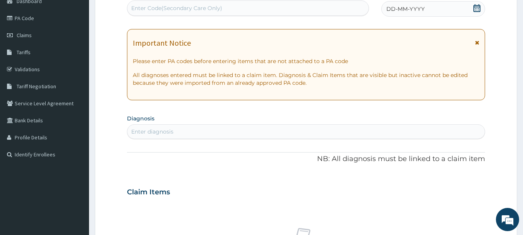
click at [475, 8] on icon at bounding box center [476, 8] width 7 height 8
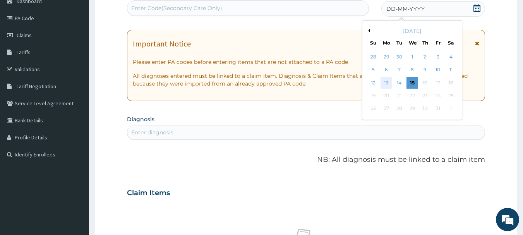
click at [386, 87] on div "13" at bounding box center [387, 83] width 12 height 12
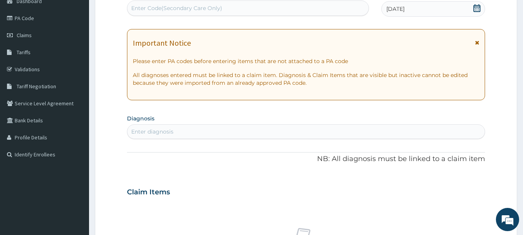
click at [278, 10] on div "Enter Code(Secondary Care Only)" at bounding box center [248, 8] width 242 height 12
paste input "PA/F54860"
type input "PA/F54860"
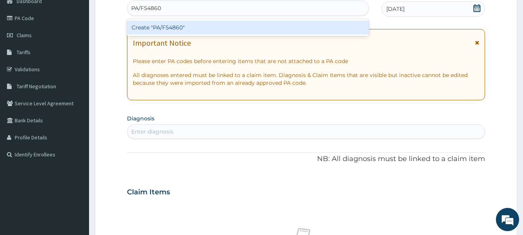
click at [258, 27] on div "Create "PA/F54860"" at bounding box center [248, 28] width 242 height 14
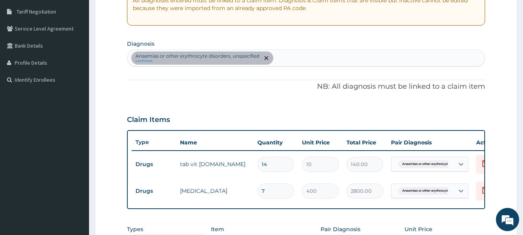
scroll to position [157, 0]
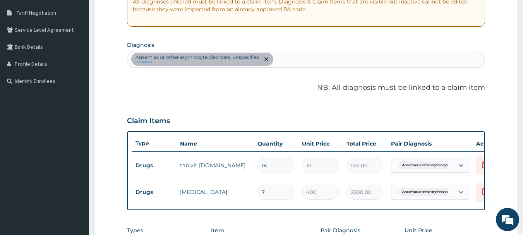
click at [322, 55] on div "Anaemias or other erythrocyte disorders, unspecified confirmed" at bounding box center [306, 59] width 358 height 16
type input "MALARIA"
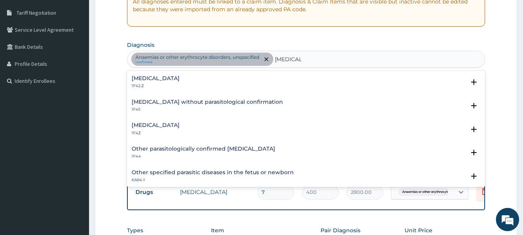
click at [163, 125] on h4 "Malaria, unspecified" at bounding box center [156, 125] width 48 height 6
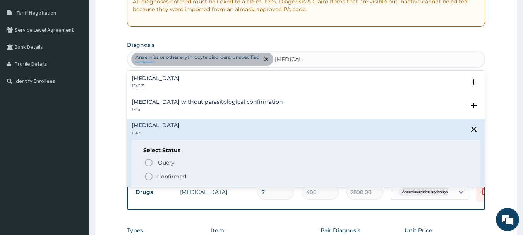
click at [148, 177] on icon "status option filled" at bounding box center [148, 176] width 9 height 9
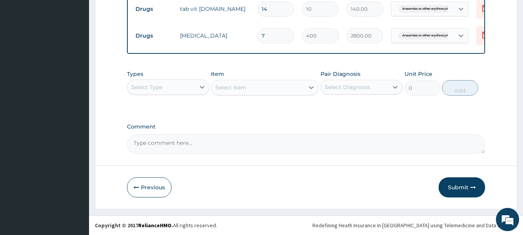
scroll to position [319, 0]
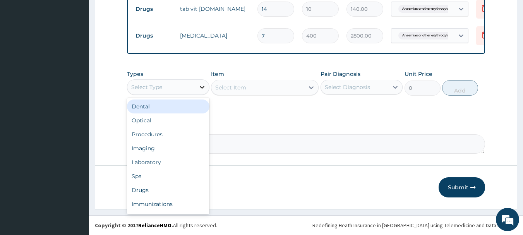
click at [202, 89] on icon at bounding box center [202, 87] width 8 height 8
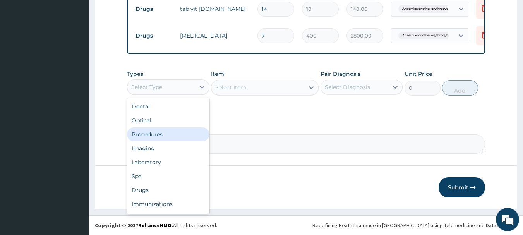
click at [153, 136] on div "Procedures" at bounding box center [168, 134] width 82 height 14
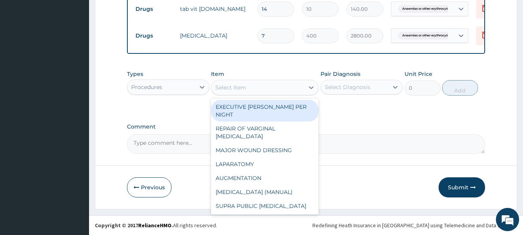
click at [310, 89] on icon at bounding box center [311, 88] width 8 height 8
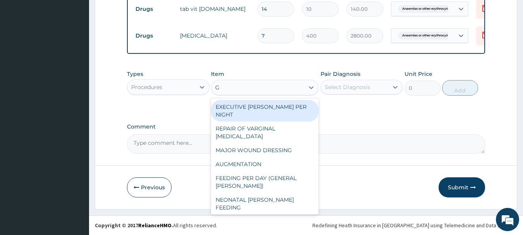
type input "GP"
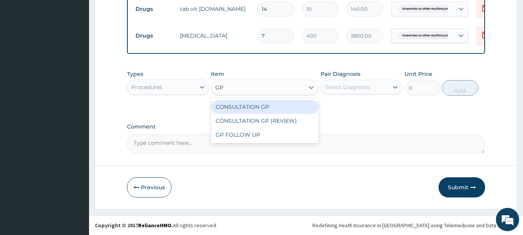
click at [304, 101] on div "CONSULTATION GP" at bounding box center [265, 107] width 108 height 14
type input "2500"
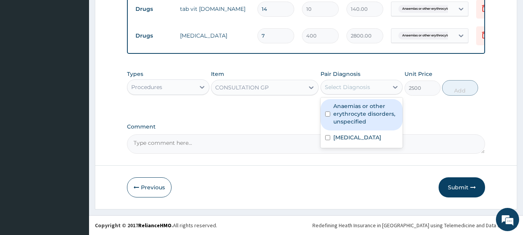
click at [359, 93] on div "Select Diagnosis" at bounding box center [355, 87] width 68 height 12
click at [353, 122] on label "Anaemias or other erythrocyte disorders, unspecified" at bounding box center [365, 113] width 65 height 23
checkbox input "true"
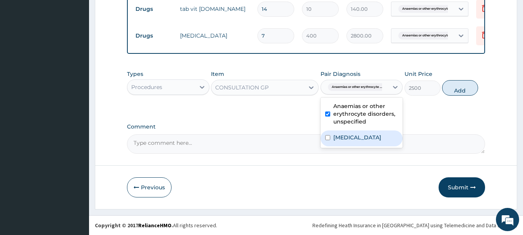
click at [355, 142] on div "Malaria, unspecified" at bounding box center [362, 138] width 82 height 16
checkbox input "true"
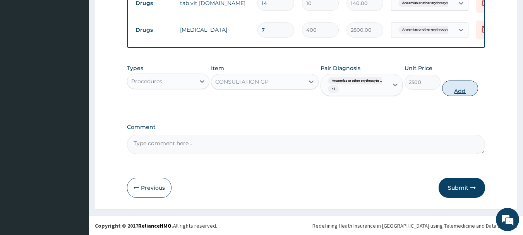
click at [454, 96] on button "Add" at bounding box center [460, 88] width 36 height 15
type input "0"
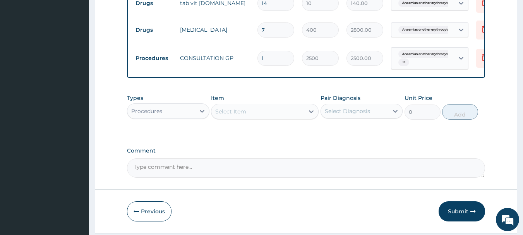
scroll to position [349, 0]
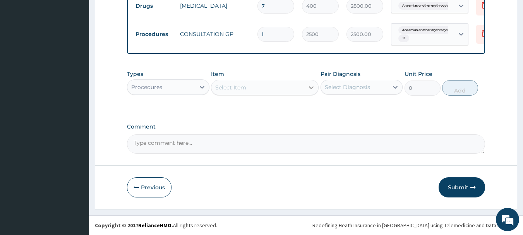
click at [304, 85] on div at bounding box center [311, 88] width 14 height 14
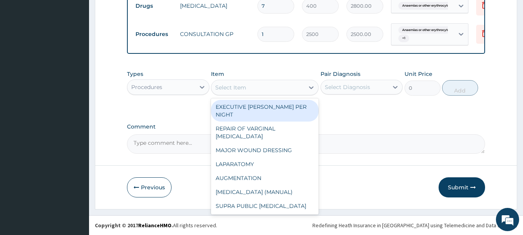
click at [189, 87] on div "Procedures" at bounding box center [161, 87] width 68 height 12
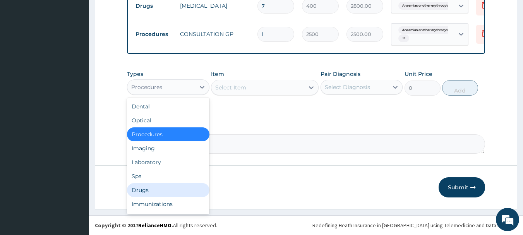
click at [141, 190] on div "Drugs" at bounding box center [168, 190] width 82 height 14
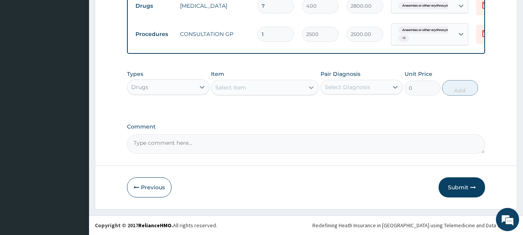
click at [309, 87] on icon at bounding box center [311, 88] width 8 height 8
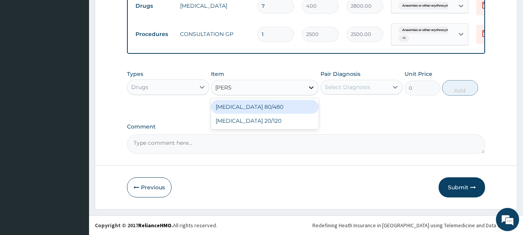
type input "COART"
click at [308, 105] on div "COARTEM 80/480" at bounding box center [265, 107] width 108 height 14
type input "250"
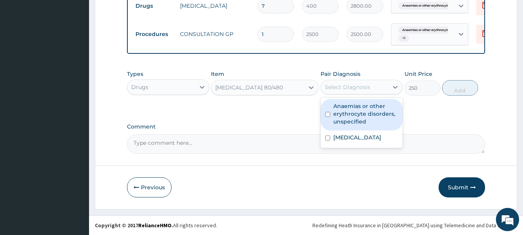
click at [357, 91] on div "Select Diagnosis" at bounding box center [347, 87] width 45 height 8
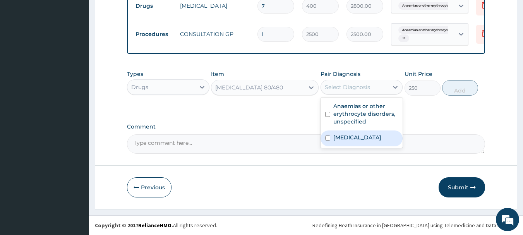
click at [352, 138] on label "Malaria, unspecified" at bounding box center [357, 138] width 48 height 8
checkbox input "true"
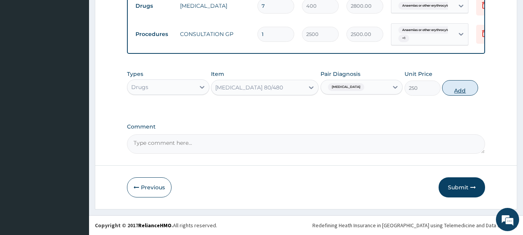
click at [454, 93] on button "Add" at bounding box center [460, 87] width 36 height 15
type input "0"
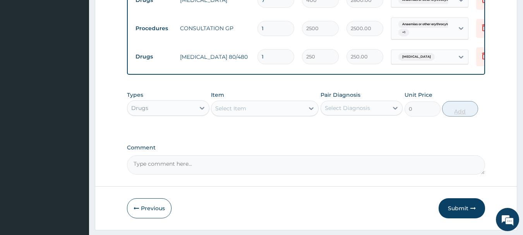
type input "0.00"
type input "6"
type input "1500.00"
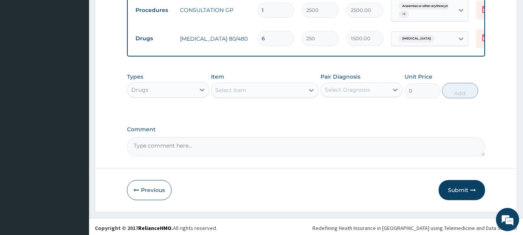
scroll to position [376, 0]
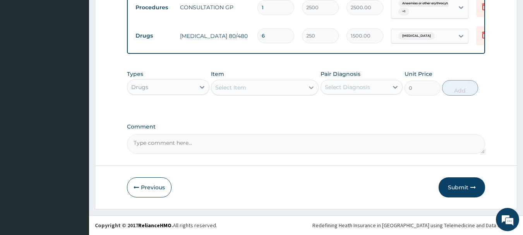
type input "6"
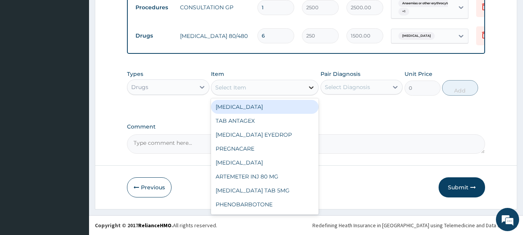
click at [309, 87] on icon at bounding box center [311, 88] width 8 height 8
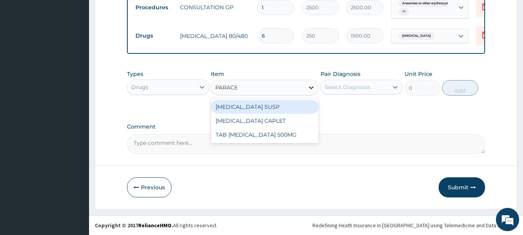
type input "PARACET"
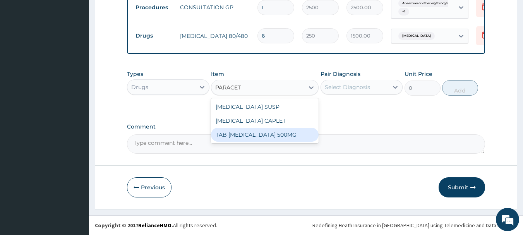
click at [281, 136] on div "TAB PARACETAMOL 500MG" at bounding box center [265, 135] width 108 height 14
type input "30"
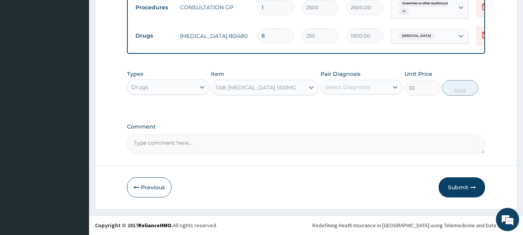
click at [359, 90] on div "Select Diagnosis" at bounding box center [347, 87] width 45 height 8
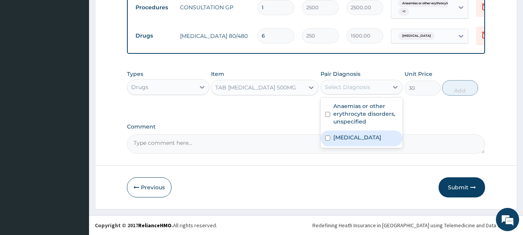
click at [343, 137] on label "Malaria, unspecified" at bounding box center [357, 138] width 48 height 8
checkbox input "true"
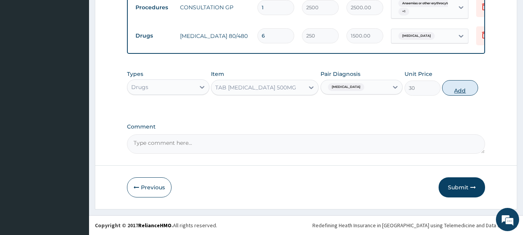
click at [465, 91] on button "Add" at bounding box center [460, 87] width 36 height 15
type input "0"
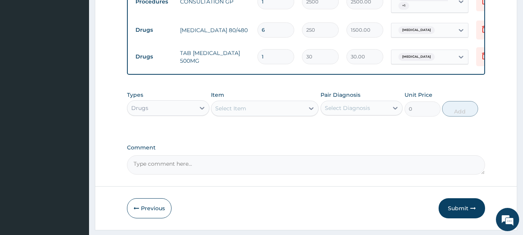
type input "18"
type input "540.00"
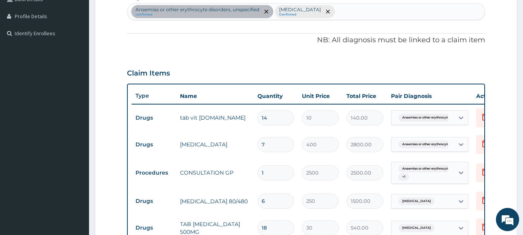
scroll to position [206, 0]
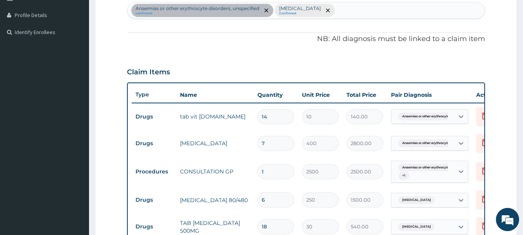
type input "18"
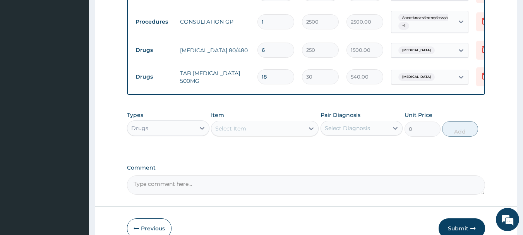
scroll to position [402, 0]
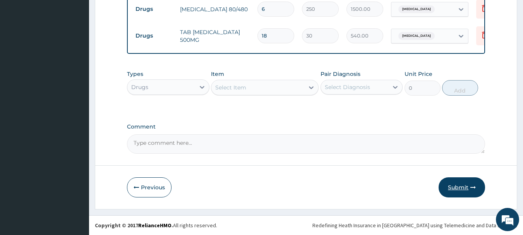
click at [462, 189] on button "Submit" at bounding box center [462, 187] width 46 height 20
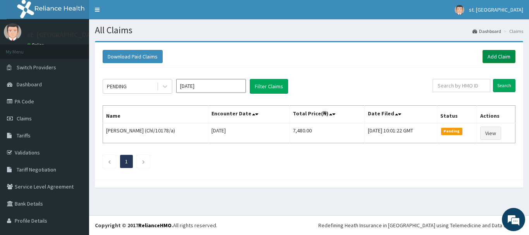
click at [489, 62] on link "Add Claim" at bounding box center [498, 56] width 33 height 13
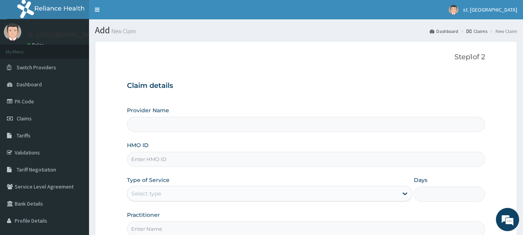
click at [153, 161] on input "HMO ID" at bounding box center [306, 159] width 359 height 15
type input "[GEOGRAPHIC_DATA]"
paste input "Chl/10178/b"
type input "Chl/10178/b"
click at [170, 203] on div "Provider Name [GEOGRAPHIC_DATA] HMO ID Chl/10178/b Type of Service Select type …" at bounding box center [306, 171] width 359 height 130
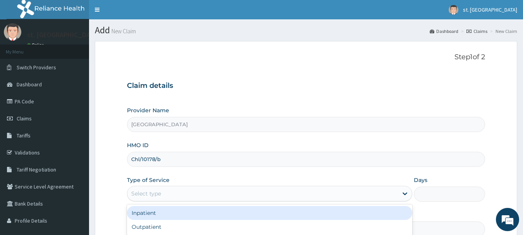
click at [168, 198] on div "Select type" at bounding box center [262, 193] width 271 height 12
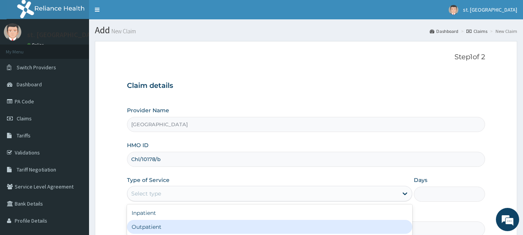
click at [154, 228] on div "Outpatient" at bounding box center [269, 227] width 285 height 14
type input "1"
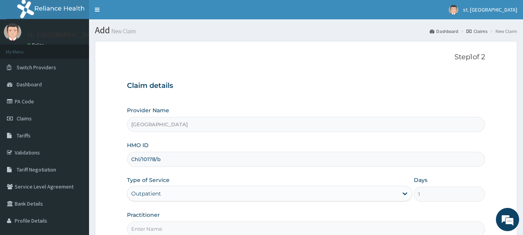
click at [167, 225] on input "Practitioner" at bounding box center [306, 228] width 359 height 15
type input "DR [PERSON_NAME]"
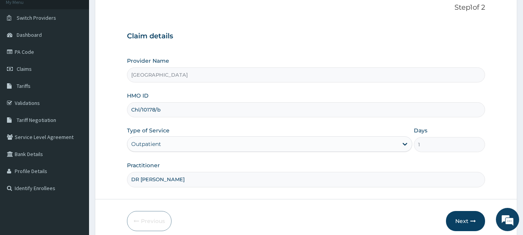
scroll to position [59, 0]
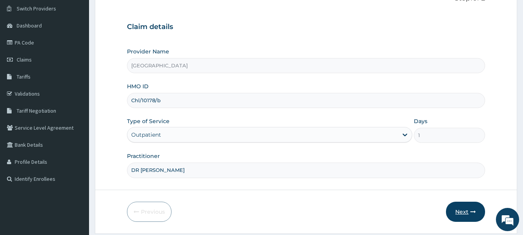
click at [464, 209] on button "Next" at bounding box center [465, 212] width 39 height 20
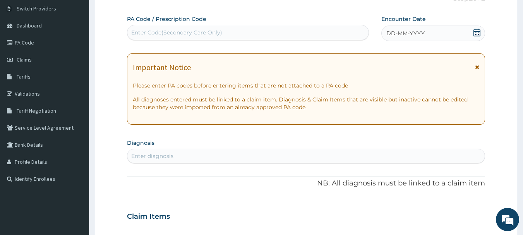
scroll to position [0, 0]
click at [269, 37] on div "Enter Code(Secondary Care Only)" at bounding box center [248, 32] width 242 height 12
paste input "PA/78CE5E"
type input "PA/78CE5E"
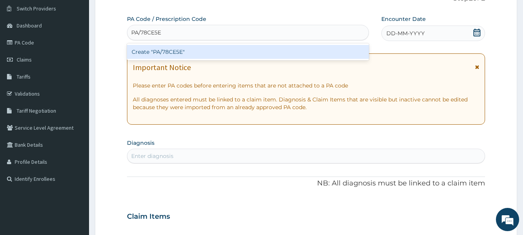
click at [211, 50] on div "Create "PA/78CE5E"" at bounding box center [248, 52] width 242 height 14
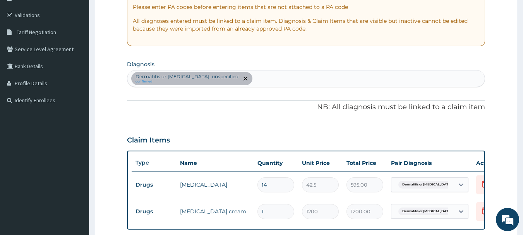
scroll to position [130, 0]
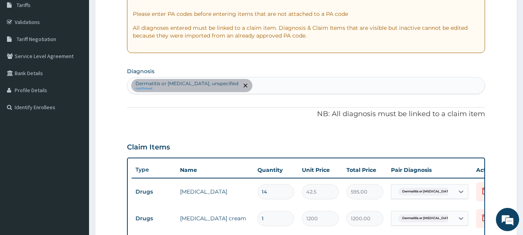
click at [288, 90] on div "Dermatitis or [MEDICAL_DATA], unspecified confirmed" at bounding box center [306, 85] width 358 height 16
type input "[MEDICAL_DATA]"
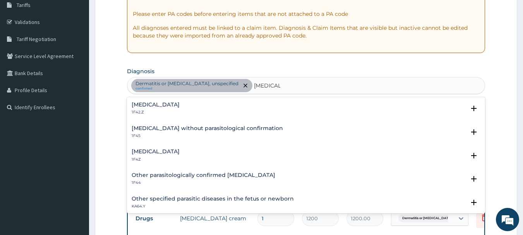
click at [154, 152] on h4 "[MEDICAL_DATA]" at bounding box center [156, 152] width 48 height 6
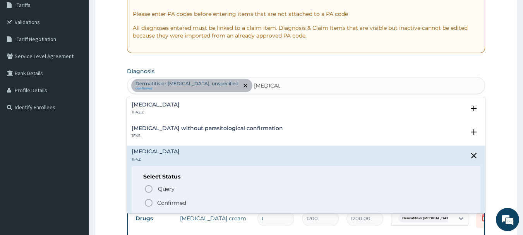
click at [148, 201] on icon "status option filled" at bounding box center [148, 202] width 9 height 9
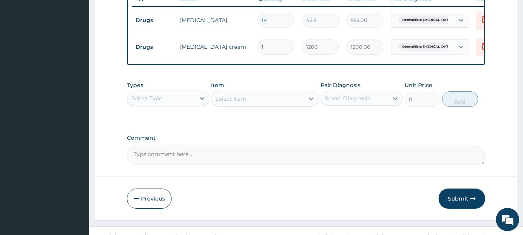
scroll to position [319, 0]
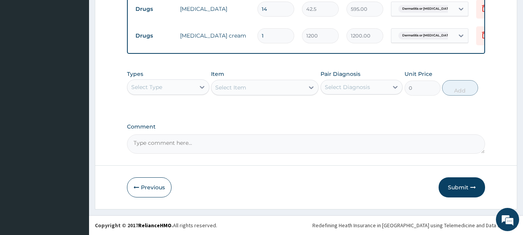
click at [192, 83] on div "Select Type" at bounding box center [161, 87] width 68 height 12
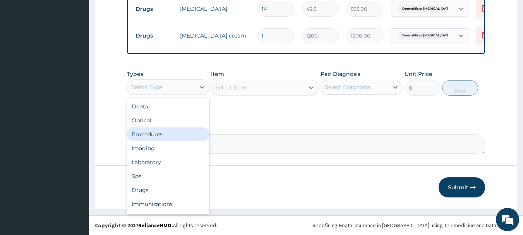
click at [164, 138] on div "Procedures" at bounding box center [168, 134] width 82 height 14
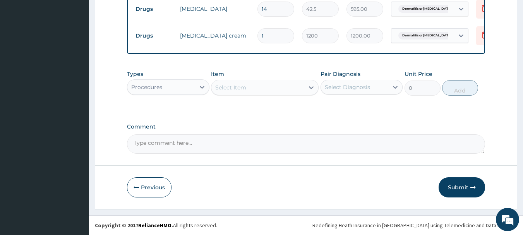
click at [307, 89] on icon at bounding box center [311, 88] width 8 height 8
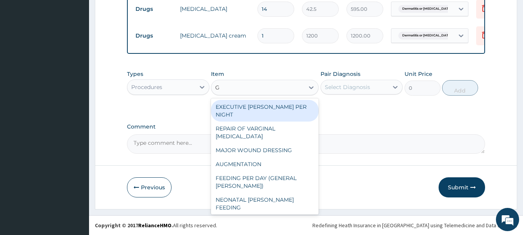
type input "GP"
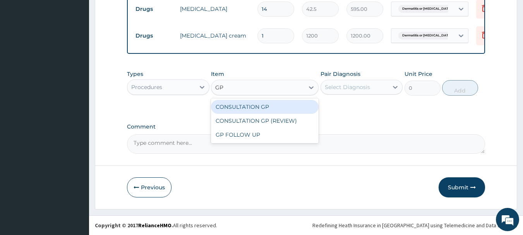
click at [299, 104] on div "CONSULTATION GP" at bounding box center [265, 107] width 108 height 14
type input "2500"
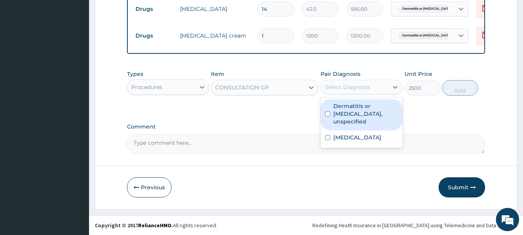
click at [378, 89] on div "Select Diagnosis" at bounding box center [355, 87] width 68 height 12
click at [376, 108] on label "Dermatitis or eczema, unspecified" at bounding box center [365, 113] width 65 height 23
checkbox input "true"
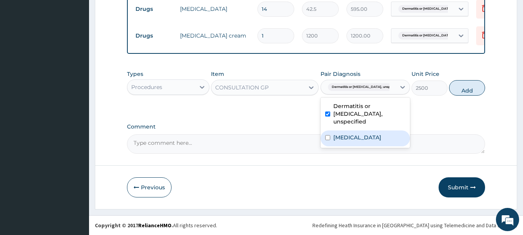
click at [372, 130] on div "[MEDICAL_DATA]" at bounding box center [365, 138] width 89 height 16
checkbox input "true"
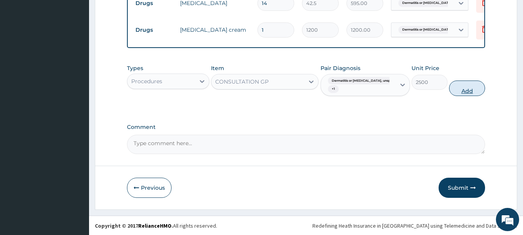
click at [459, 96] on button "Add" at bounding box center [467, 88] width 36 height 15
type input "0"
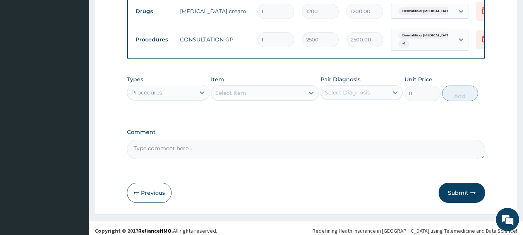
scroll to position [349, 0]
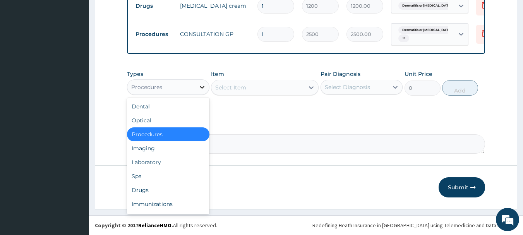
click at [202, 88] on icon at bounding box center [202, 87] width 5 height 3
click at [154, 190] on div "Drugs" at bounding box center [168, 190] width 82 height 14
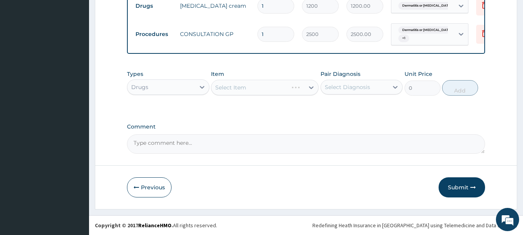
click at [277, 86] on div "Select Item" at bounding box center [265, 87] width 108 height 15
click at [310, 89] on icon at bounding box center [311, 88] width 8 height 8
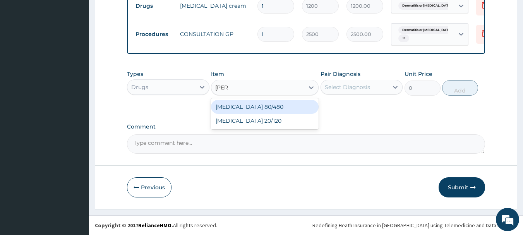
type input "COART"
click at [297, 107] on div "COARTEM 80/480" at bounding box center [265, 107] width 108 height 14
type input "250"
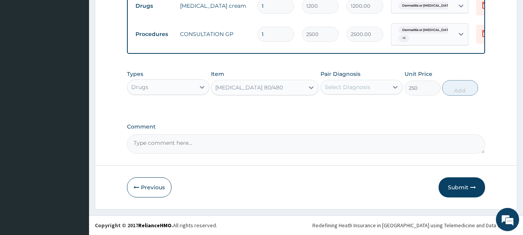
click at [363, 90] on div "Select Diagnosis" at bounding box center [355, 87] width 68 height 12
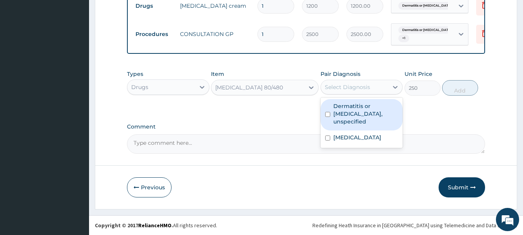
click at [360, 108] on label "Dermatitis or eczema, unspecified" at bounding box center [365, 113] width 65 height 23
checkbox input "true"
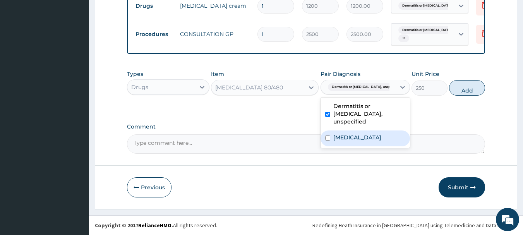
click at [360, 134] on label "Malaria, unspecified" at bounding box center [357, 138] width 48 height 8
checkbox input "true"
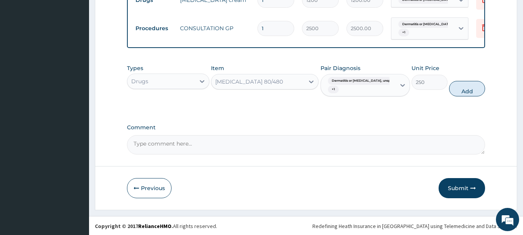
click at [460, 93] on button "Add" at bounding box center [467, 88] width 36 height 15
type input "0"
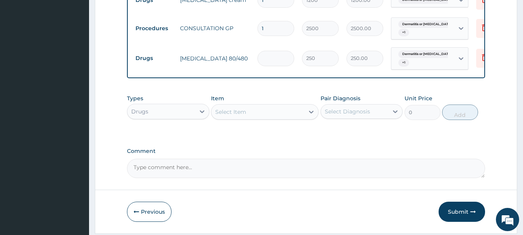
type input "0.00"
type input "6"
type input "1500.00"
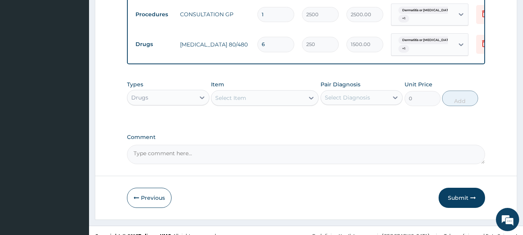
scroll to position [379, 0]
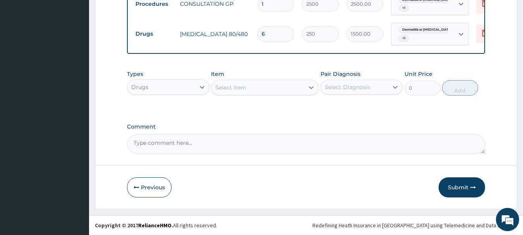
type input "6"
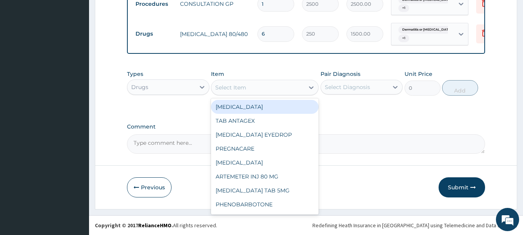
click at [225, 87] on div "Select Item" at bounding box center [230, 88] width 31 height 8
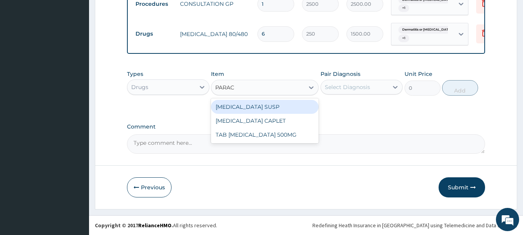
type input "PARACE"
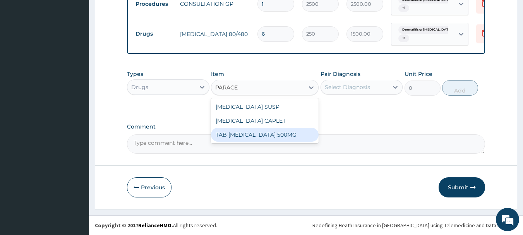
click at [237, 137] on div "TAB PARACETAMOL 500MG" at bounding box center [265, 135] width 108 height 14
type input "30"
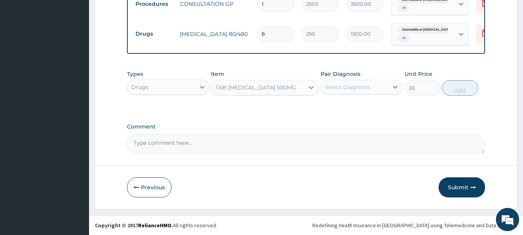
click at [362, 88] on div "Select Diagnosis" at bounding box center [347, 87] width 45 height 8
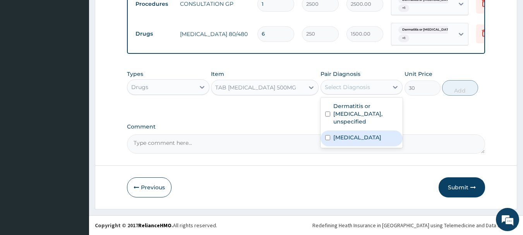
click at [360, 134] on label "Malaria, unspecified" at bounding box center [357, 138] width 48 height 8
checkbox input "true"
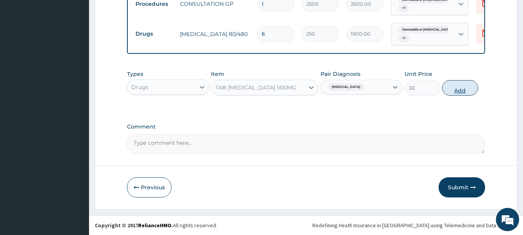
click at [450, 95] on div "Types Drugs Item TAB PARACETAMOL 500MG Pair Diagnosis Malaria, unspecified Unit…" at bounding box center [306, 82] width 359 height 33
click at [457, 94] on button "Add" at bounding box center [460, 87] width 36 height 15
type input "0"
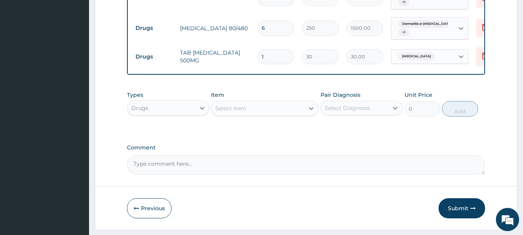
type input "18"
type input "540.00"
type input "18"
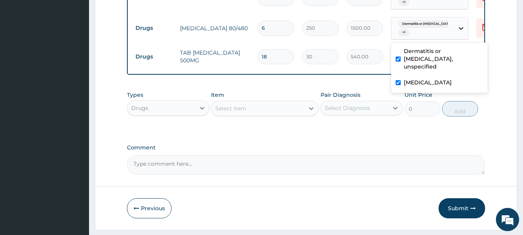
click at [467, 29] on div at bounding box center [461, 28] width 14 height 14
click at [418, 57] on label "Dermatitis or eczema, unspecified" at bounding box center [443, 58] width 79 height 23
checkbox input "false"
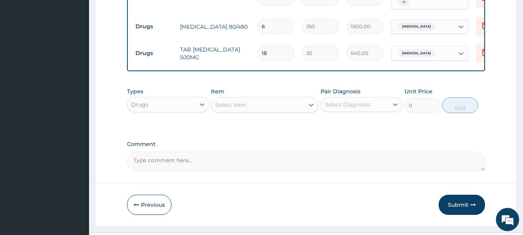
click at [386, 148] on label "Comment" at bounding box center [306, 144] width 359 height 7
click at [386, 152] on textarea "Comment" at bounding box center [306, 161] width 359 height 19
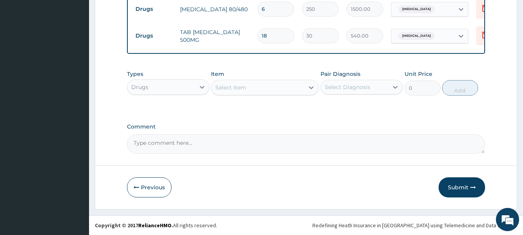
scroll to position [402, 0]
click at [451, 188] on button "Submit" at bounding box center [462, 187] width 46 height 20
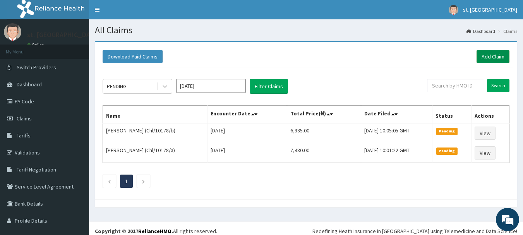
click at [489, 53] on link "Add Claim" at bounding box center [493, 56] width 33 height 13
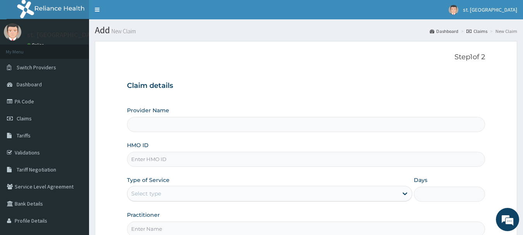
click at [150, 168] on div "Provider Name HMO ID Type of Service Select type Days Practitioner" at bounding box center [306, 171] width 359 height 130
click at [149, 165] on input "HMO ID" at bounding box center [306, 159] width 359 height 15
type input "[GEOGRAPHIC_DATA]"
paste input "SWX/10072/A"
type input "SWX/10072/A"
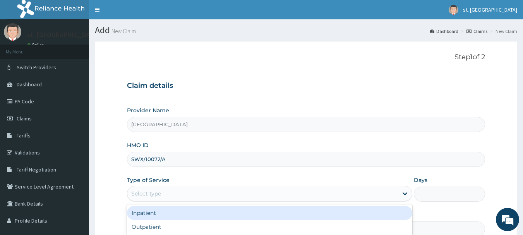
click at [153, 191] on div "Select type" at bounding box center [146, 194] width 30 height 8
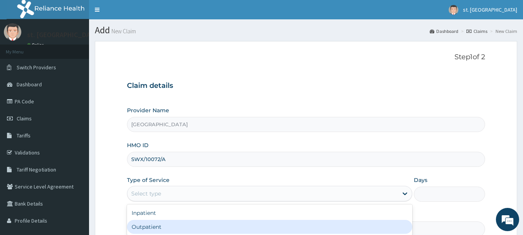
click at [141, 225] on div "Outpatient" at bounding box center [269, 227] width 285 height 14
type input "1"
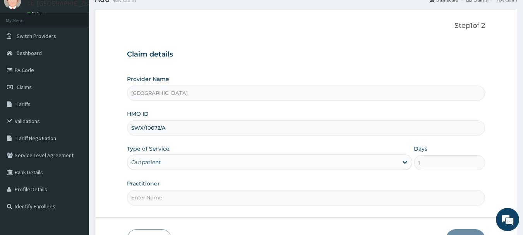
scroll to position [83, 0]
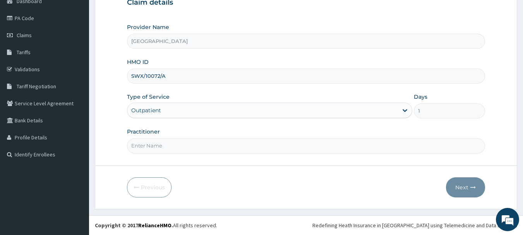
click at [292, 143] on input "Practitioner" at bounding box center [306, 145] width 359 height 15
type input "DR OLUFUNSO"
click at [458, 188] on button "Next" at bounding box center [465, 187] width 39 height 20
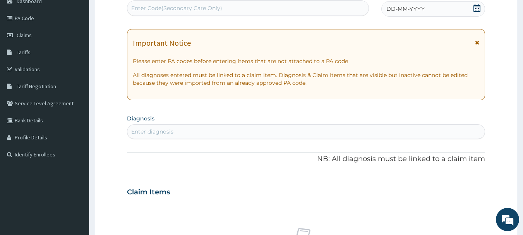
scroll to position [0, 0]
click at [285, 11] on div "Enter Code(Secondary Care Only)" at bounding box center [248, 8] width 242 height 12
paste input "PA/F512AF"
type input "PA/F512AF"
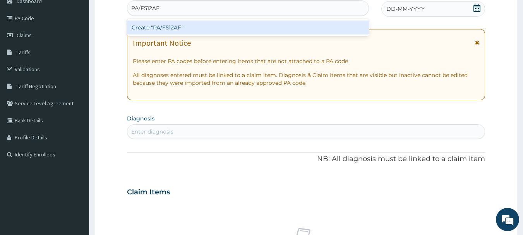
click at [225, 30] on div "Create "PA/F512AF"" at bounding box center [248, 28] width 242 height 14
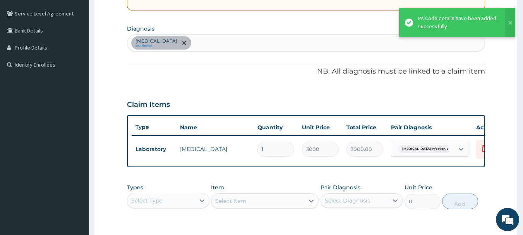
scroll to position [174, 0]
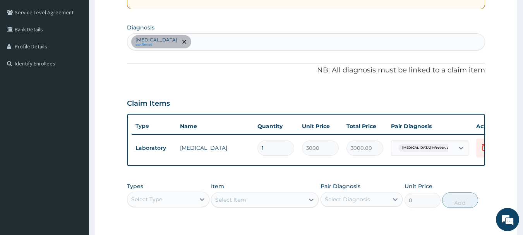
click at [271, 36] on div "Salmonella infection, unspecified confirmed" at bounding box center [306, 42] width 358 height 16
type input "OTITIS"
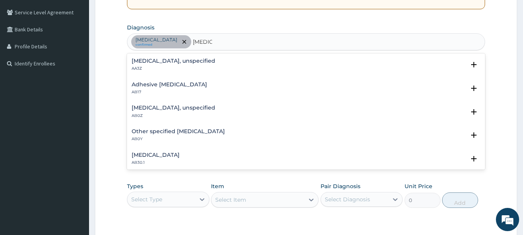
click at [163, 60] on h4 "Otitis externa, unspecified" at bounding box center [174, 61] width 84 height 6
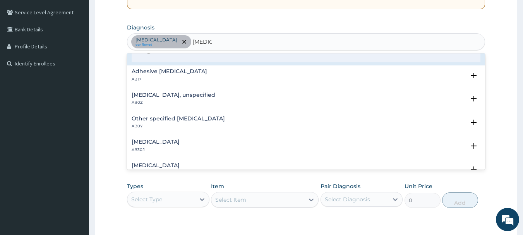
scroll to position [77, 0]
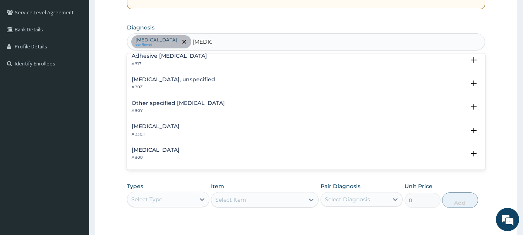
click at [137, 84] on p "AB0Z" at bounding box center [174, 86] width 84 height 5
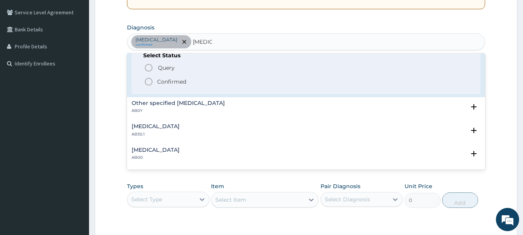
click at [146, 84] on icon "status option filled" at bounding box center [148, 81] width 9 height 9
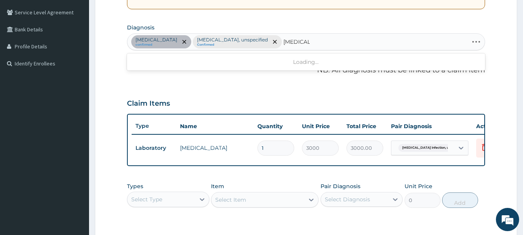
type input "MALARIA"
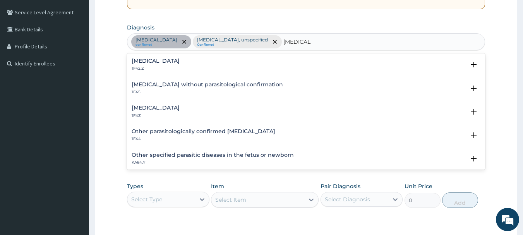
click at [148, 112] on div "Malaria, unspecified 1F4Z" at bounding box center [156, 112] width 48 height 14
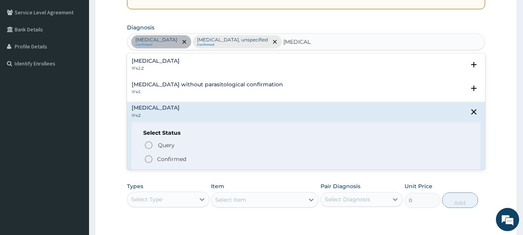
click at [149, 159] on icon "status option filled" at bounding box center [148, 158] width 9 height 9
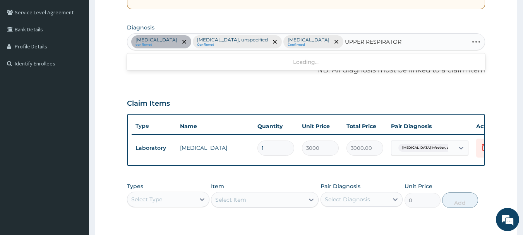
type input "UPPER RESPIRATORY"
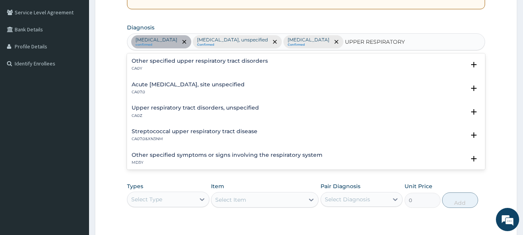
click at [201, 95] on p "CA07.0" at bounding box center [188, 91] width 113 height 5
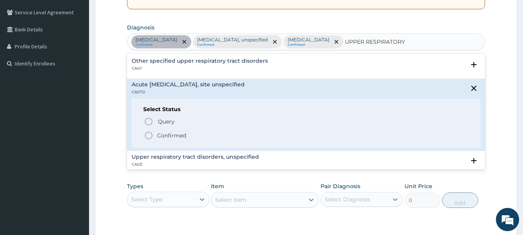
click at [150, 137] on icon "status option filled" at bounding box center [148, 135] width 9 height 9
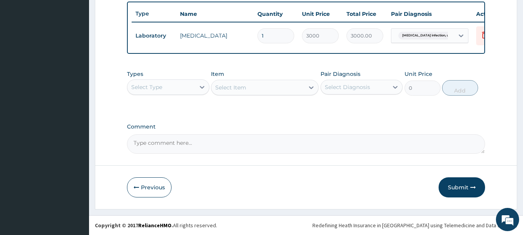
scroll to position [307, 0]
click at [199, 90] on icon at bounding box center [202, 87] width 8 height 8
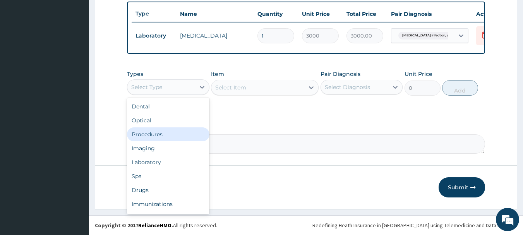
click at [167, 134] on div "Procedures" at bounding box center [168, 134] width 82 height 14
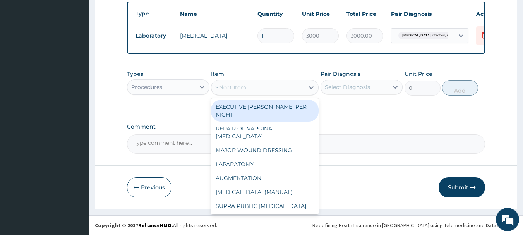
click at [302, 88] on div "Select Item" at bounding box center [257, 87] width 93 height 12
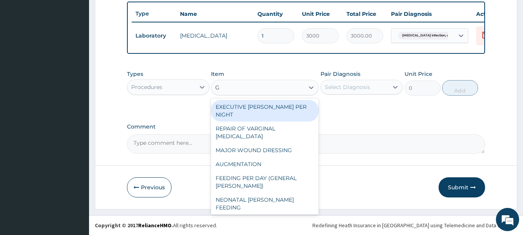
type input "GP"
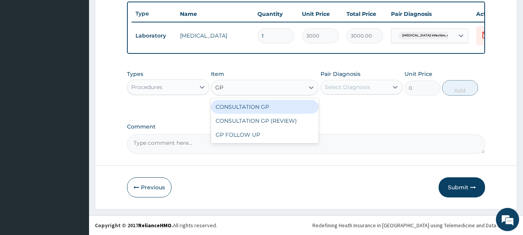
click at [285, 102] on div "CONSULTATION GP" at bounding box center [265, 107] width 108 height 14
type input "2500"
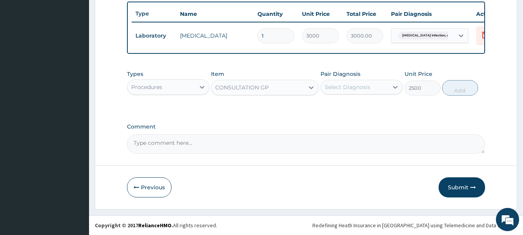
click at [364, 89] on div "Select Diagnosis" at bounding box center [347, 87] width 45 height 8
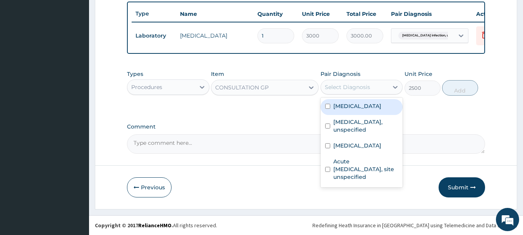
click at [360, 106] on label "Salmonella infection, unspecified" at bounding box center [357, 106] width 48 height 8
checkbox input "true"
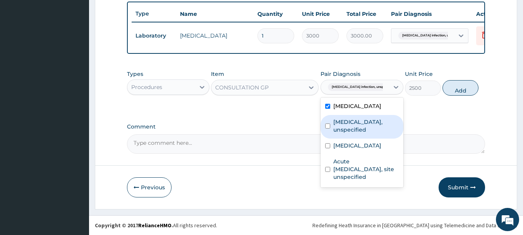
click at [353, 131] on label "Otitis media, unspecified" at bounding box center [365, 125] width 65 height 15
checkbox input "true"
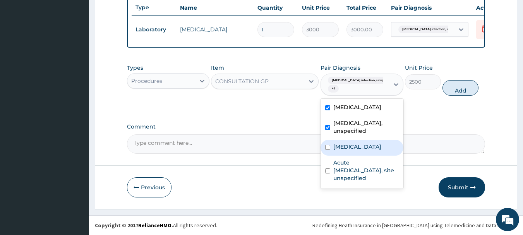
click at [353, 151] on label "Malaria, unspecified" at bounding box center [357, 147] width 48 height 8
checkbox input "true"
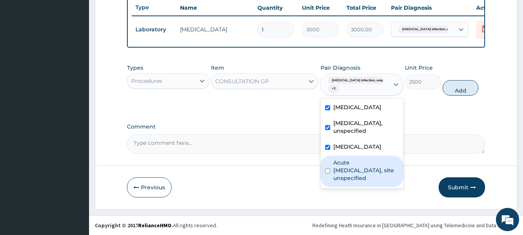
click at [353, 182] on label "Acute upper respiratory infection, site unspecified" at bounding box center [365, 170] width 65 height 23
checkbox input "true"
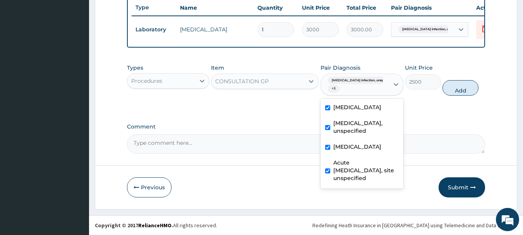
click at [469, 93] on button "Add" at bounding box center [461, 87] width 36 height 15
type input "0"
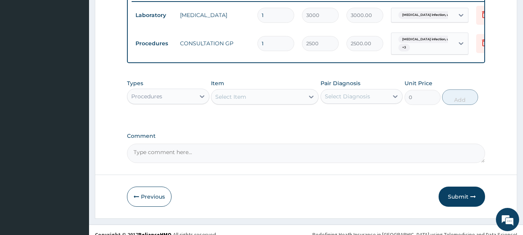
scroll to position [337, 0]
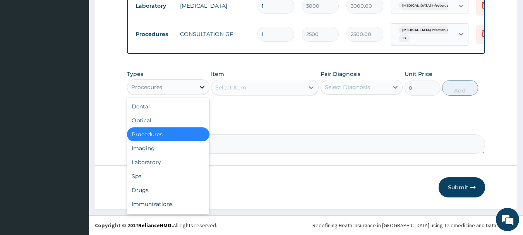
click at [203, 84] on icon at bounding box center [202, 87] width 8 height 8
click at [152, 194] on div "Drugs" at bounding box center [168, 190] width 82 height 14
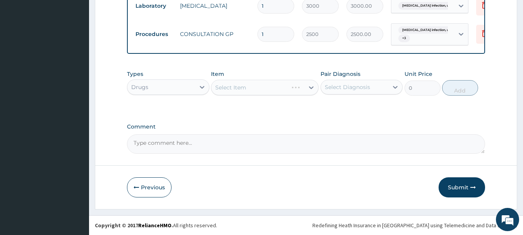
click at [293, 86] on div "Select Item" at bounding box center [265, 87] width 108 height 15
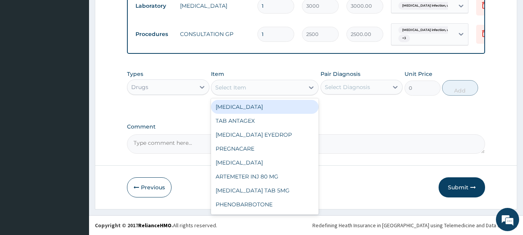
click at [298, 87] on div "Select Item" at bounding box center [257, 87] width 93 height 12
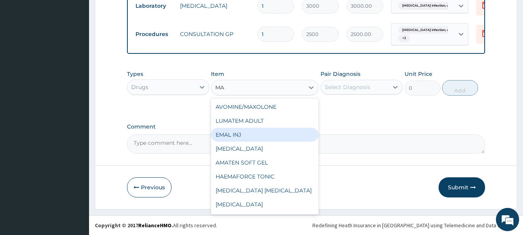
type input "M"
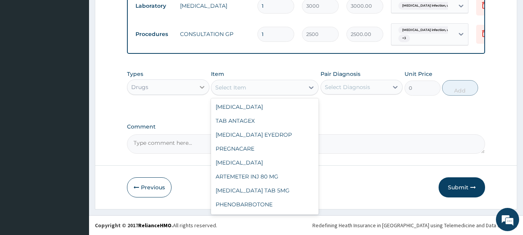
click at [198, 87] on icon at bounding box center [202, 87] width 8 height 8
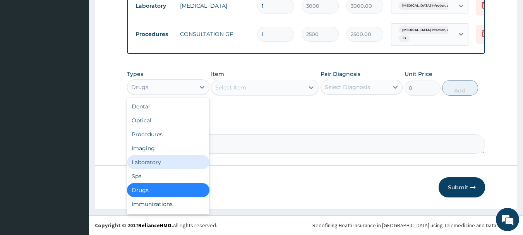
click at [145, 163] on div "Laboratory" at bounding box center [168, 162] width 82 height 14
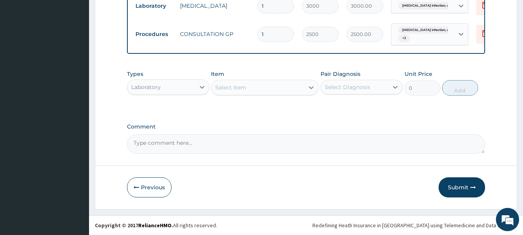
click at [280, 89] on div "Select Item" at bounding box center [257, 87] width 93 height 12
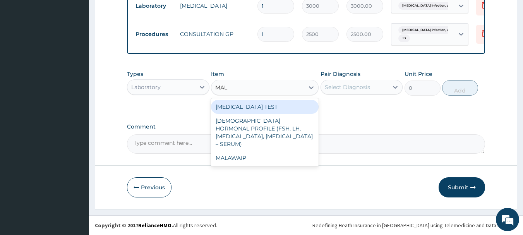
type input "MALA"
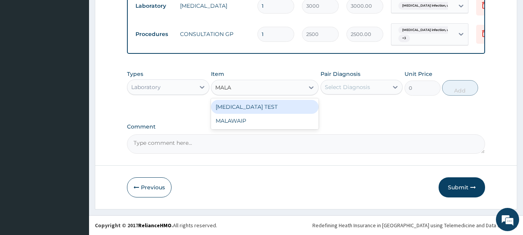
click at [274, 103] on div "MALARIA TEST" at bounding box center [265, 107] width 108 height 14
type input "700"
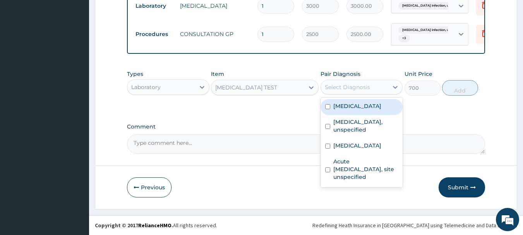
click at [362, 91] on div "Select Diagnosis" at bounding box center [355, 87] width 68 height 12
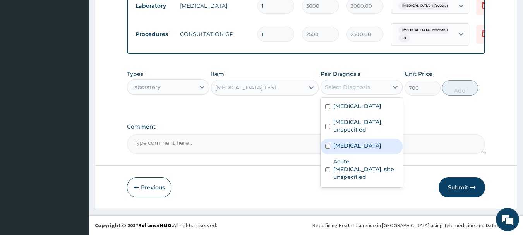
click at [335, 149] on label "Malaria, unspecified" at bounding box center [357, 146] width 48 height 8
checkbox input "true"
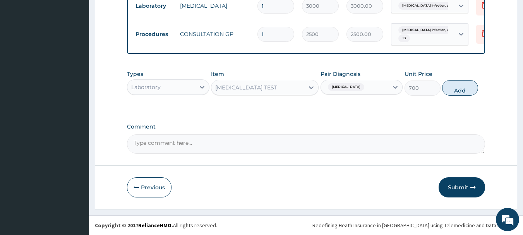
click at [461, 91] on button "Add" at bounding box center [460, 87] width 36 height 15
type input "0"
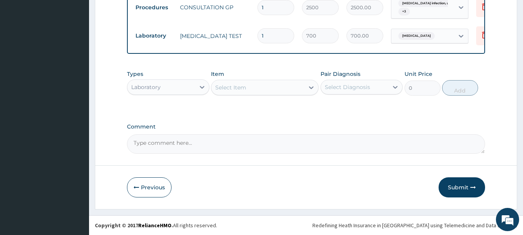
scroll to position [364, 0]
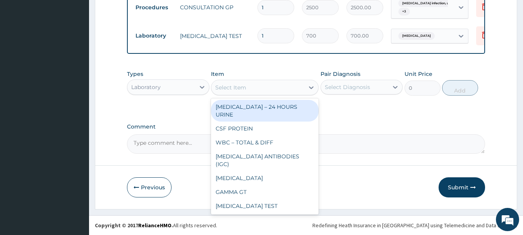
click at [224, 85] on div "Select Item" at bounding box center [230, 88] width 31 height 8
click at [203, 87] on icon at bounding box center [202, 87] width 5 height 3
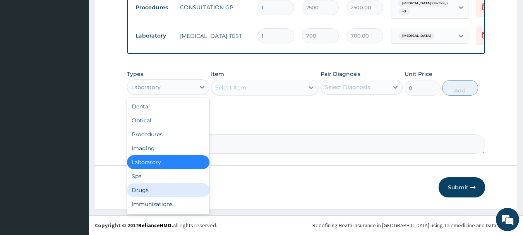
click at [145, 188] on div "Drugs" at bounding box center [168, 190] width 82 height 14
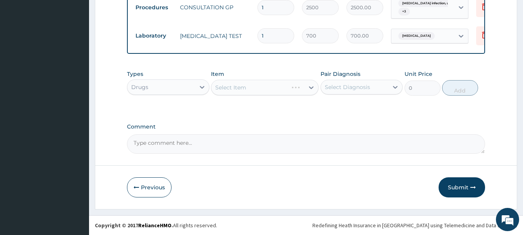
click at [257, 89] on div "Select Item" at bounding box center [265, 87] width 108 height 15
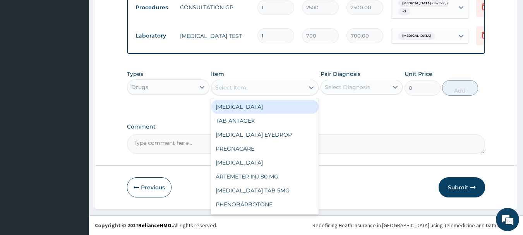
click at [277, 87] on div "Select Item" at bounding box center [257, 87] width 93 height 12
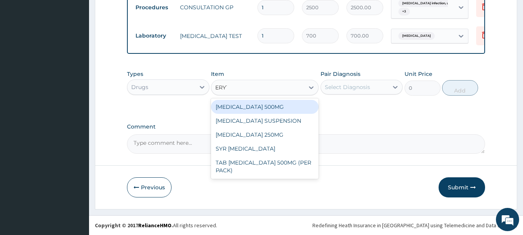
type input "ERYTH"
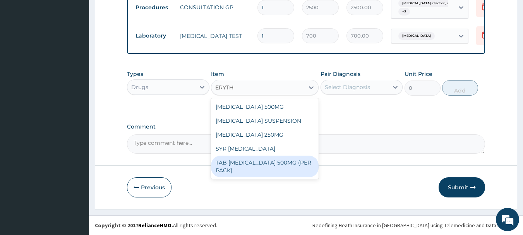
click at [240, 170] on div "TAB ERYTHROMYCIN 500MG (PER PACK)" at bounding box center [265, 167] width 108 height 22
type input "300"
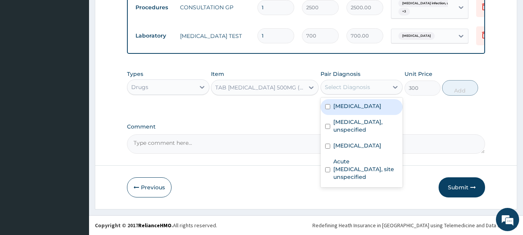
click at [383, 90] on div "Select Diagnosis" at bounding box center [355, 87] width 68 height 12
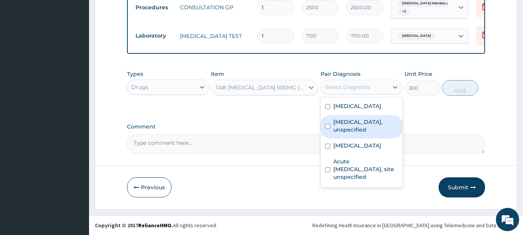
click at [349, 134] on label "Otitis media, unspecified" at bounding box center [365, 125] width 65 height 15
checkbox input "true"
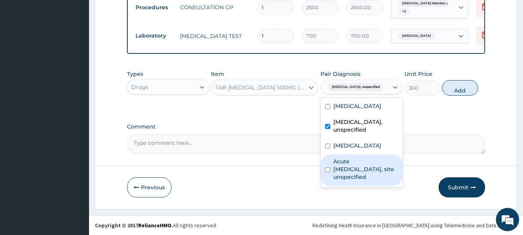
click at [350, 174] on label "Acute upper respiratory infection, site unspecified" at bounding box center [365, 169] width 65 height 23
checkbox input "true"
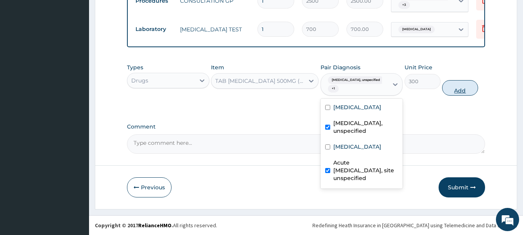
click at [460, 95] on button "Add" at bounding box center [460, 87] width 36 height 15
type input "0"
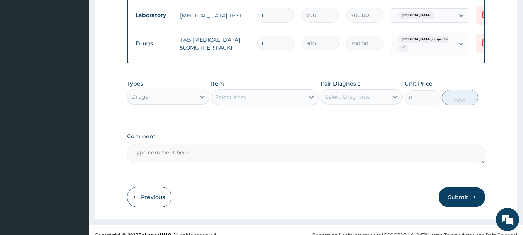
type input "15"
type input "4500.00"
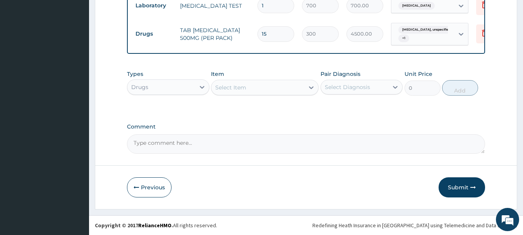
type input "15"
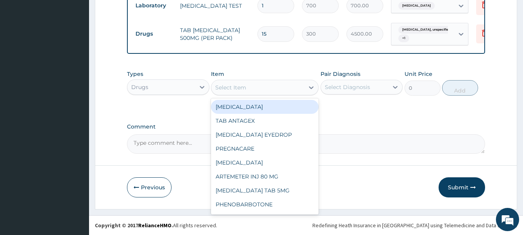
click at [291, 84] on div "Select Item" at bounding box center [257, 87] width 93 height 12
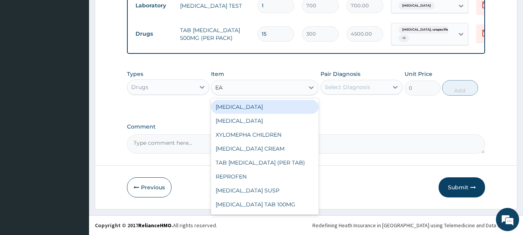
type input "E"
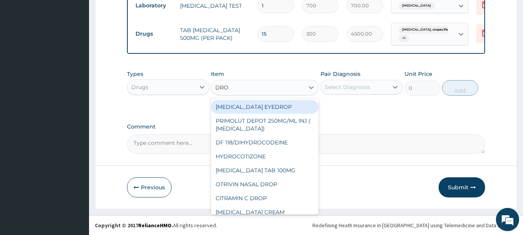
type input "DROP"
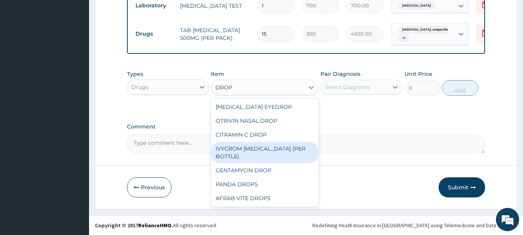
click at [244, 148] on div "IVYCROM EYE DROP (PER BOTTLE)" at bounding box center [265, 153] width 108 height 22
type input "2500"
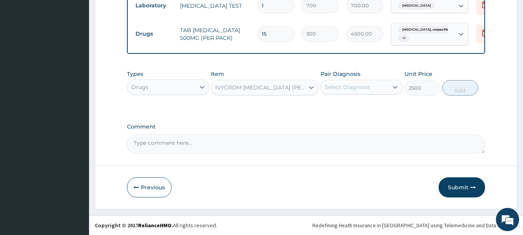
click at [350, 83] on div "Select Diagnosis" at bounding box center [347, 87] width 45 height 8
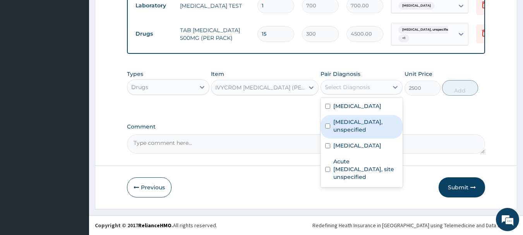
click at [343, 130] on label "Otitis media, unspecified" at bounding box center [365, 125] width 65 height 15
checkbox input "true"
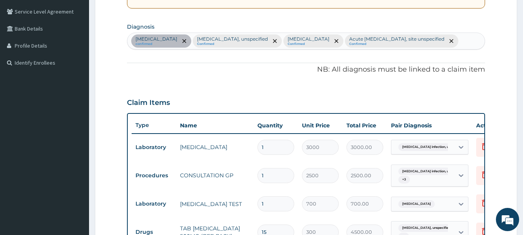
scroll to position [169, 0]
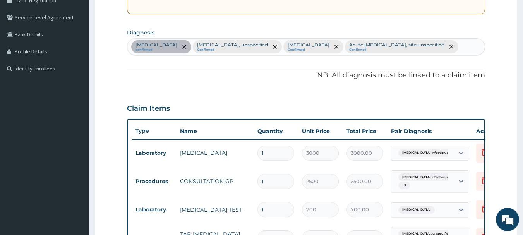
click at [294, 55] on div "Salmonella infection, unspecified confirmed Otitis media, unspecified Confirmed…" at bounding box center [306, 47] width 358 height 16
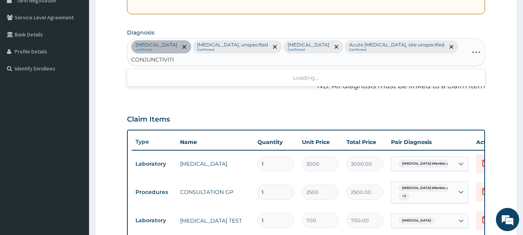
type input "CONJUNCTIVITIS"
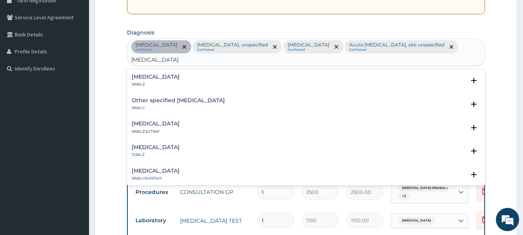
click at [174, 84] on div "Conjunctivitis, unspecified 9A60.Z" at bounding box center [156, 81] width 48 height 14
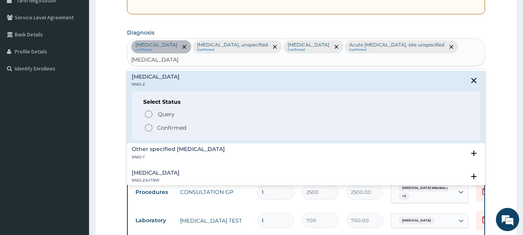
click at [148, 130] on icon "status option filled" at bounding box center [148, 127] width 9 height 9
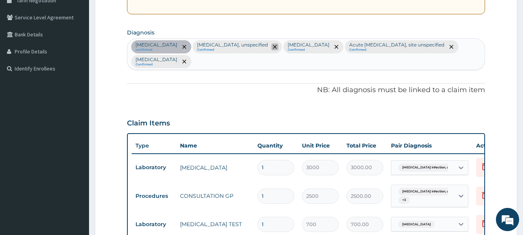
click at [278, 49] on span "remove selection option" at bounding box center [274, 46] width 7 height 7
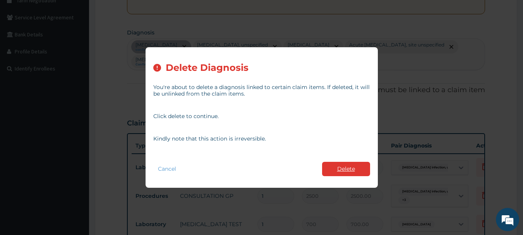
click at [343, 172] on button "Delete" at bounding box center [346, 169] width 48 height 14
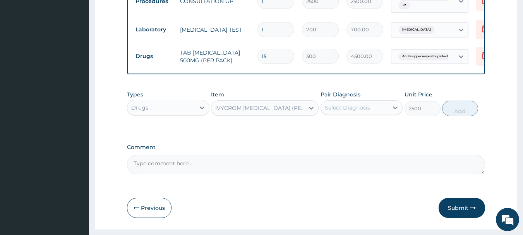
scroll to position [352, 0]
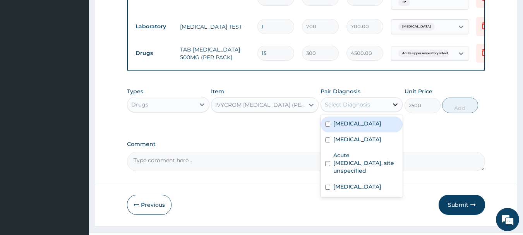
click at [393, 108] on icon at bounding box center [395, 105] width 8 height 8
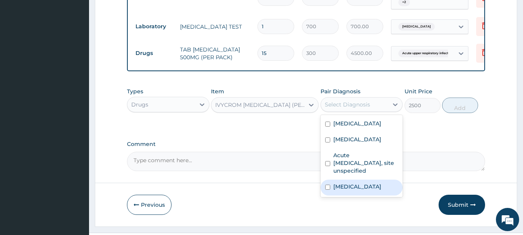
click at [345, 190] on label "Conjunctivitis, unspecified" at bounding box center [357, 187] width 48 height 8
checkbox input "true"
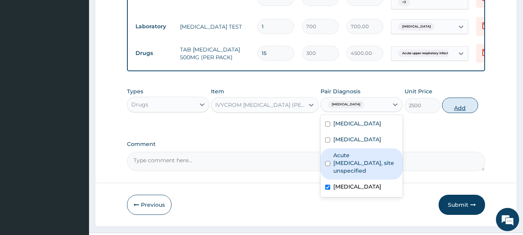
click at [464, 113] on button "Add" at bounding box center [460, 105] width 36 height 15
type input "0"
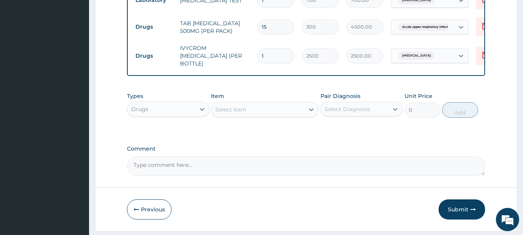
scroll to position [417, 0]
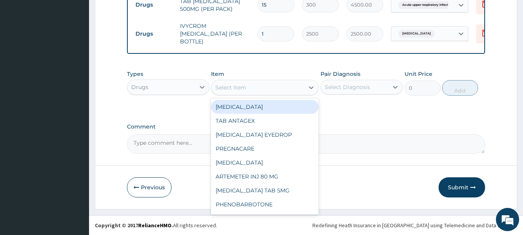
click at [236, 89] on div "Select Item" at bounding box center [230, 88] width 31 height 8
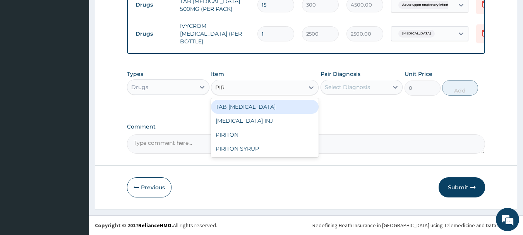
type input "PIRI"
click at [237, 105] on div "PIRITON" at bounding box center [265, 107] width 108 height 14
type input "12.75"
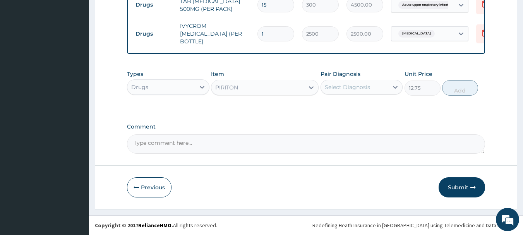
click at [374, 88] on div "Select Diagnosis" at bounding box center [355, 87] width 68 height 12
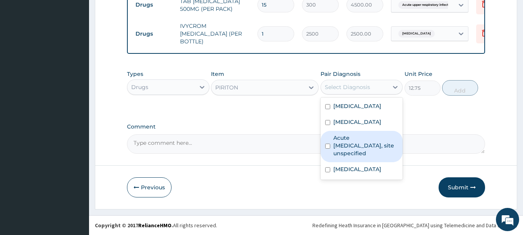
click at [346, 148] on label "Acute upper respiratory infection, site unspecified" at bounding box center [365, 145] width 65 height 23
checkbox input "true"
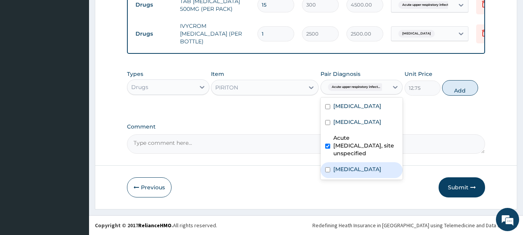
click at [348, 173] on label "Conjunctivitis, unspecified" at bounding box center [357, 169] width 48 height 8
checkbox input "true"
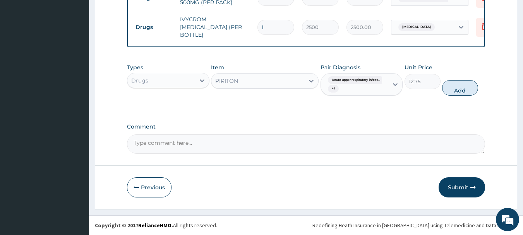
click at [460, 96] on button "Add" at bounding box center [460, 87] width 36 height 15
type input "0"
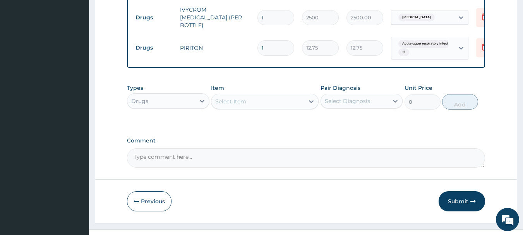
type input "10"
type input "127.50"
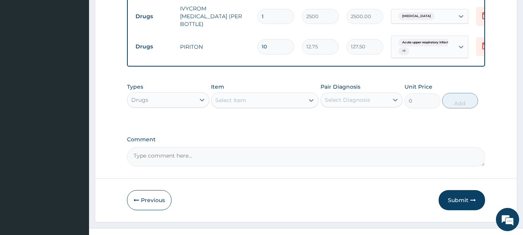
scroll to position [447, 0]
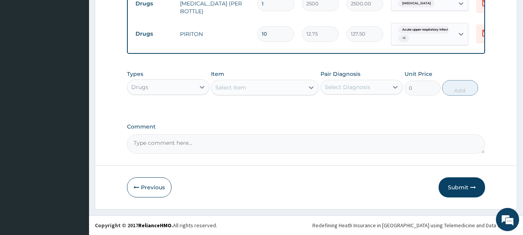
type input "10"
click at [298, 88] on div "Select Item" at bounding box center [257, 87] width 93 height 12
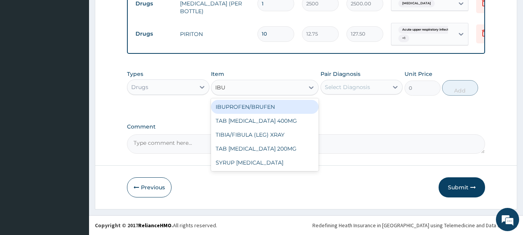
type input "IBUP"
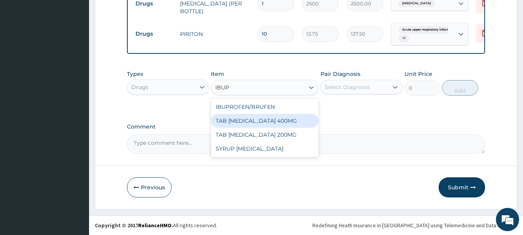
click at [269, 125] on div "TAB IBUPROFEN 400MG" at bounding box center [265, 121] width 108 height 14
type input "50"
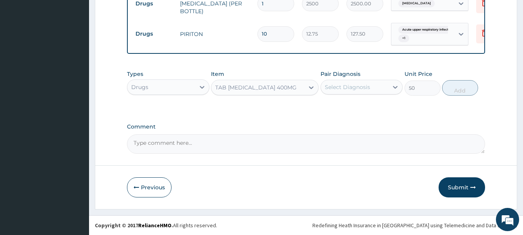
click at [349, 84] on div "Select Diagnosis" at bounding box center [347, 87] width 45 height 8
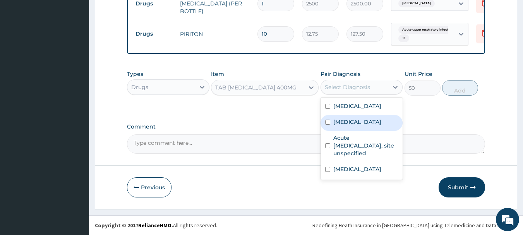
click at [346, 131] on div "Malaria, unspecified" at bounding box center [362, 123] width 82 height 16
checkbox input "true"
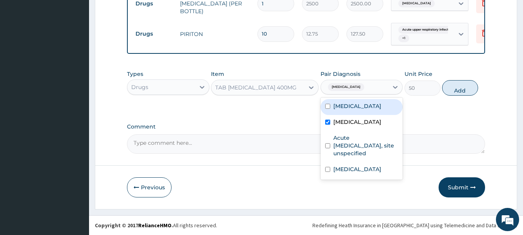
click at [345, 110] on label "Salmonella infection, unspecified" at bounding box center [357, 106] width 48 height 8
checkbox input "true"
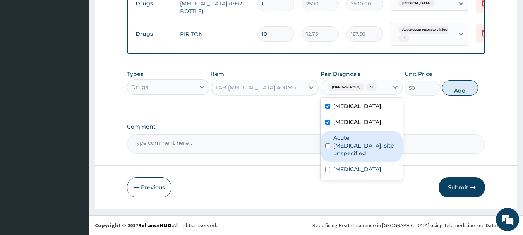
click at [351, 153] on label "Acute upper respiratory infection, site unspecified" at bounding box center [365, 145] width 65 height 23
checkbox input "true"
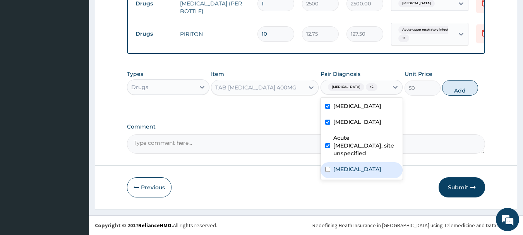
click at [353, 178] on div "Conjunctivitis, unspecified" at bounding box center [362, 170] width 82 height 16
checkbox input "true"
click at [465, 87] on button "Add" at bounding box center [460, 87] width 36 height 15
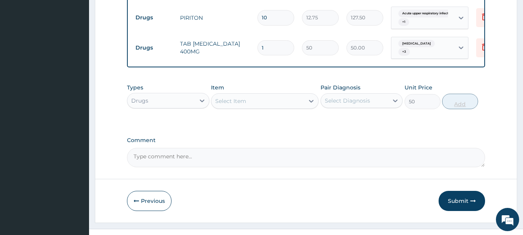
type input "0"
type input "10"
type input "500.00"
type input "10"
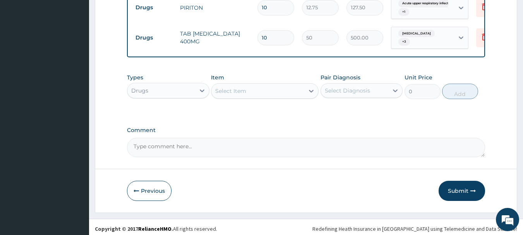
scroll to position [477, 0]
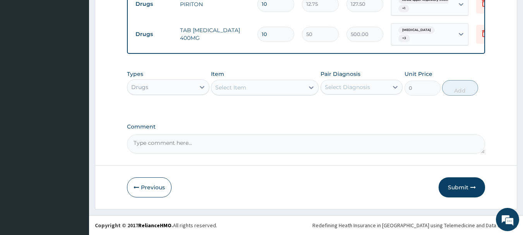
drag, startPoint x: 520, startPoint y: 181, endPoint x: 388, endPoint y: 138, distance: 138.5
click at [461, 188] on button "Submit" at bounding box center [462, 187] width 46 height 20
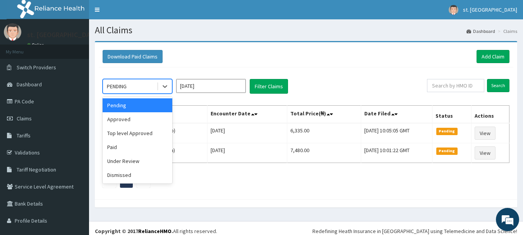
click at [130, 82] on div "PENDING" at bounding box center [130, 86] width 54 height 12
click at [124, 118] on div "Approved" at bounding box center [138, 119] width 70 height 14
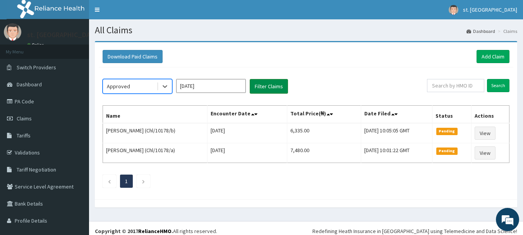
click at [273, 84] on button "Filter Claims" at bounding box center [269, 86] width 38 height 15
